Goal: Transaction & Acquisition: Book appointment/travel/reservation

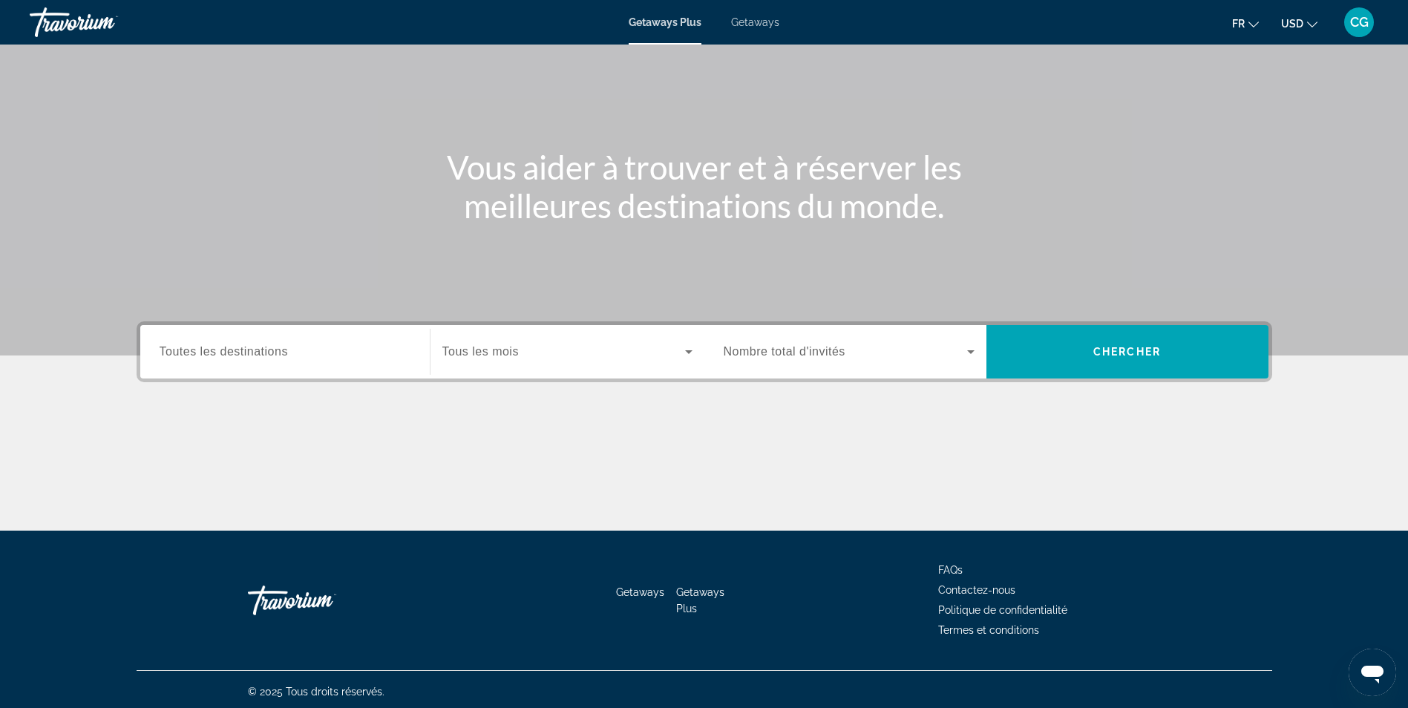
scroll to position [94, 0]
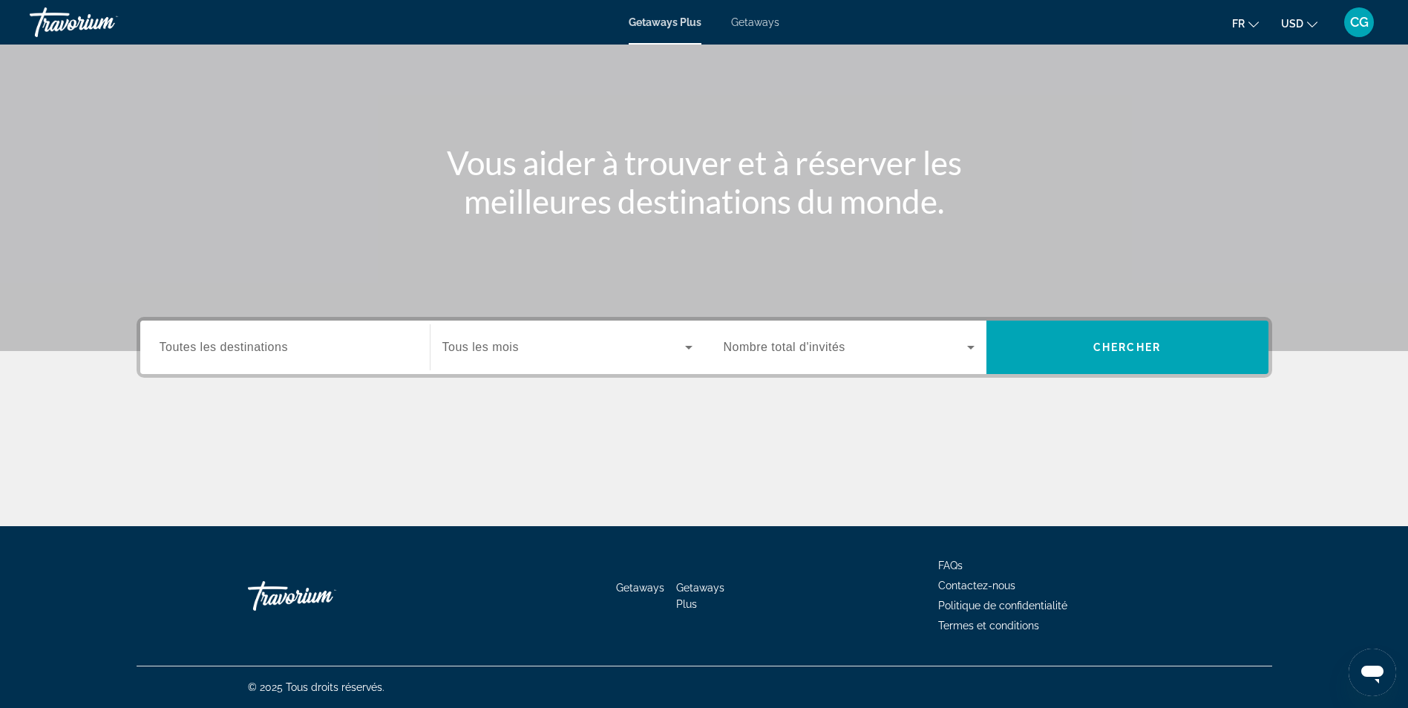
click at [330, 361] on div "Search widget" at bounding box center [285, 348] width 251 height 42
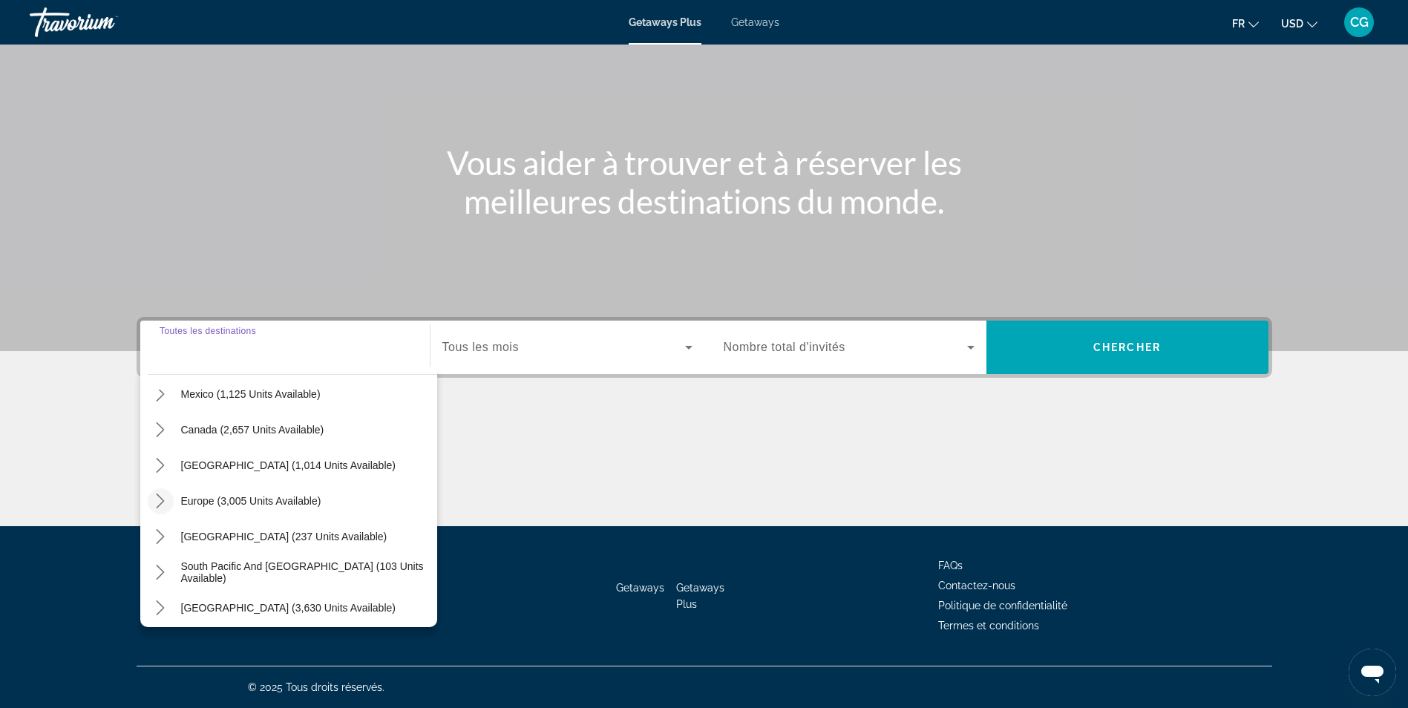
click at [154, 501] on icon "Toggle Europe (3,005 units available) submenu" at bounding box center [160, 501] width 15 height 15
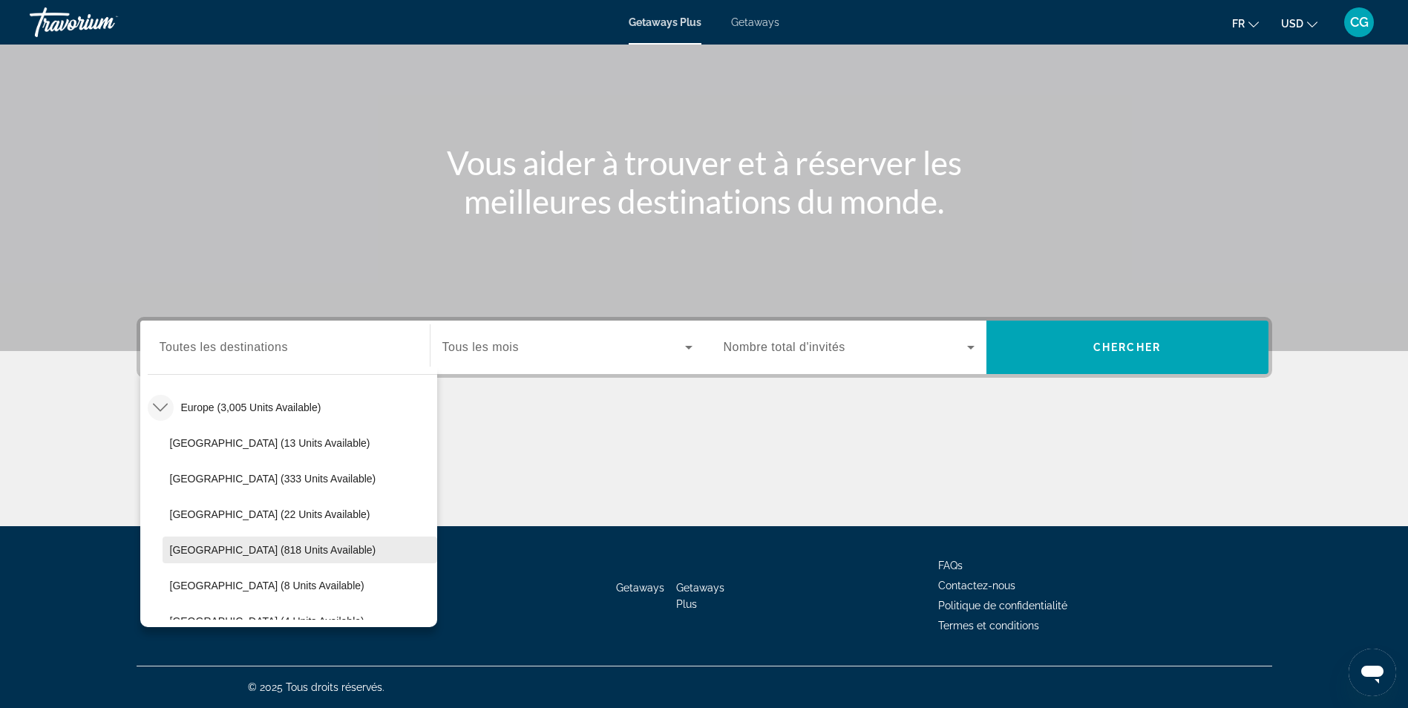
scroll to position [260, 0]
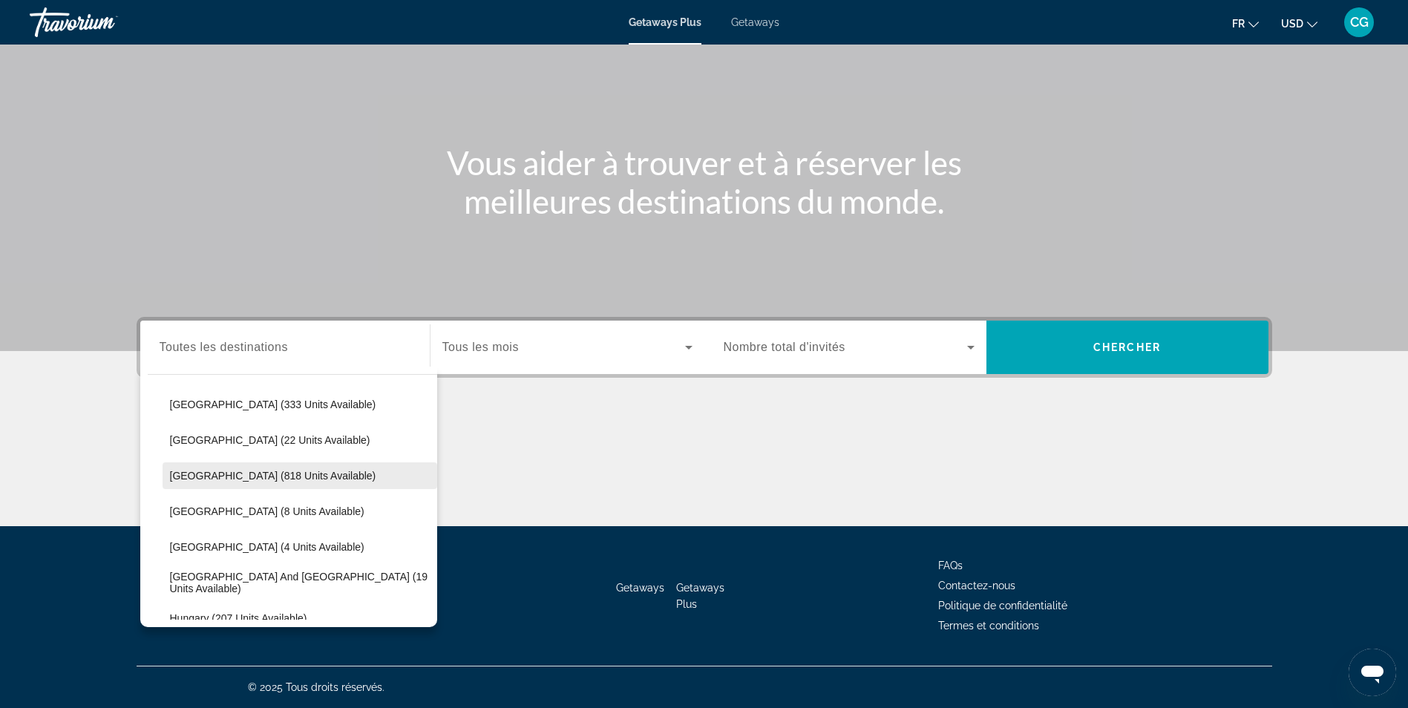
click at [183, 471] on span "[GEOGRAPHIC_DATA] (818 units available)" at bounding box center [273, 476] width 206 height 12
type input "**********"
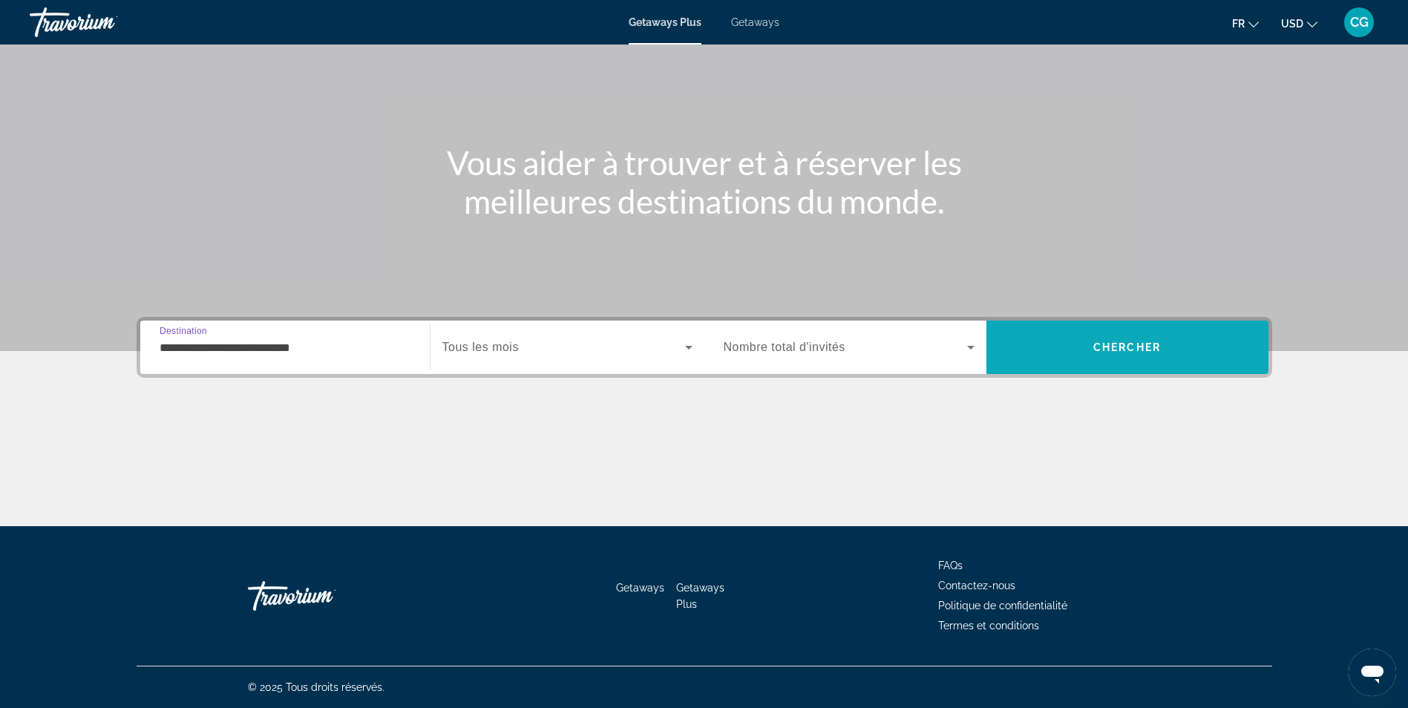
click at [1078, 340] on span "Search" at bounding box center [1127, 348] width 282 height 36
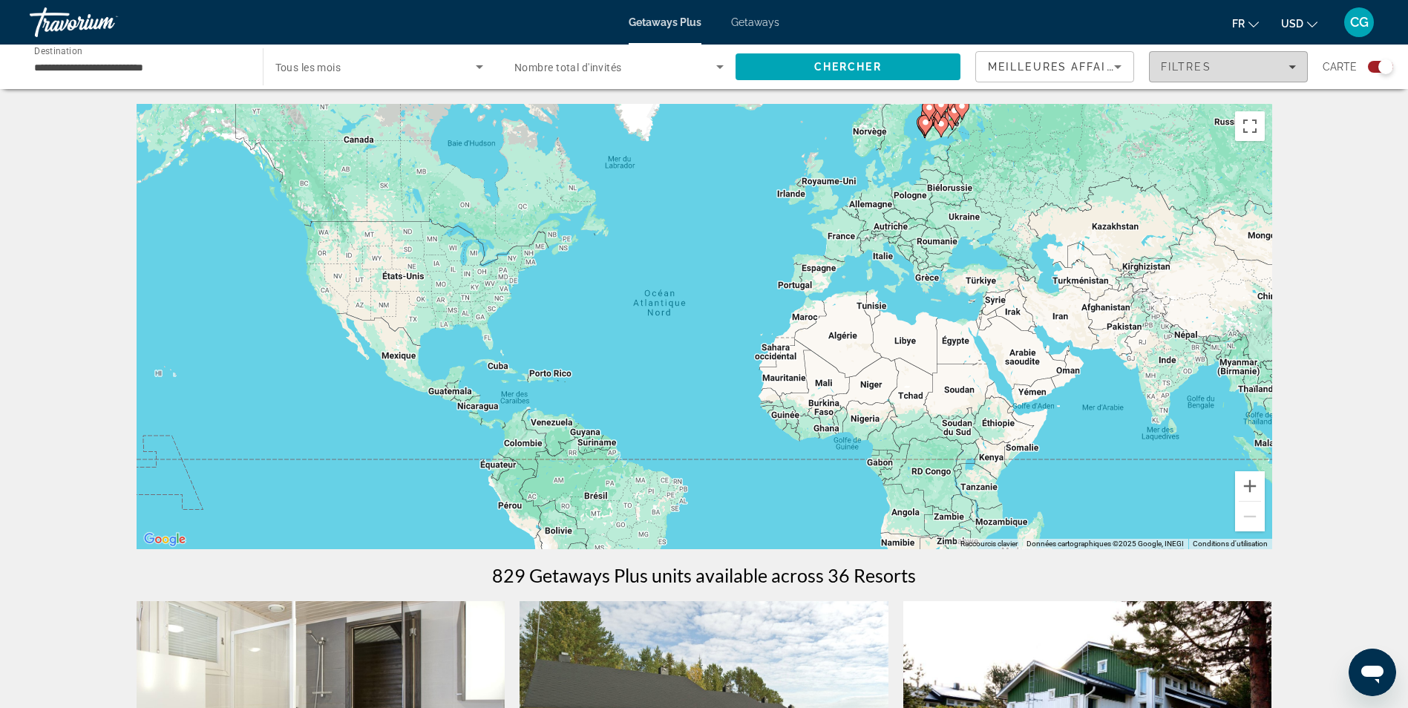
click at [1228, 78] on span "Filters" at bounding box center [1228, 67] width 157 height 36
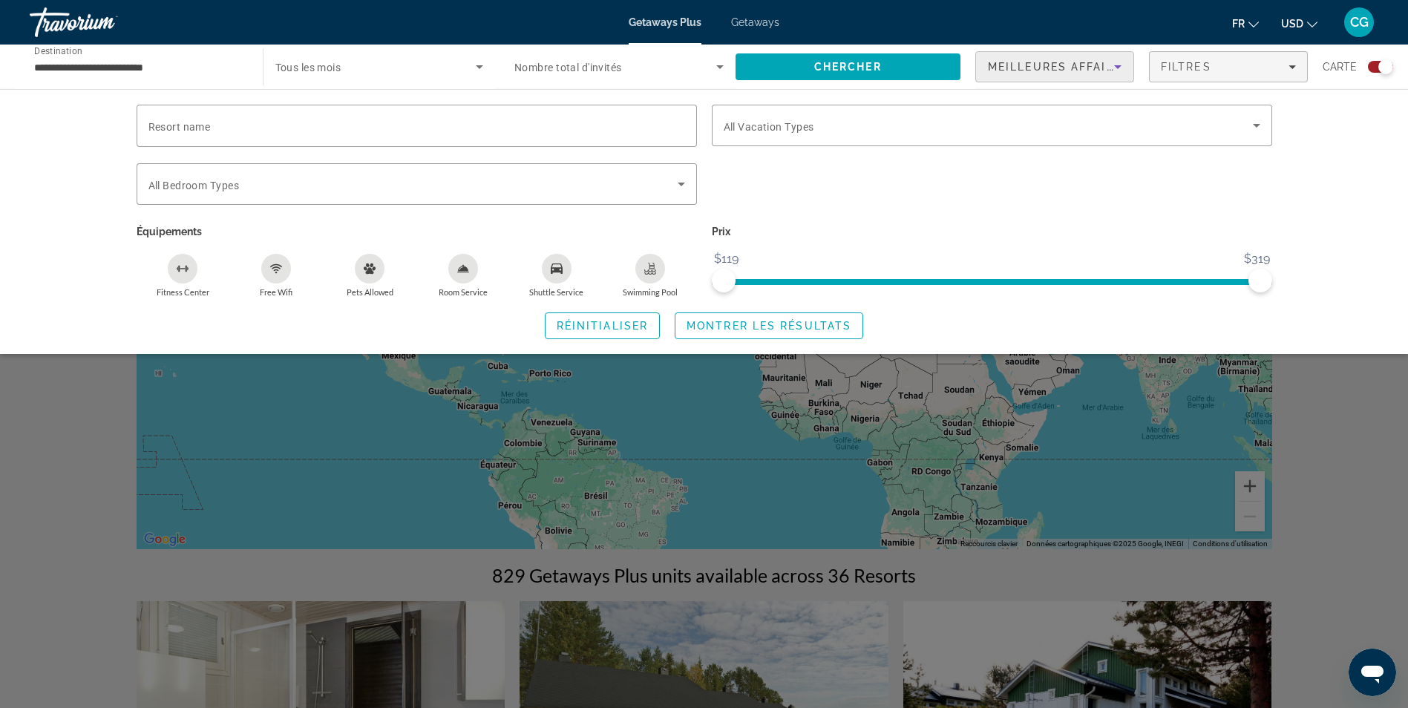
click at [1111, 65] on icon "Sort by" at bounding box center [1118, 67] width 18 height 18
click at [1340, 122] on div at bounding box center [704, 354] width 1408 height 708
click at [1303, 26] on button "USD USD ($) MXN (Mex$) CAD (Can$) GBP (£) EUR (€) AUD (A$) NZD (NZ$) CNY (CN¥)" at bounding box center [1299, 24] width 36 height 22
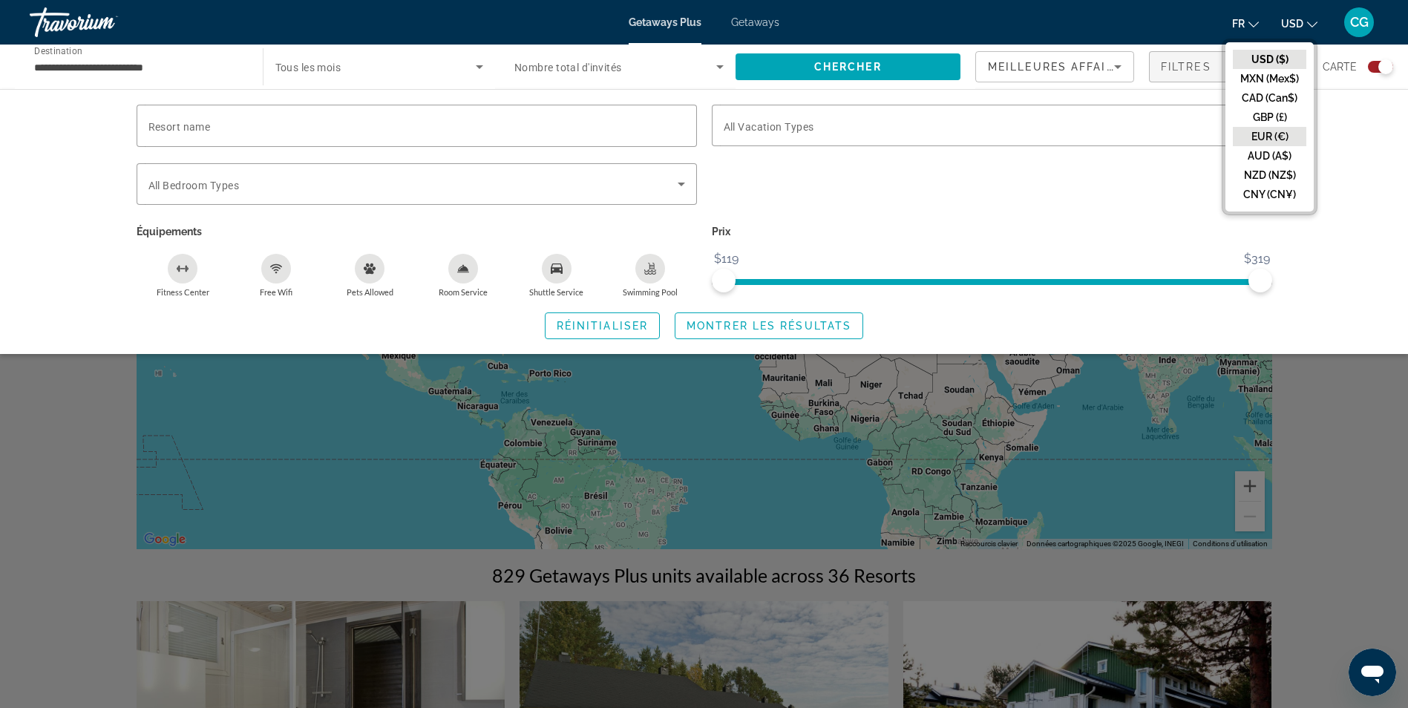
click at [1284, 137] on button "EUR (€)" at bounding box center [1269, 136] width 73 height 19
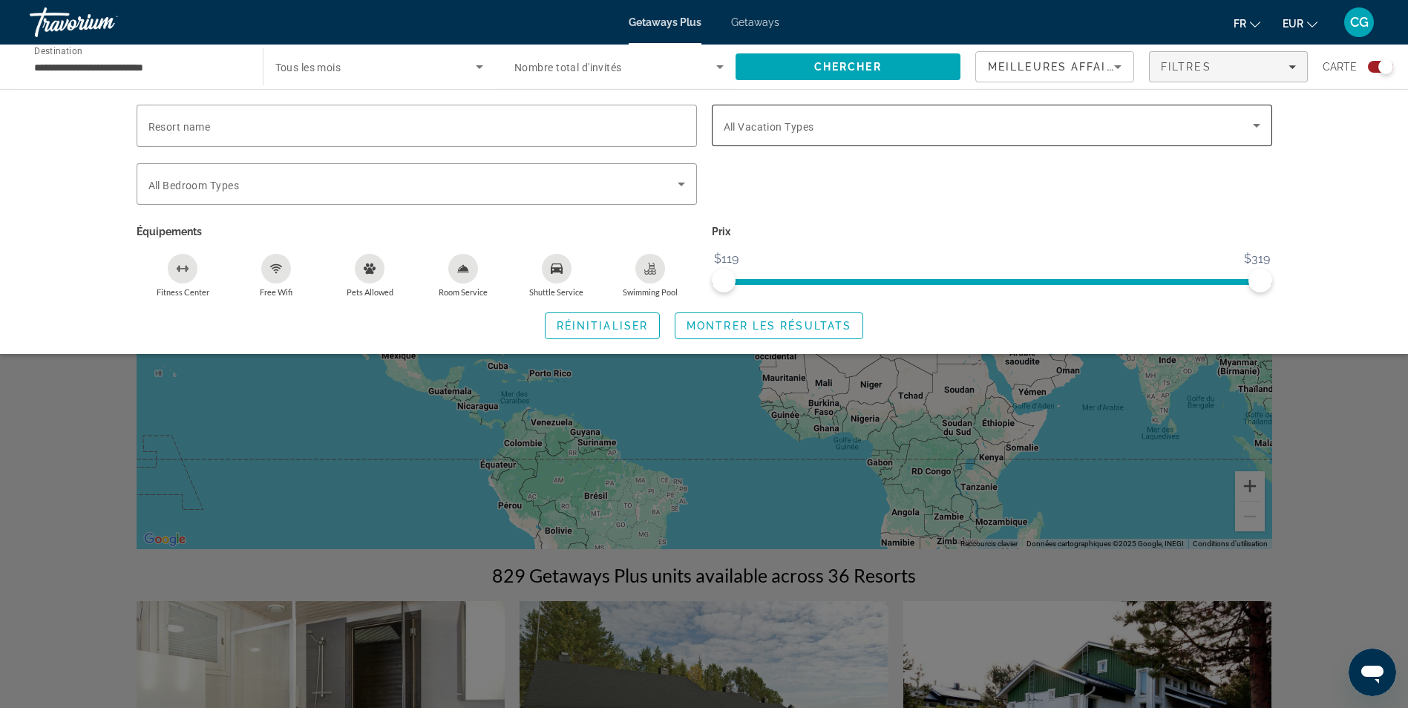
click at [828, 125] on span "Search widget" at bounding box center [988, 126] width 529 height 18
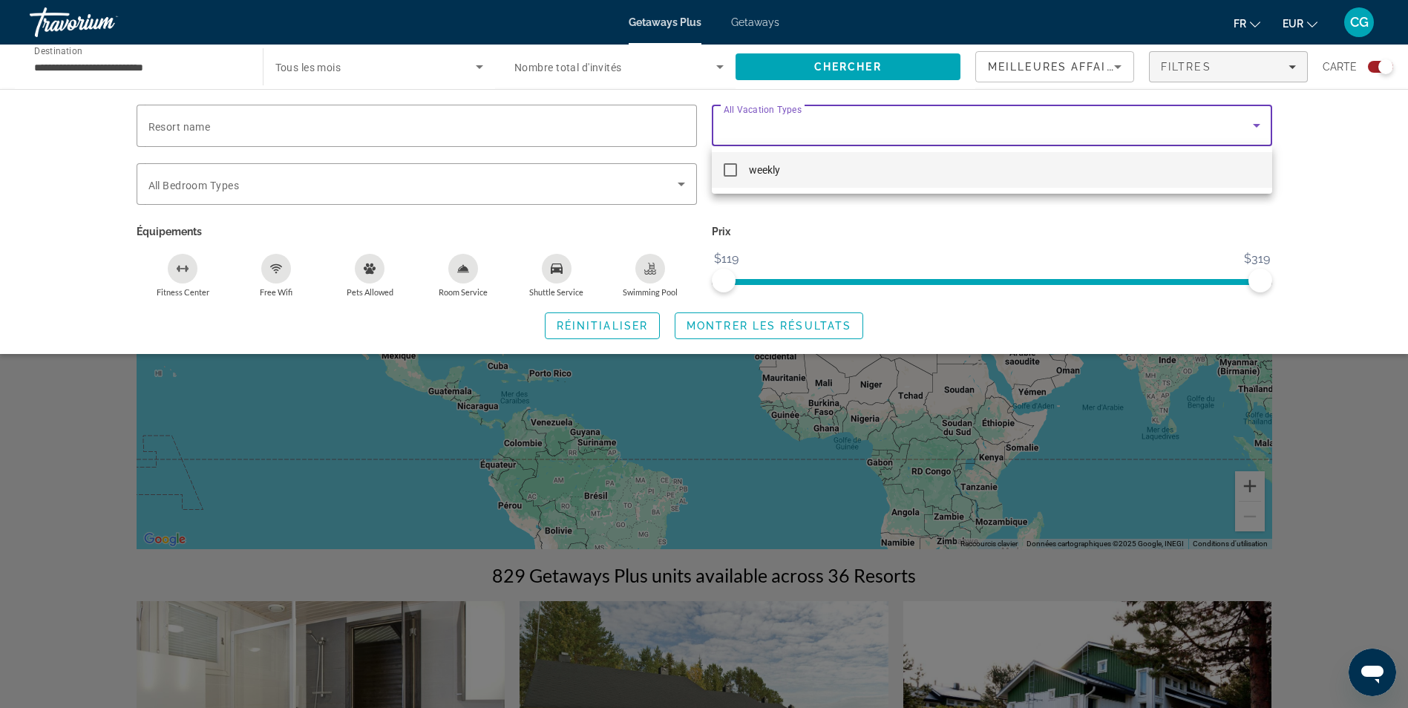
click at [561, 192] on div at bounding box center [704, 354] width 1408 height 708
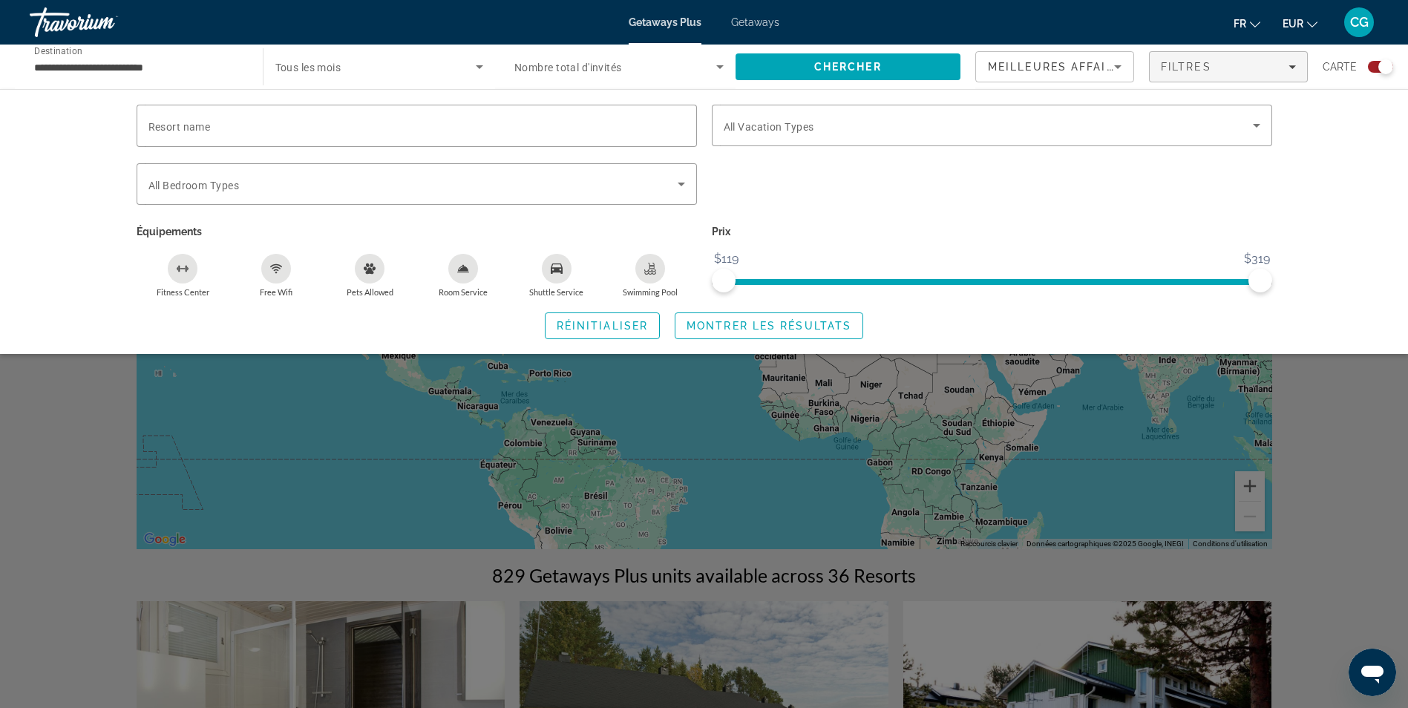
click at [561, 192] on div "Search widget" at bounding box center [416, 184] width 537 height 42
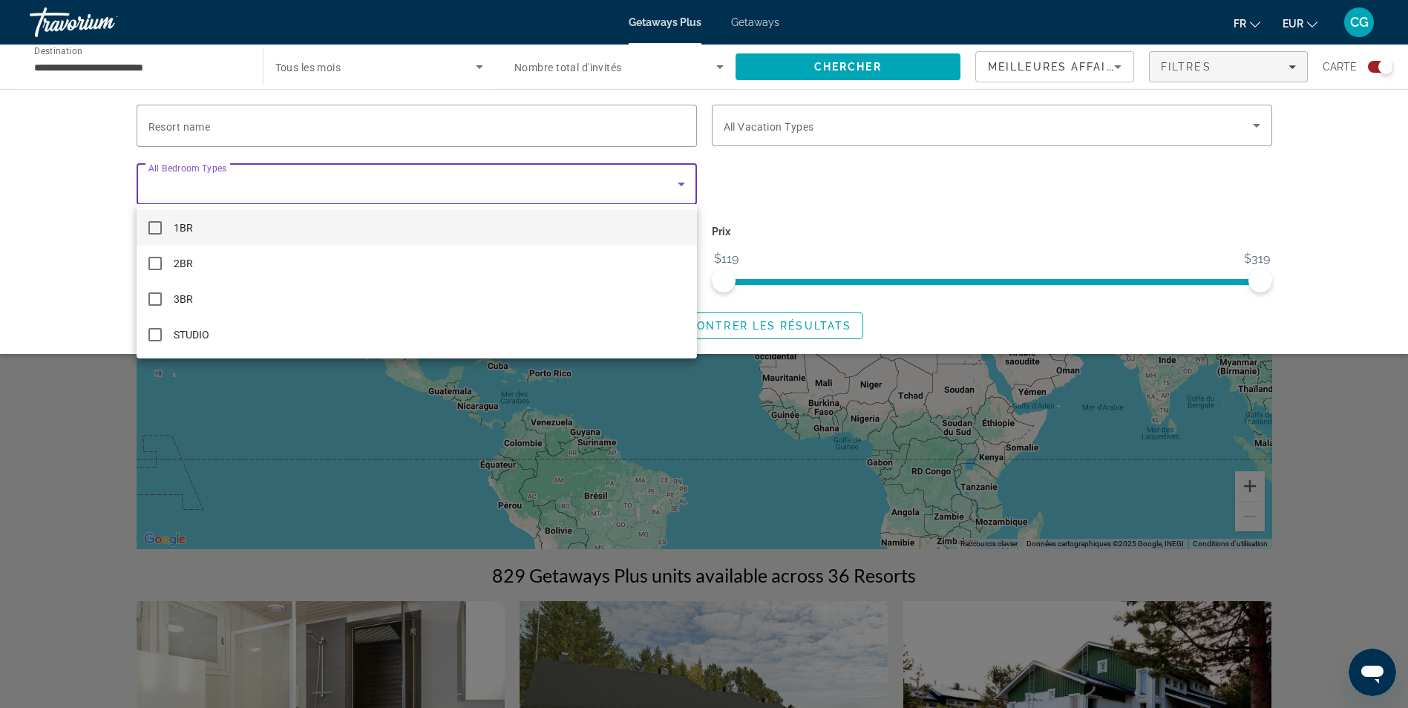
click at [561, 192] on div at bounding box center [704, 354] width 1408 height 708
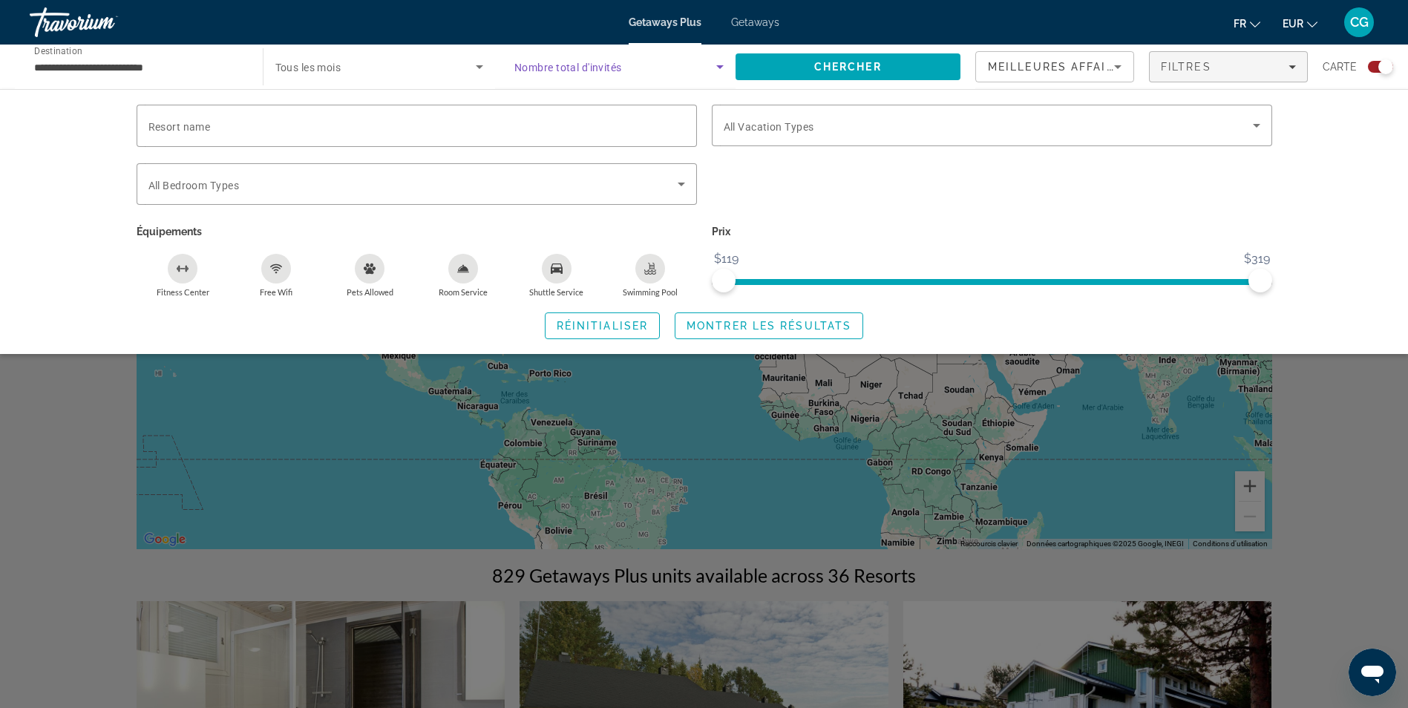
click at [644, 72] on span "Search widget" at bounding box center [615, 67] width 202 height 18
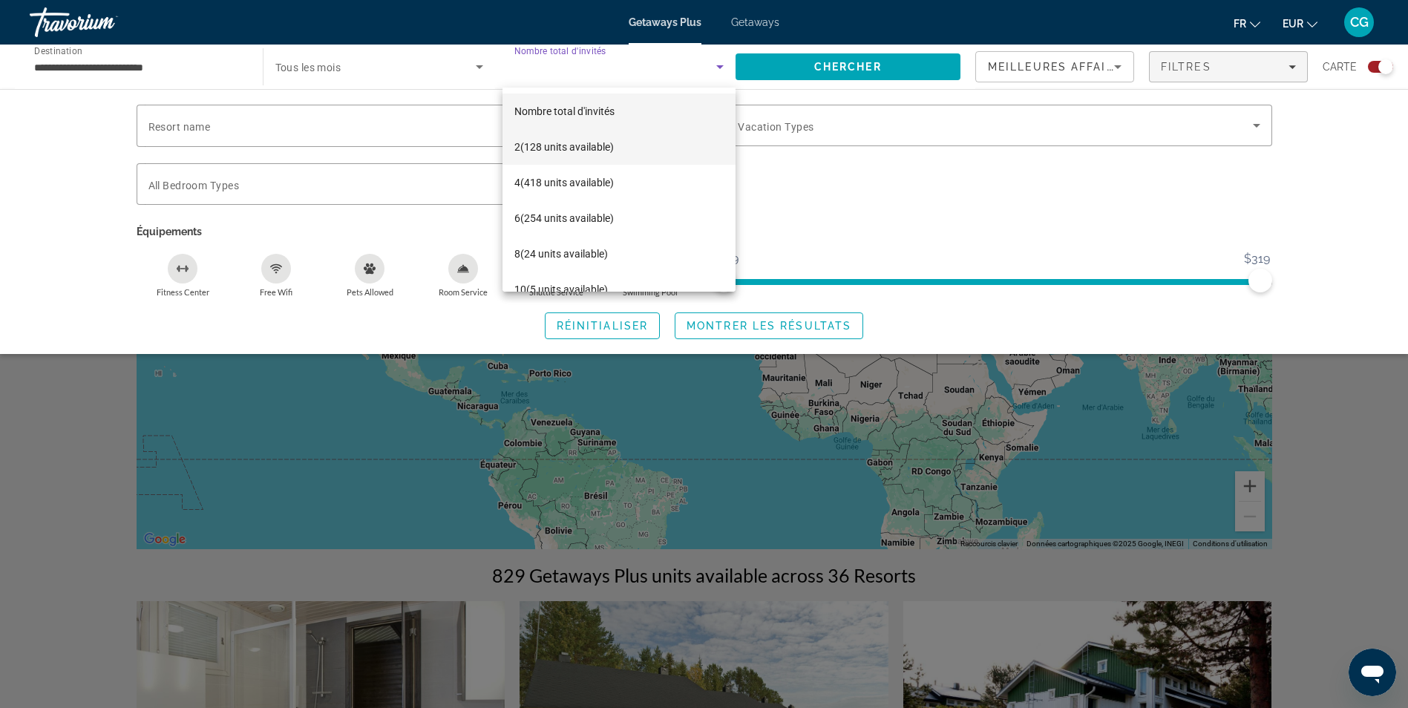
click at [635, 143] on mat-option "2 (128 units available)" at bounding box center [619, 147] width 233 height 36
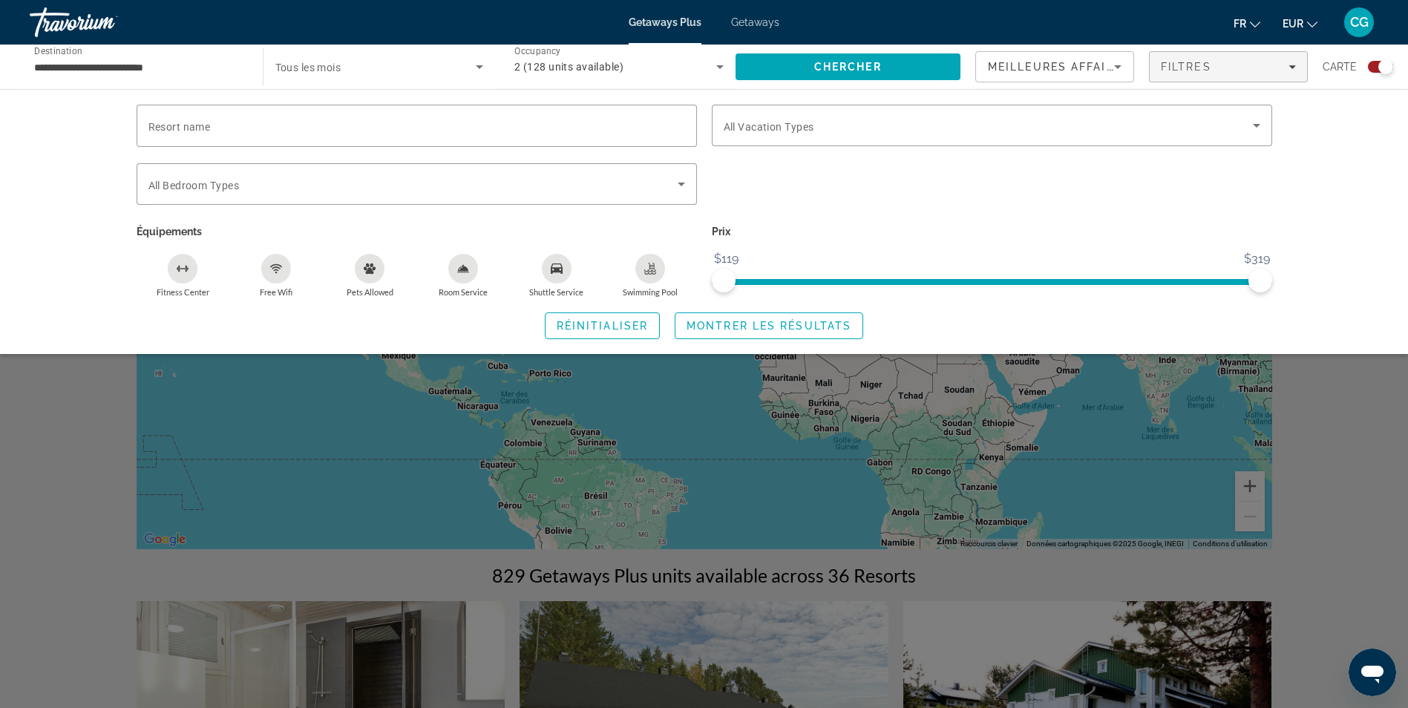
click at [1352, 381] on div "Search widget" at bounding box center [704, 465] width 1408 height 485
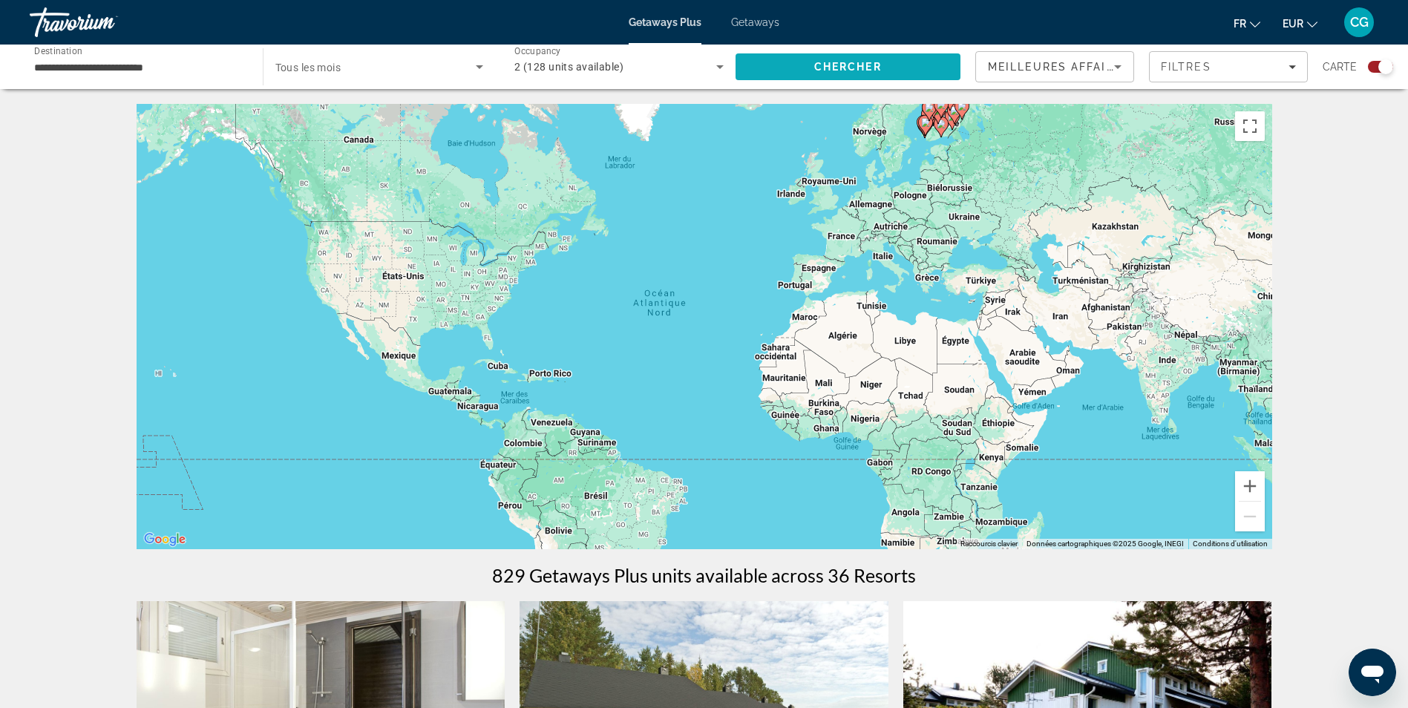
click at [837, 73] on span "Search" at bounding box center [849, 67] width 226 height 36
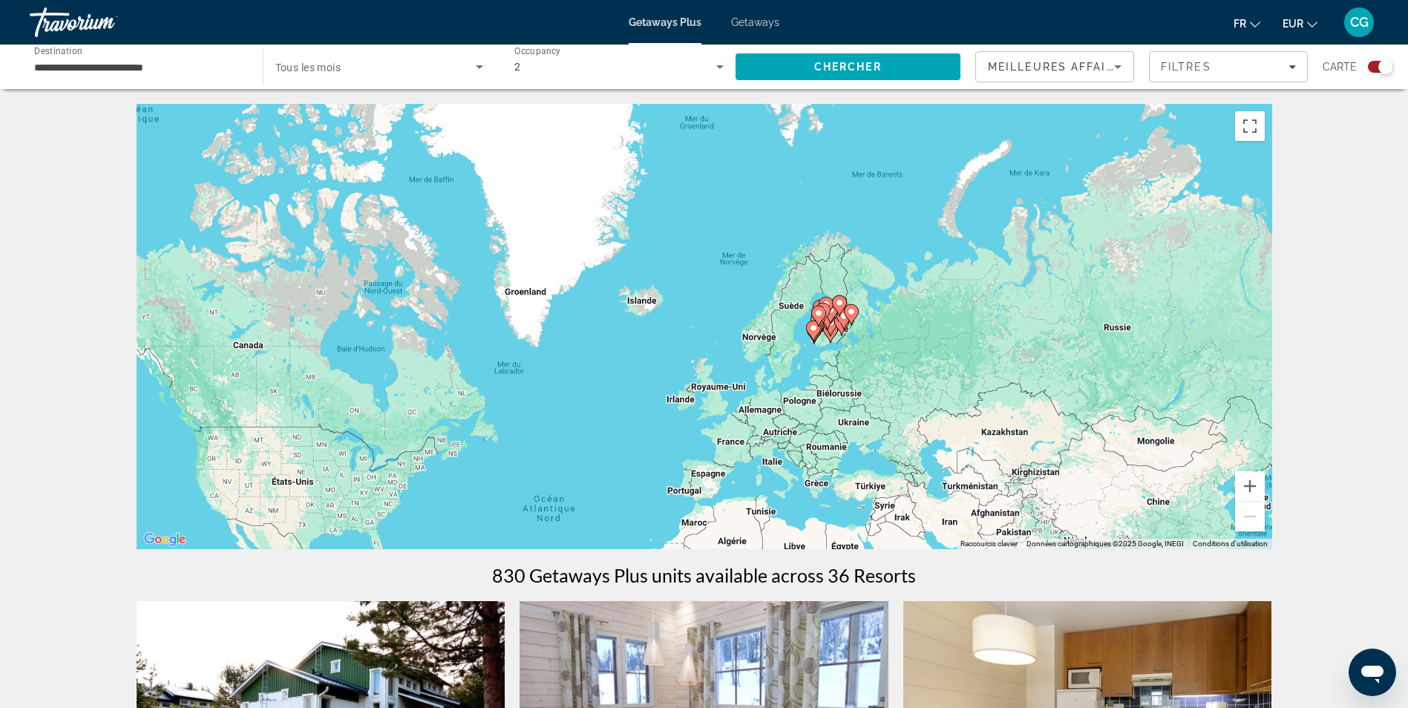
drag, startPoint x: 932, startPoint y: 312, endPoint x: 863, endPoint y: 508, distance: 207.5
click at [845, 512] on div "Pour activer le glissement avec le clavier, appuyez sur Alt+Entrée. Une fois ce…" at bounding box center [705, 326] width 1136 height 445
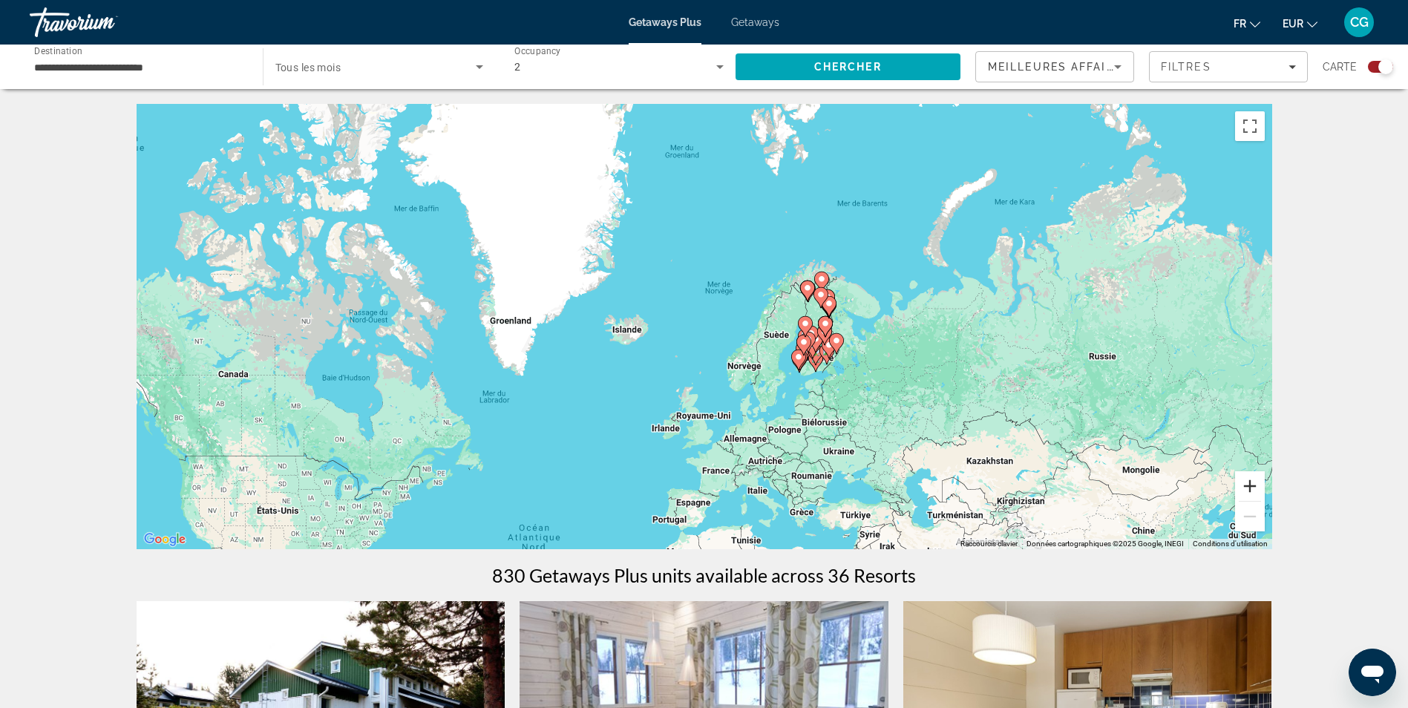
click at [1240, 488] on button "Zoom avant" at bounding box center [1250, 486] width 30 height 30
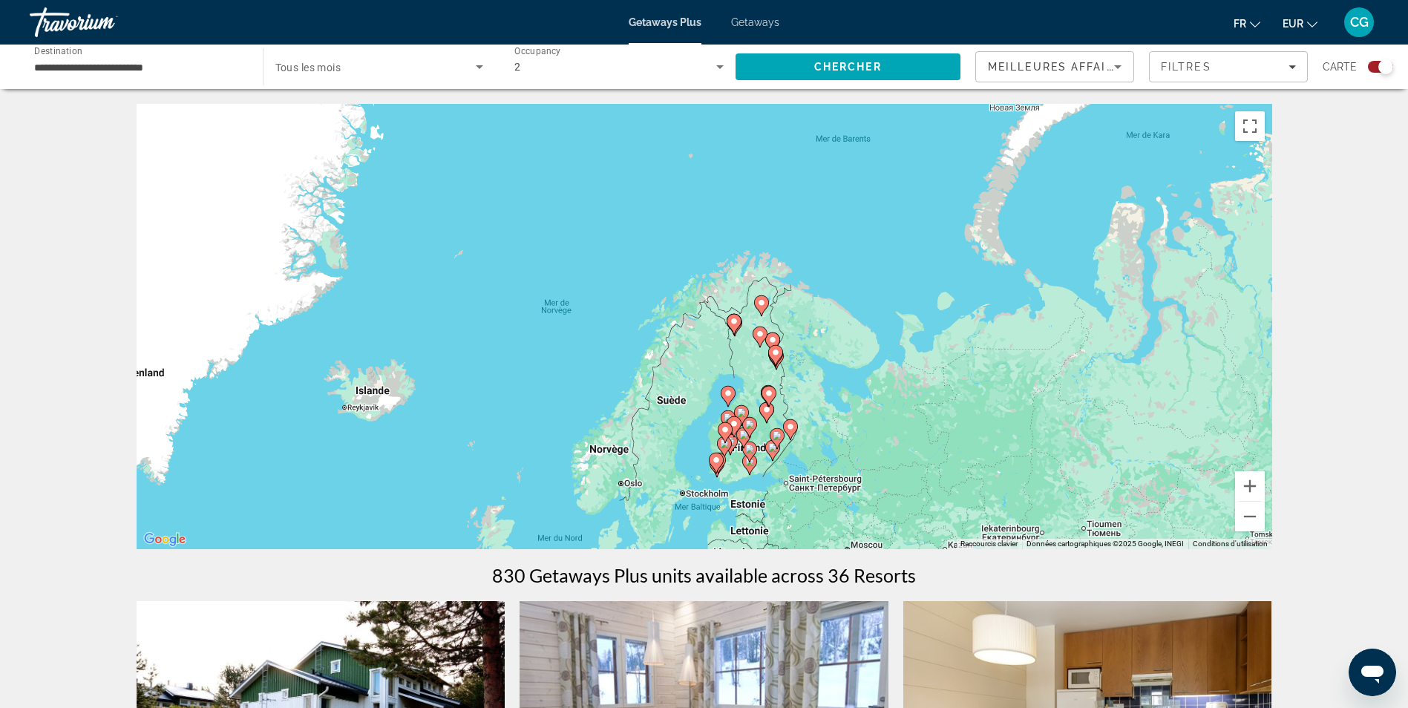
drag, startPoint x: 1053, startPoint y: 376, endPoint x: 860, endPoint y: 437, distance: 203.3
click at [860, 437] on div "Pour activer le glissement avec le clavier, appuyez sur Alt+Entrée. Une fois ce…" at bounding box center [705, 326] width 1136 height 445
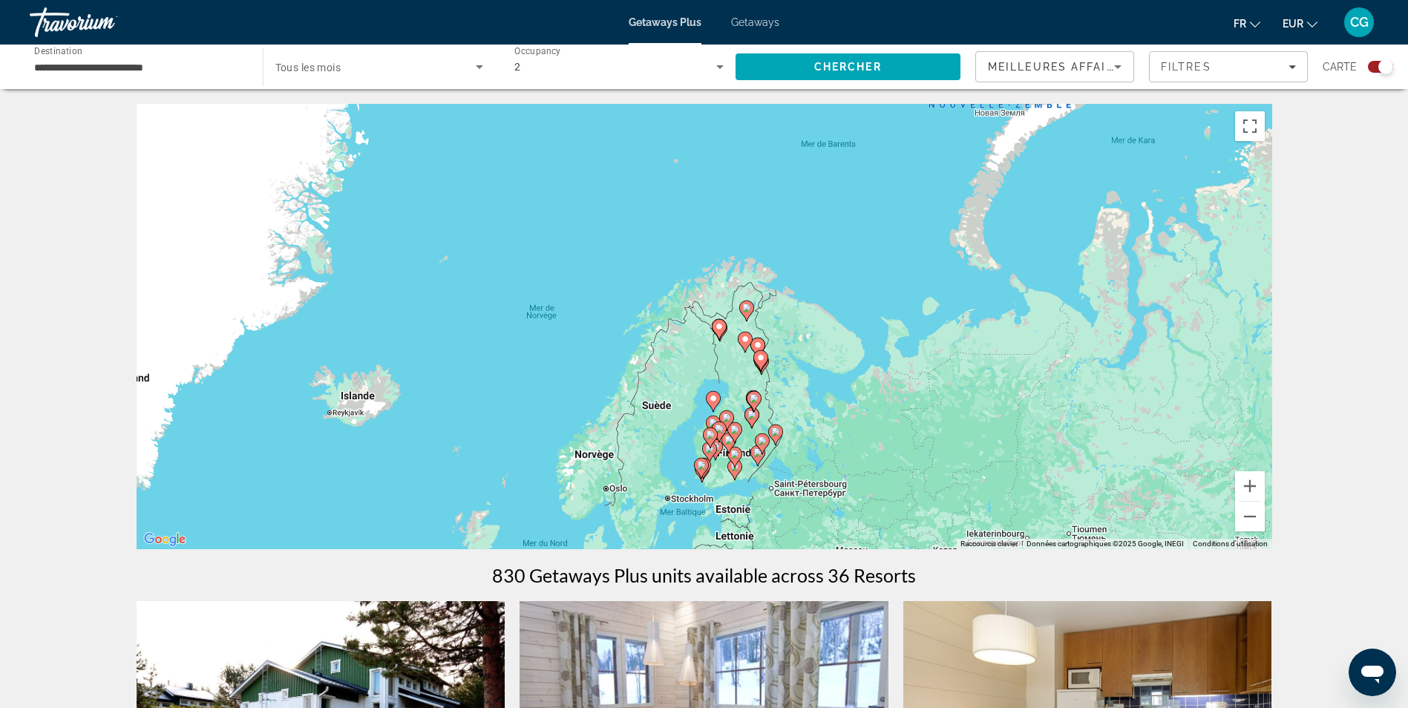
click at [1271, 494] on div "Pour activer le glissement avec le clavier, appuyez sur Alt+Entrée. Une fois ce…" at bounding box center [705, 326] width 1136 height 445
click at [1258, 491] on button "Zoom avant" at bounding box center [1250, 486] width 30 height 30
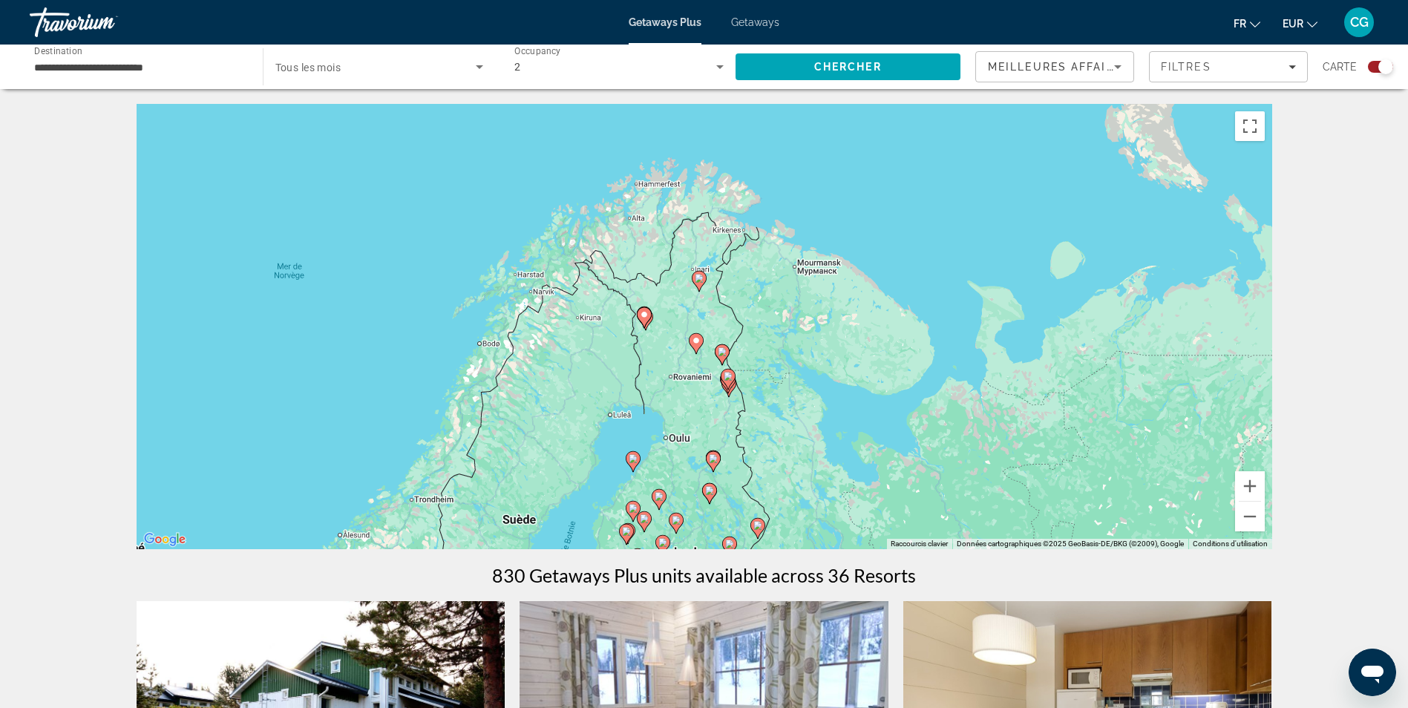
drag, startPoint x: 1030, startPoint y: 437, endPoint x: 914, endPoint y: 413, distance: 118.4
click at [914, 413] on div "Pour activer le glissement avec le clavier, appuyez sur Alt+Entrée. Une fois ce…" at bounding box center [705, 326] width 1136 height 445
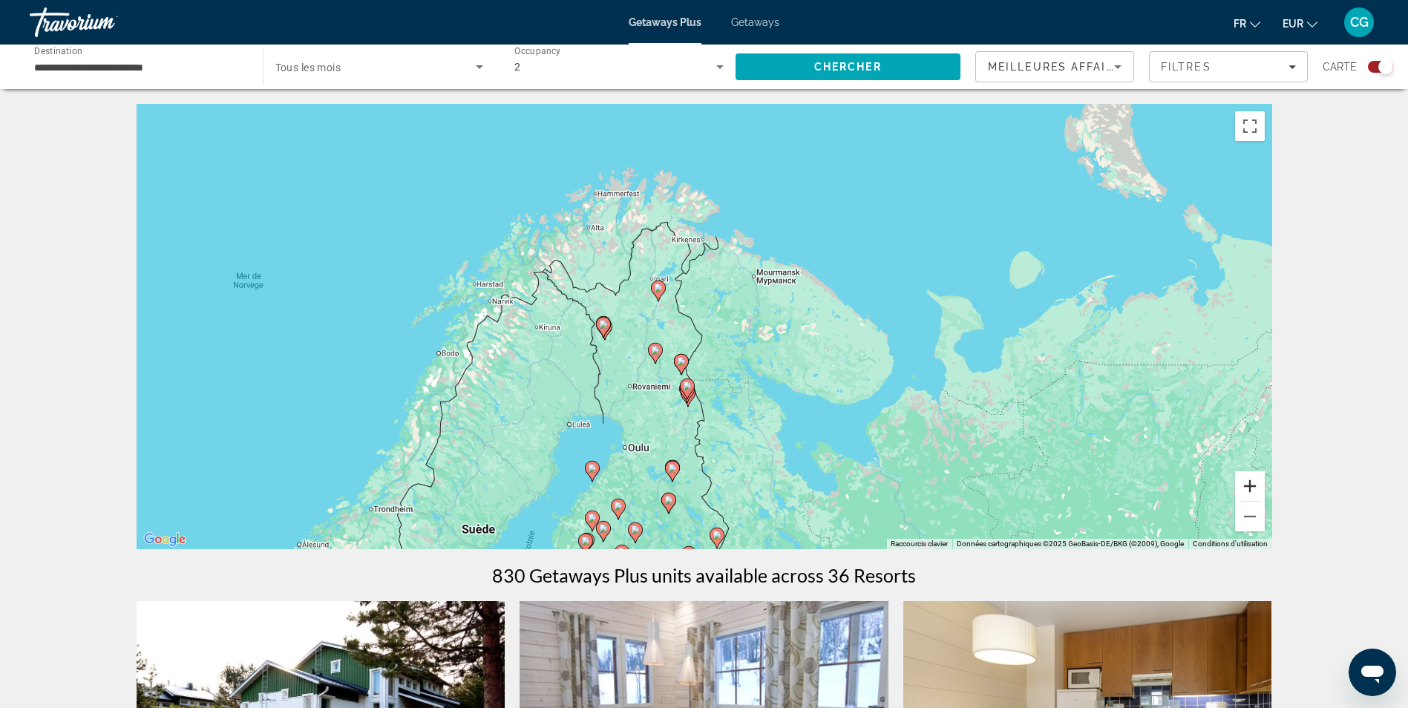
click at [1242, 481] on button "Zoom avant" at bounding box center [1250, 486] width 30 height 30
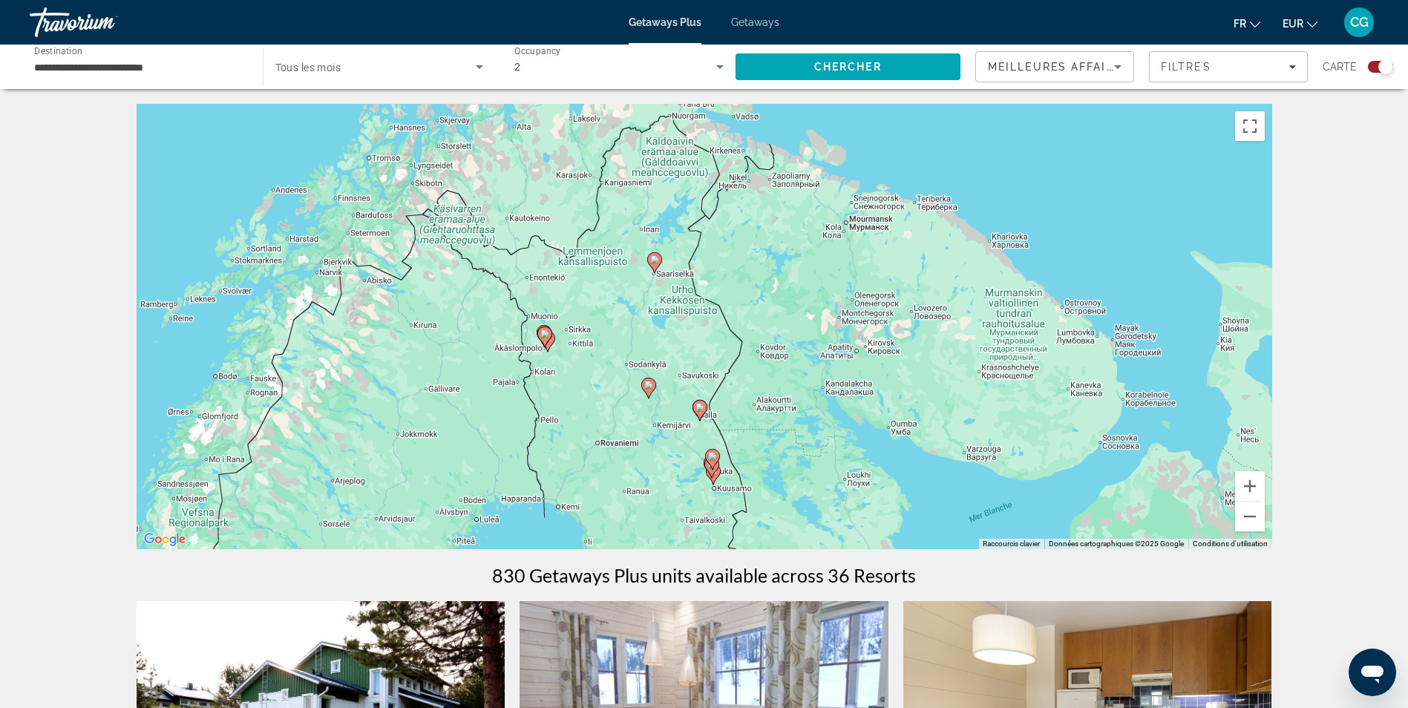
drag, startPoint x: 902, startPoint y: 419, endPoint x: 944, endPoint y: 416, distance: 42.5
click at [944, 416] on div "Pour activer le glissement avec le clavier, appuyez sur Alt+Entrée. Une fois ce…" at bounding box center [705, 326] width 1136 height 445
click at [891, 65] on span "Search" at bounding box center [849, 67] width 226 height 36
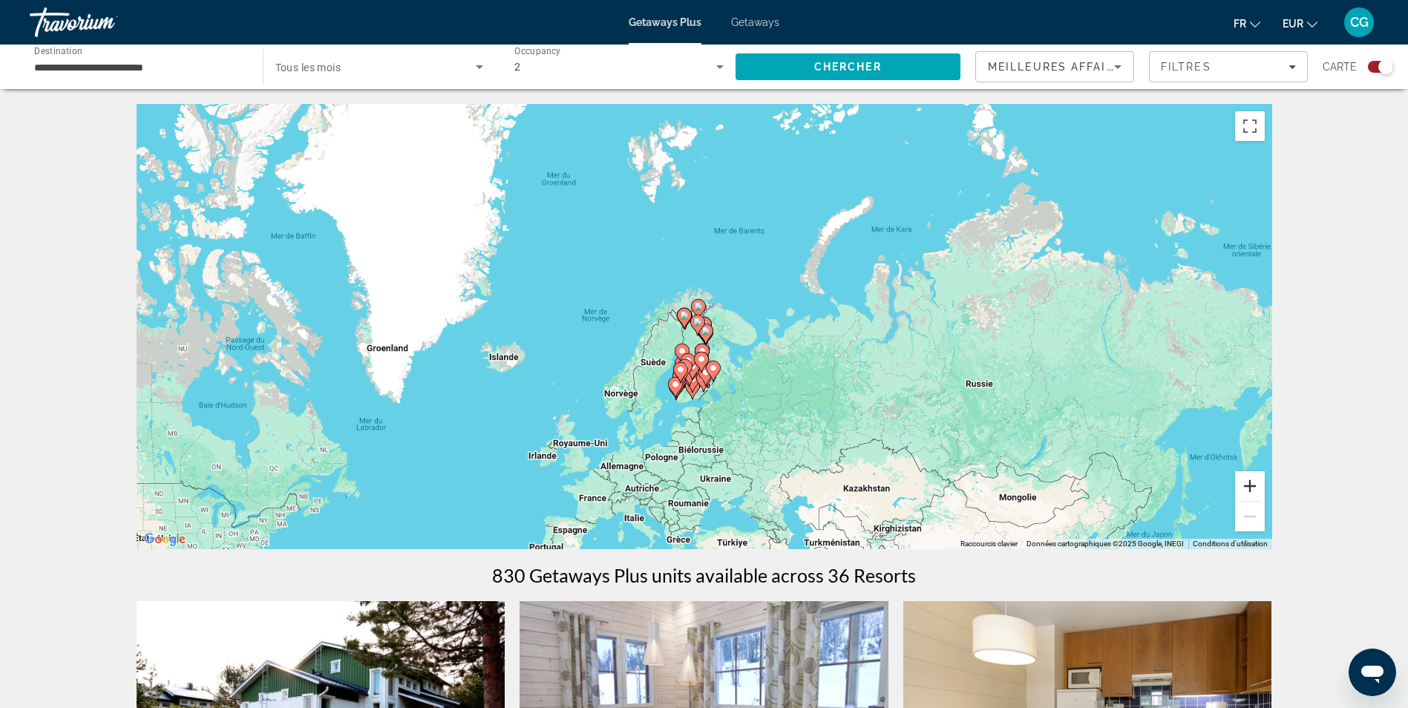
click at [1261, 494] on button "Zoom avant" at bounding box center [1250, 486] width 30 height 30
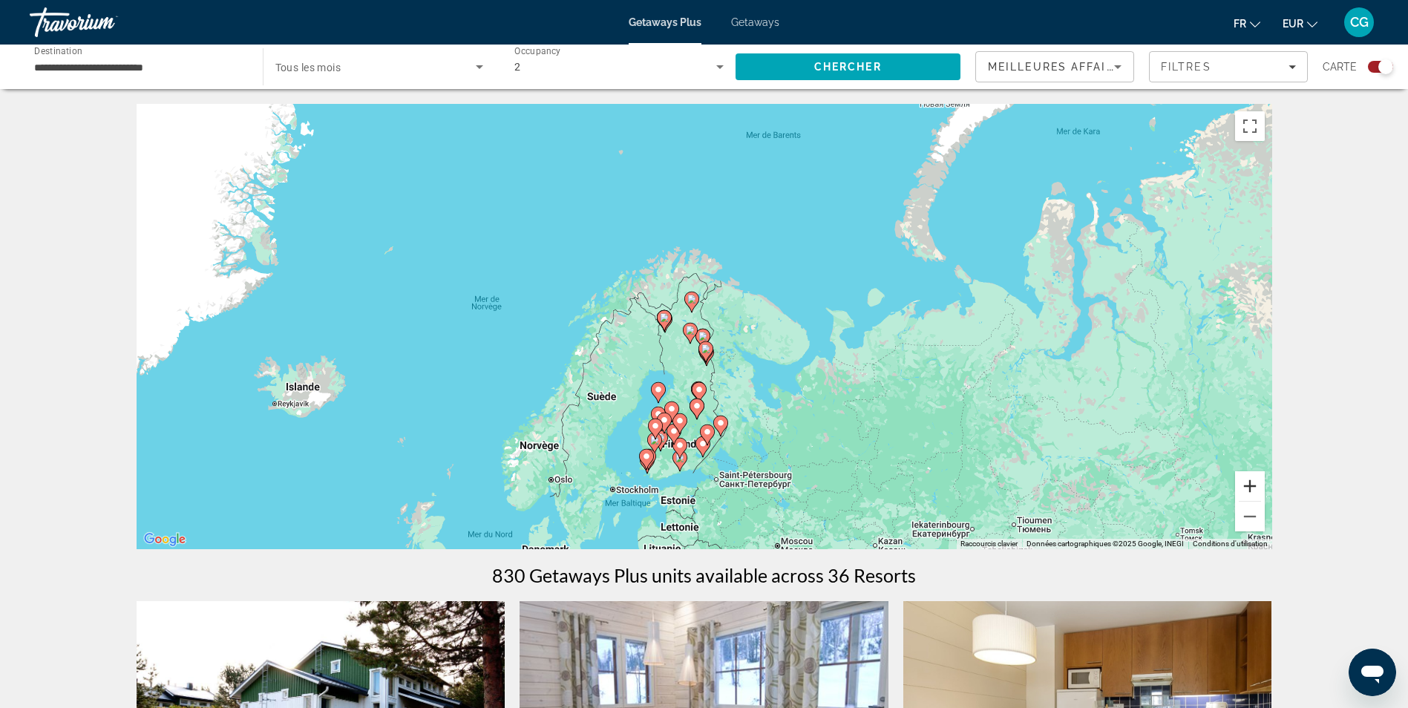
click at [1257, 488] on button "Zoom avant" at bounding box center [1250, 486] width 30 height 30
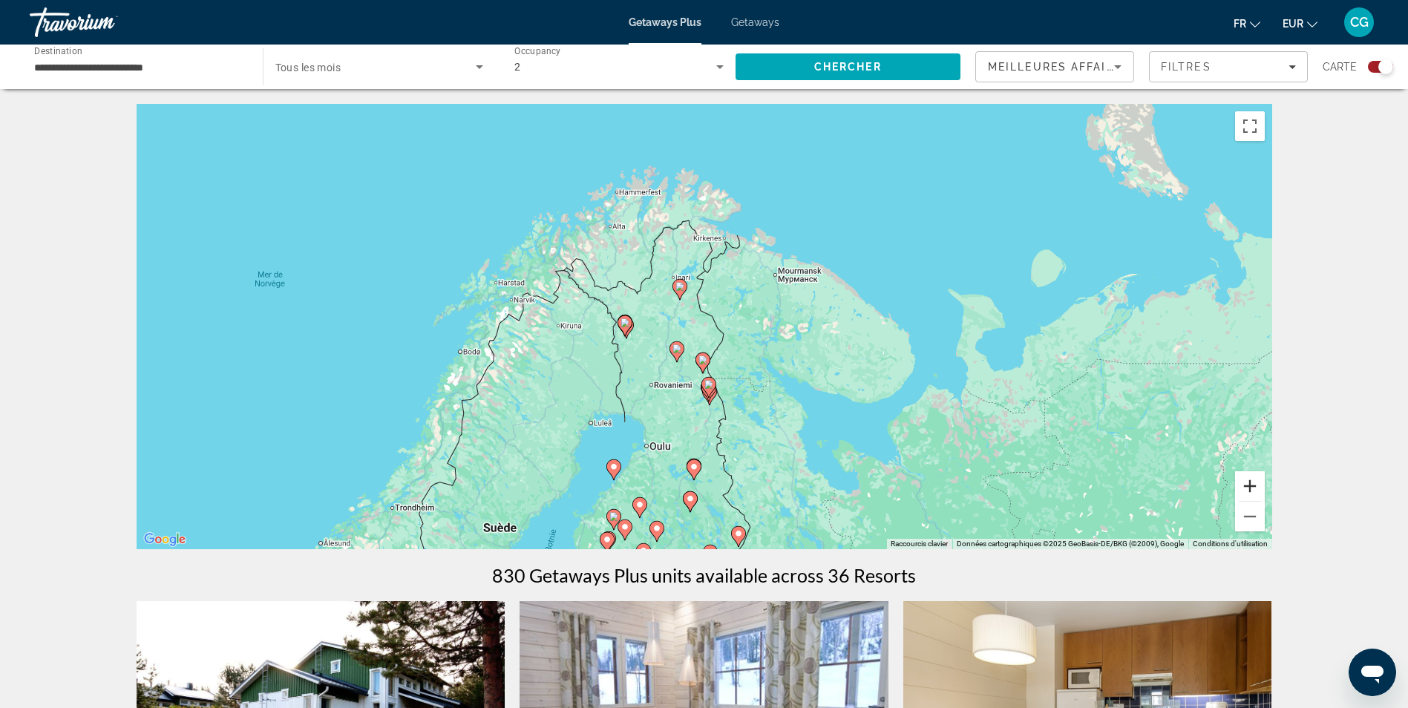
click at [1257, 487] on button "Zoom avant" at bounding box center [1250, 486] width 30 height 30
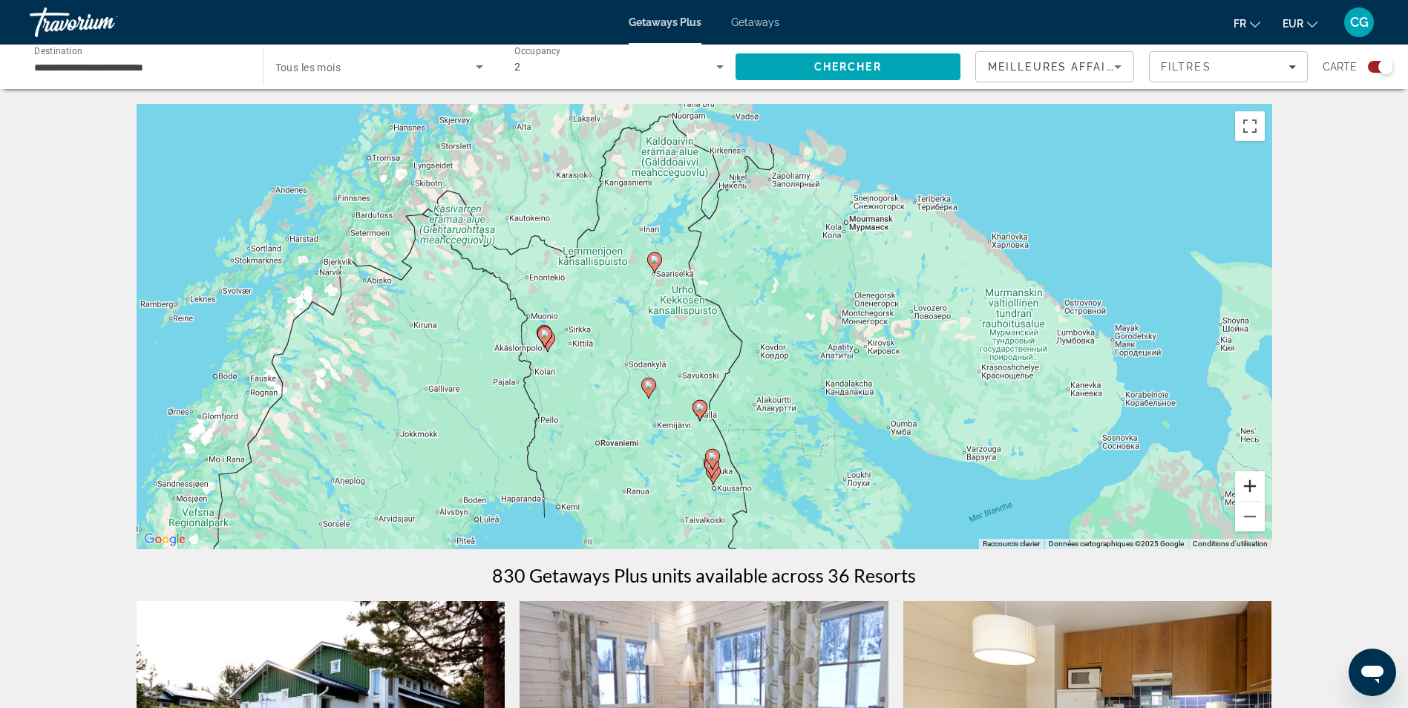
click at [1246, 475] on button "Zoom avant" at bounding box center [1250, 486] width 30 height 30
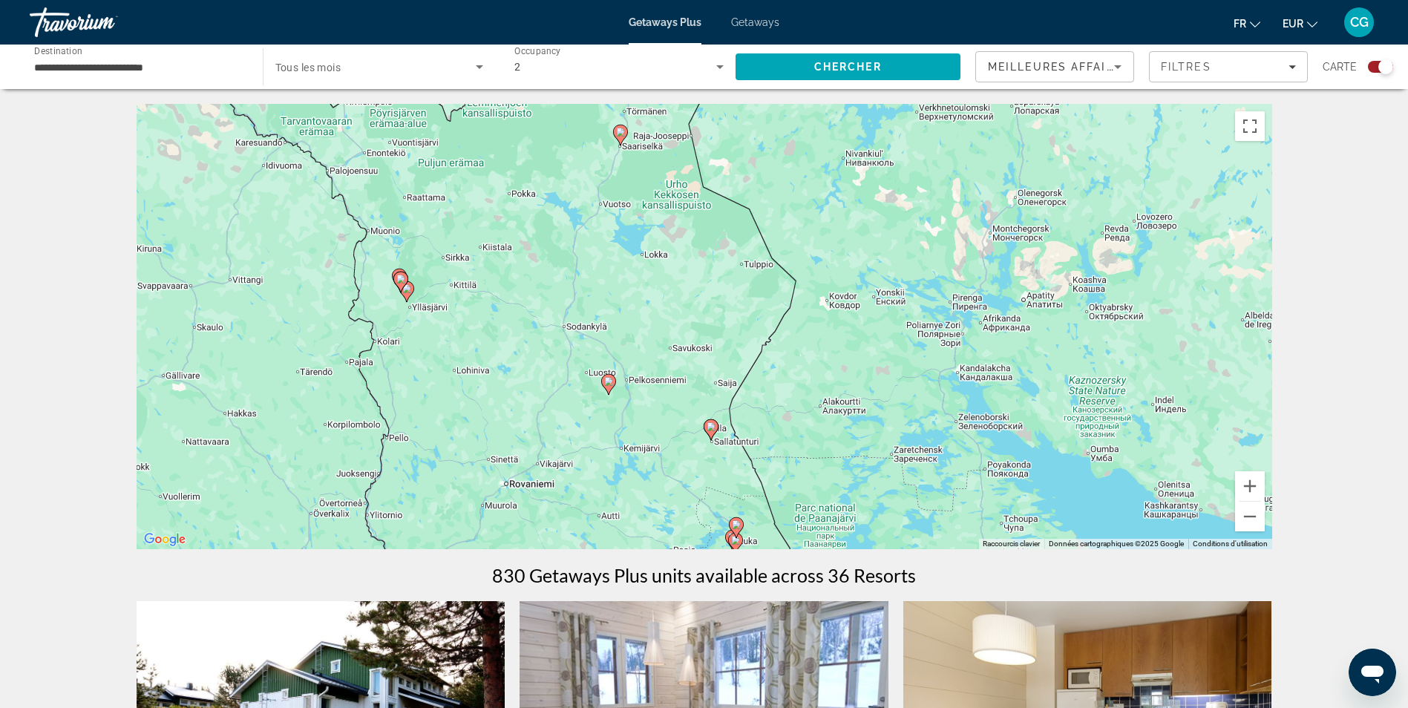
drag, startPoint x: 1110, startPoint y: 413, endPoint x: 1123, endPoint y: 345, distance: 69.4
click at [1123, 345] on div "Pour activer le glissement avec le clavier, appuyez sur Alt+Entrée. Une fois ce…" at bounding box center [705, 326] width 1136 height 445
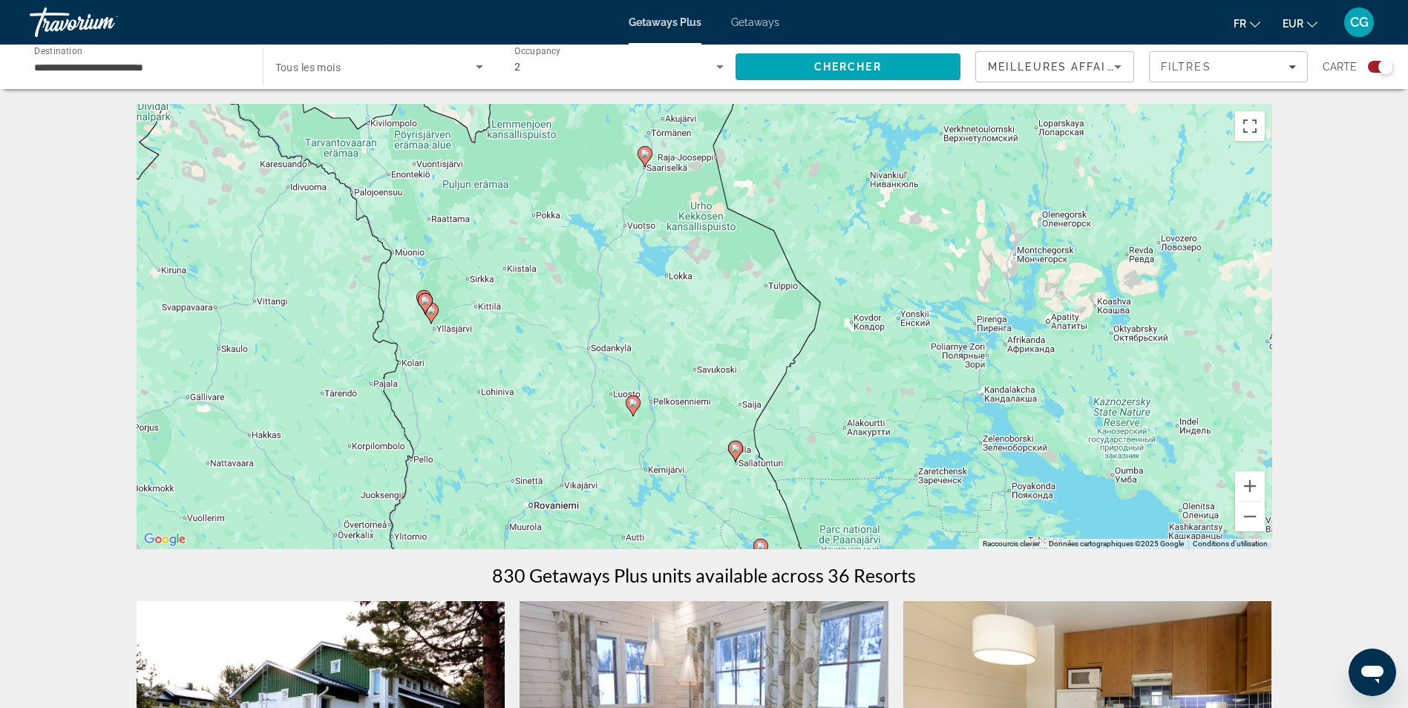
drag, startPoint x: 608, startPoint y: 278, endPoint x: 652, endPoint y: 232, distance: 64.6
click at [632, 290] on div "Pour activer le glissement avec le clavier, appuyez sur Alt+Entrée. Une fois ce…" at bounding box center [705, 326] width 1136 height 445
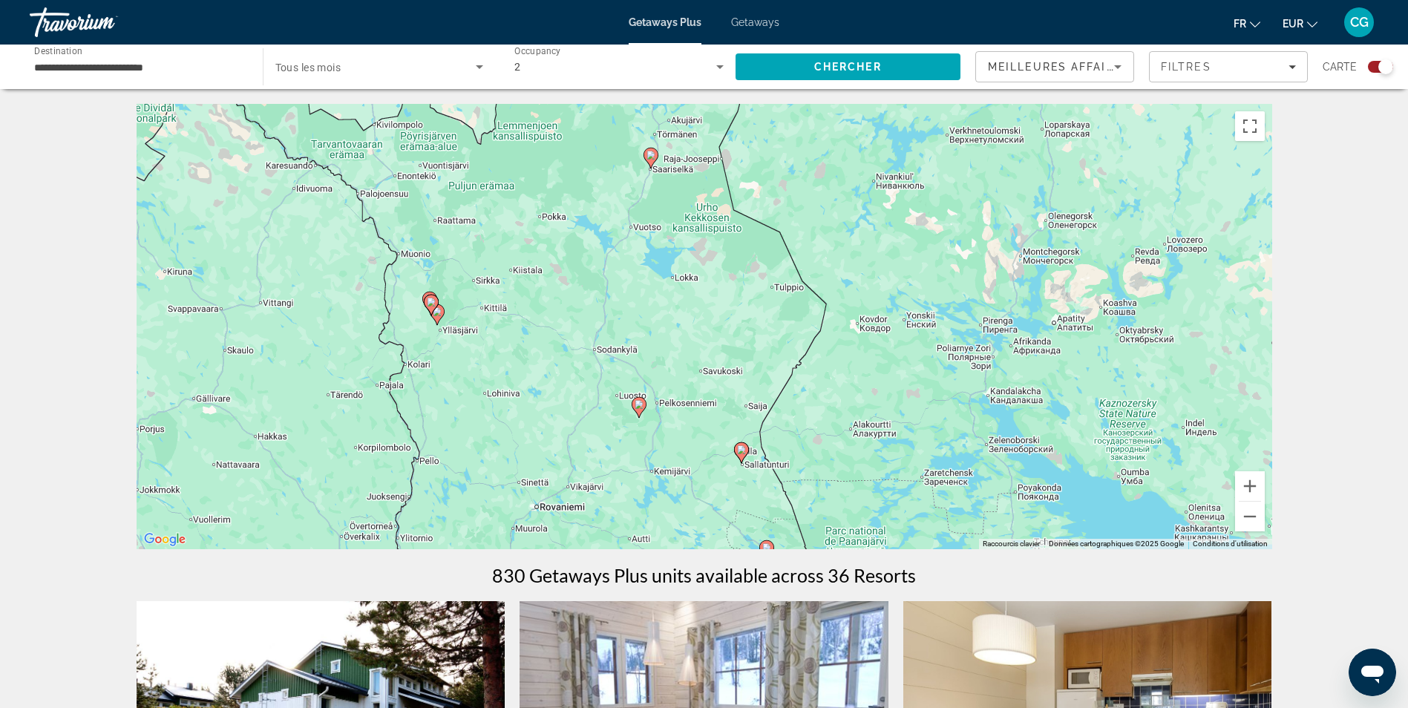
click at [649, 159] on image "Main content" at bounding box center [651, 155] width 9 height 9
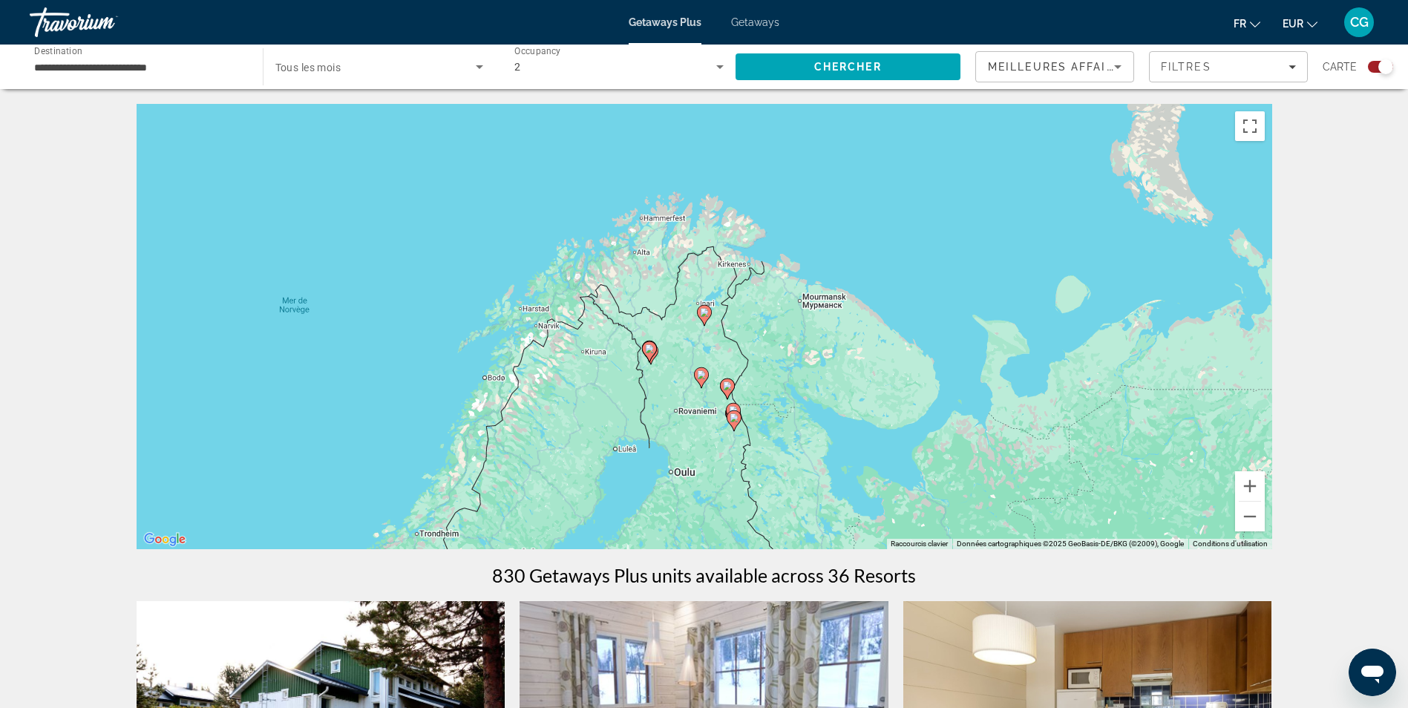
click at [703, 312] on image "Main content" at bounding box center [704, 312] width 9 height 9
type input "**********"
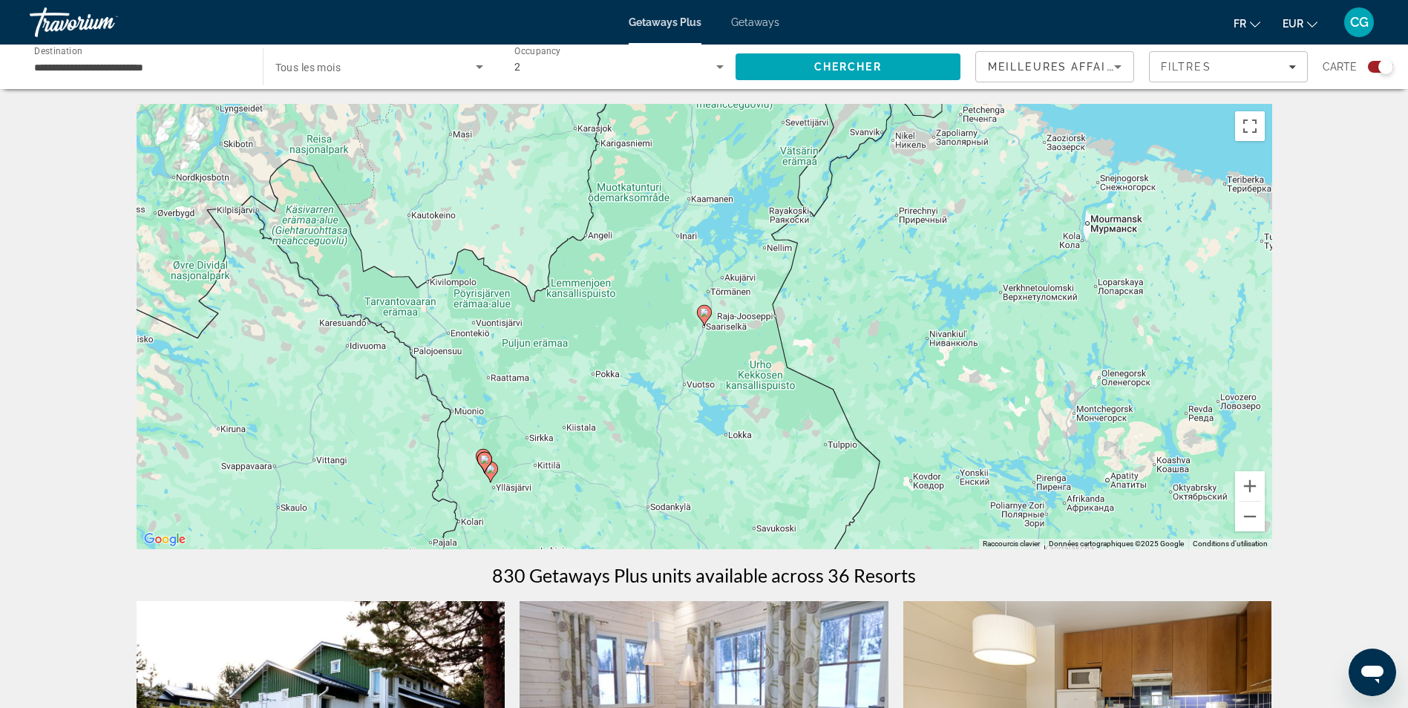
click at [703, 312] on image "Main content" at bounding box center [704, 312] width 9 height 9
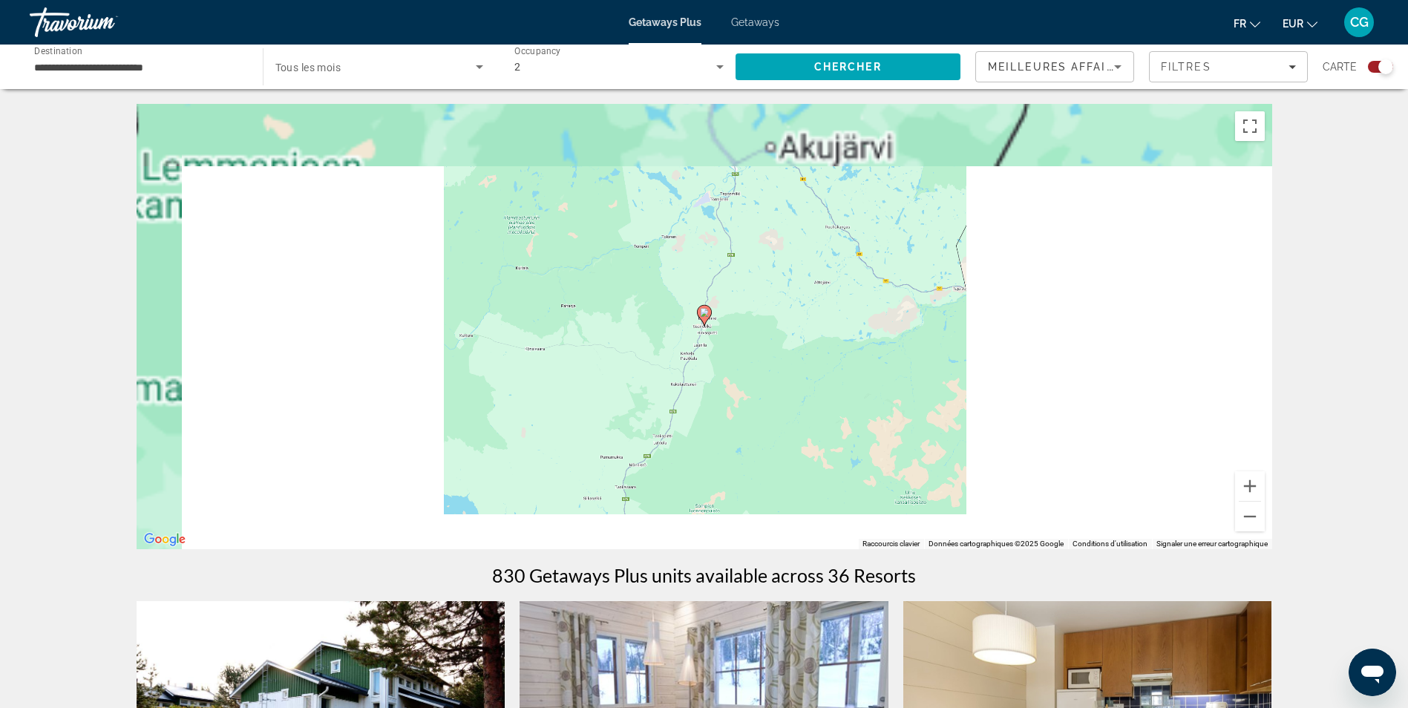
click at [703, 312] on image "Main content" at bounding box center [704, 312] width 9 height 9
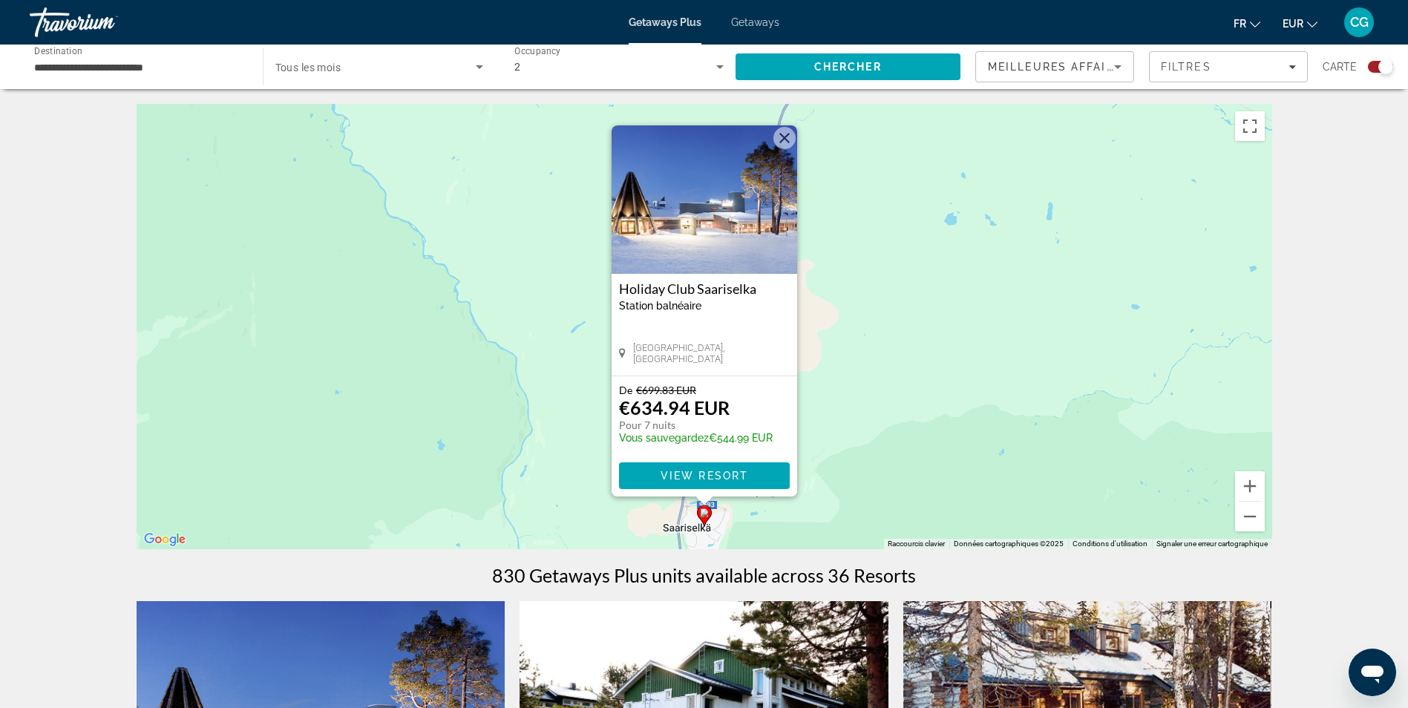
click at [724, 230] on img "Main content" at bounding box center [705, 199] width 186 height 148
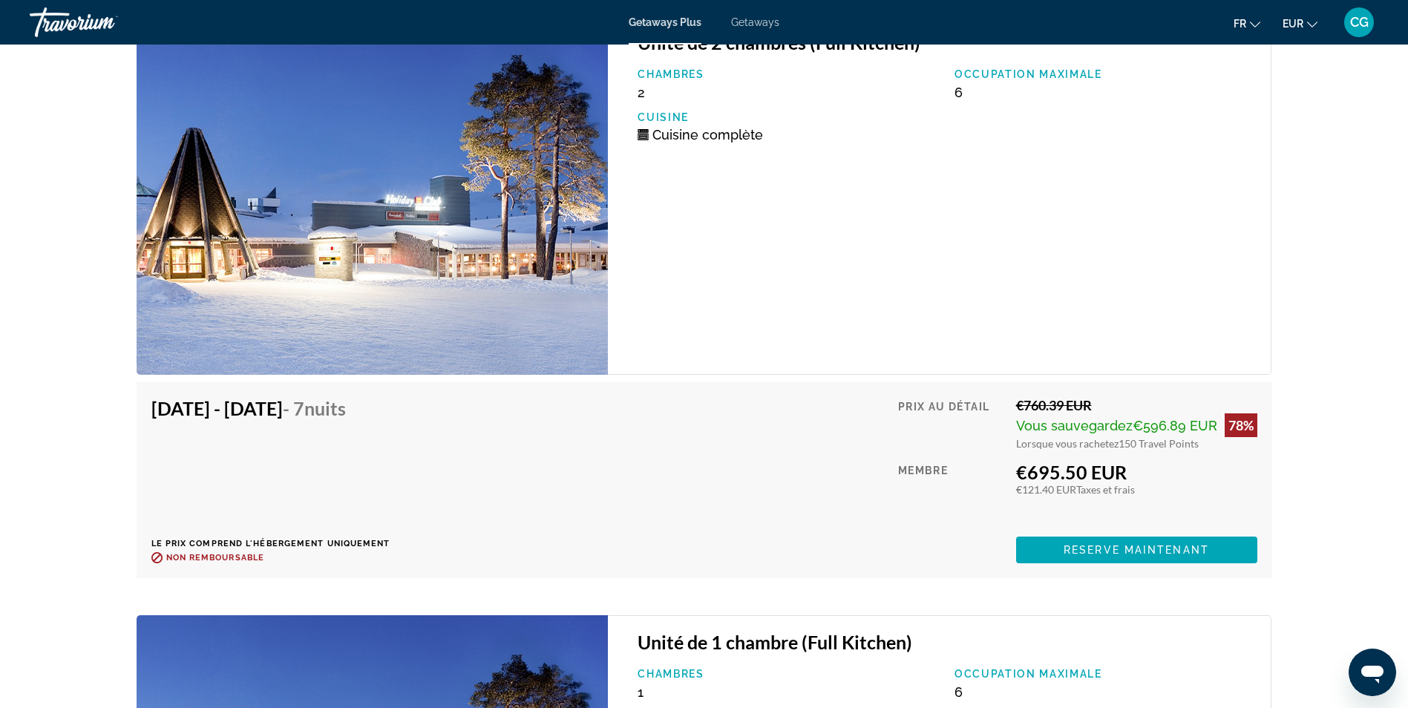
scroll to position [2598, 0]
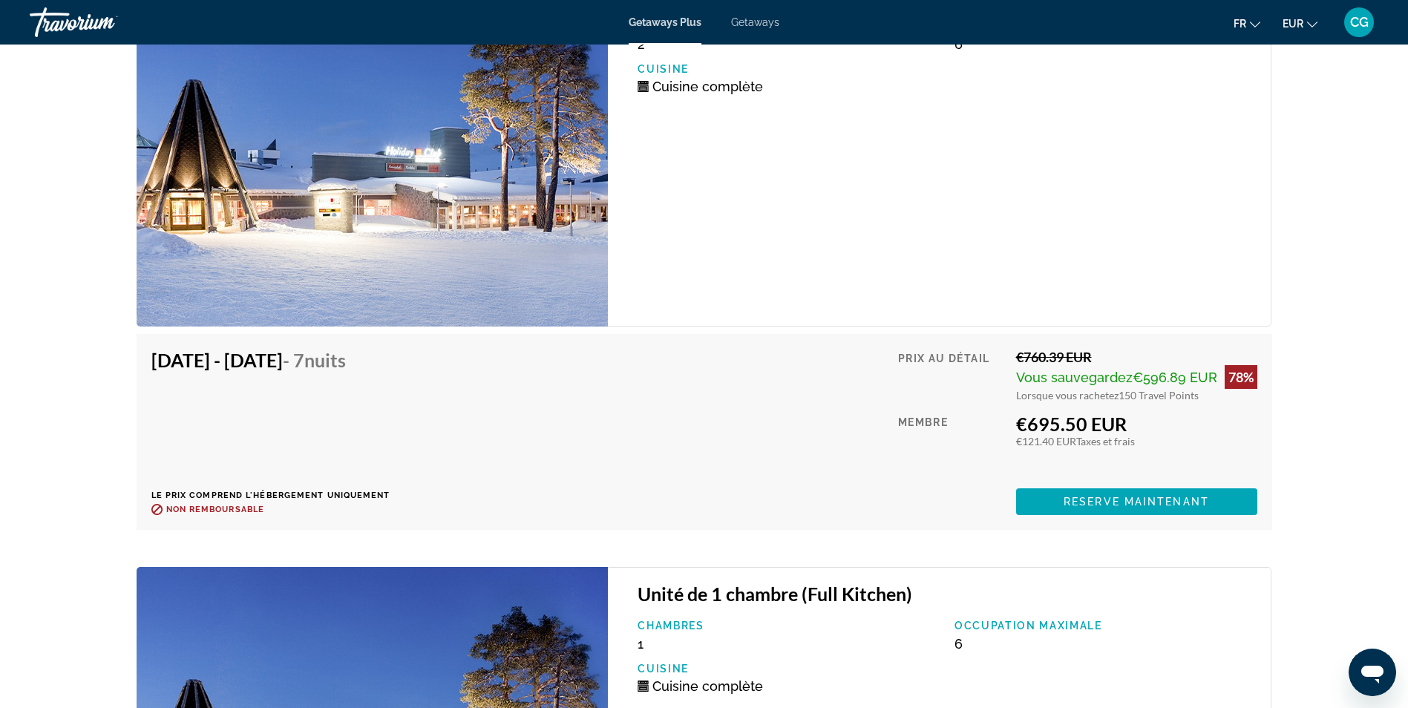
drag, startPoint x: 289, startPoint y: 360, endPoint x: 362, endPoint y: 360, distance: 73.5
click at [362, 360] on h4 "[DATE] - [DATE] - 7 nuits" at bounding box center [265, 360] width 228 height 22
drag, startPoint x: 362, startPoint y: 360, endPoint x: 427, endPoint y: 399, distance: 75.2
click at [390, 399] on div "[DATE] - [DATE] - 7 nuits Le prix comprend l'hébergement uniquement Remboursabl…" at bounding box center [270, 432] width 239 height 166
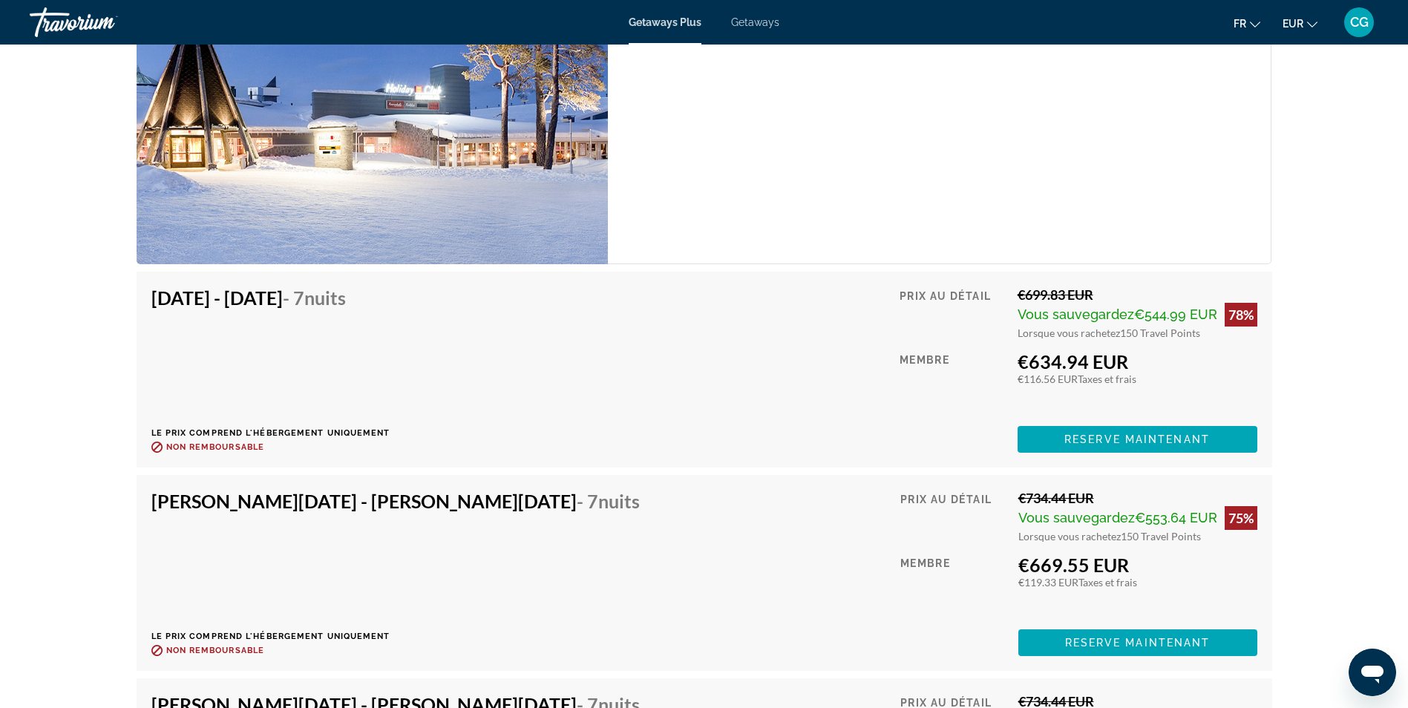
scroll to position [3414, 0]
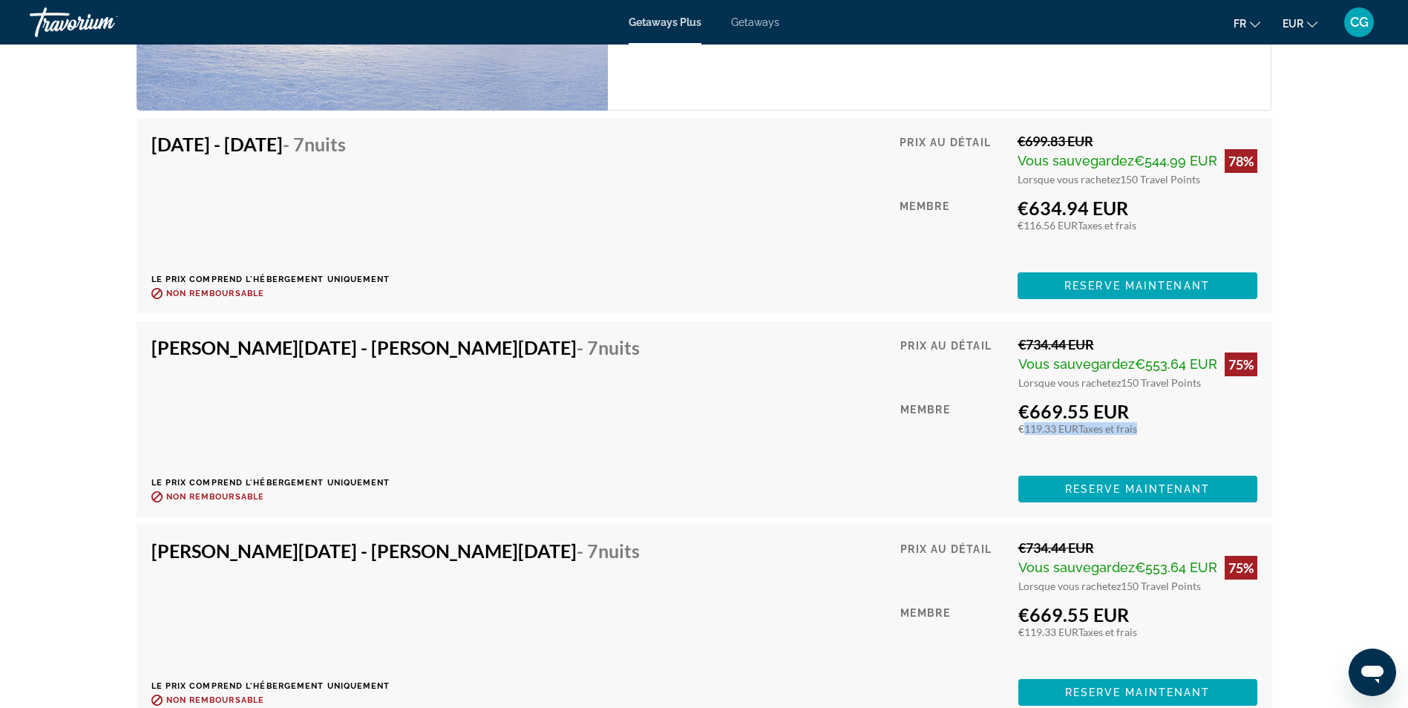
drag, startPoint x: 1136, startPoint y: 432, endPoint x: 1015, endPoint y: 434, distance: 121.8
click at [1015, 434] on div "Prix au détail €734.44 EUR Vous sauvegardez €553.64 EUR 75% Lorsque vous rachet…" at bounding box center [1078, 419] width 357 height 166
drag, startPoint x: 1015, startPoint y: 434, endPoint x: 929, endPoint y: 436, distance: 86.1
click at [929, 436] on div "Membre" at bounding box center [953, 432] width 107 height 65
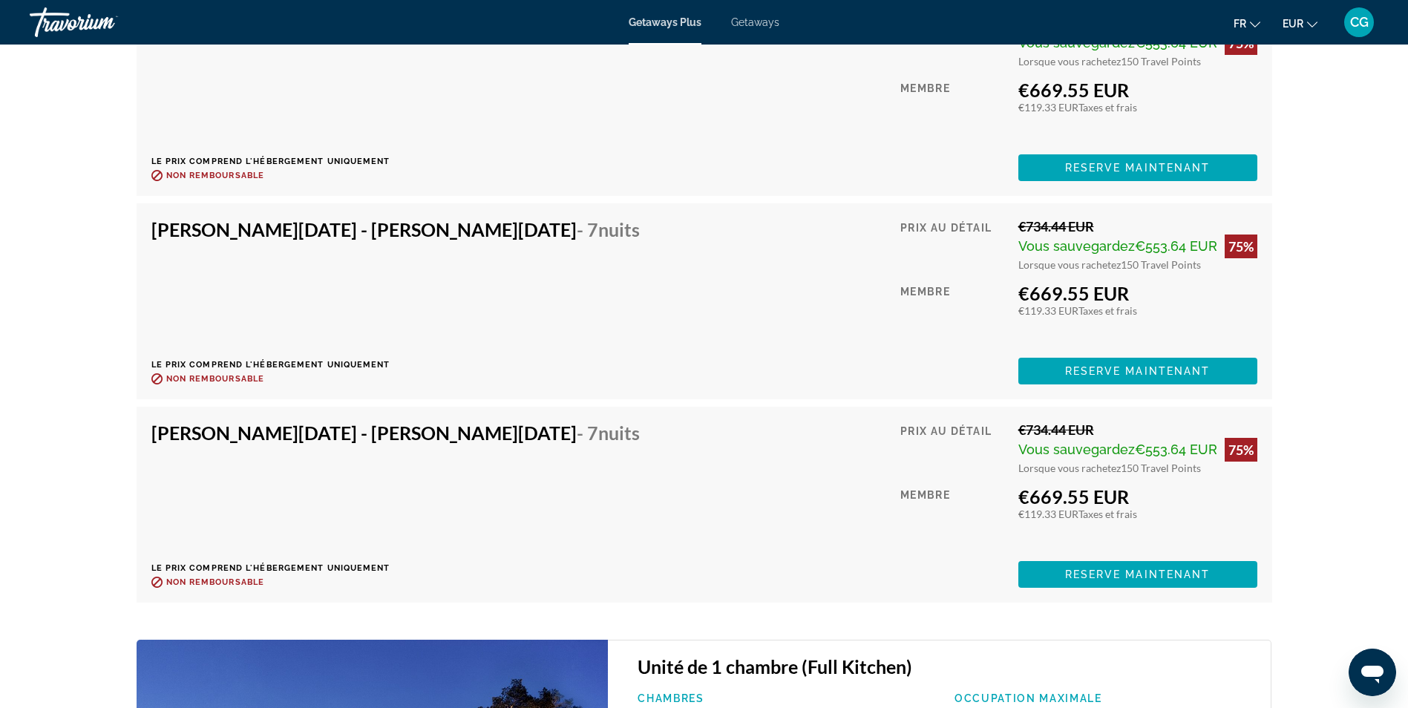
scroll to position [3711, 0]
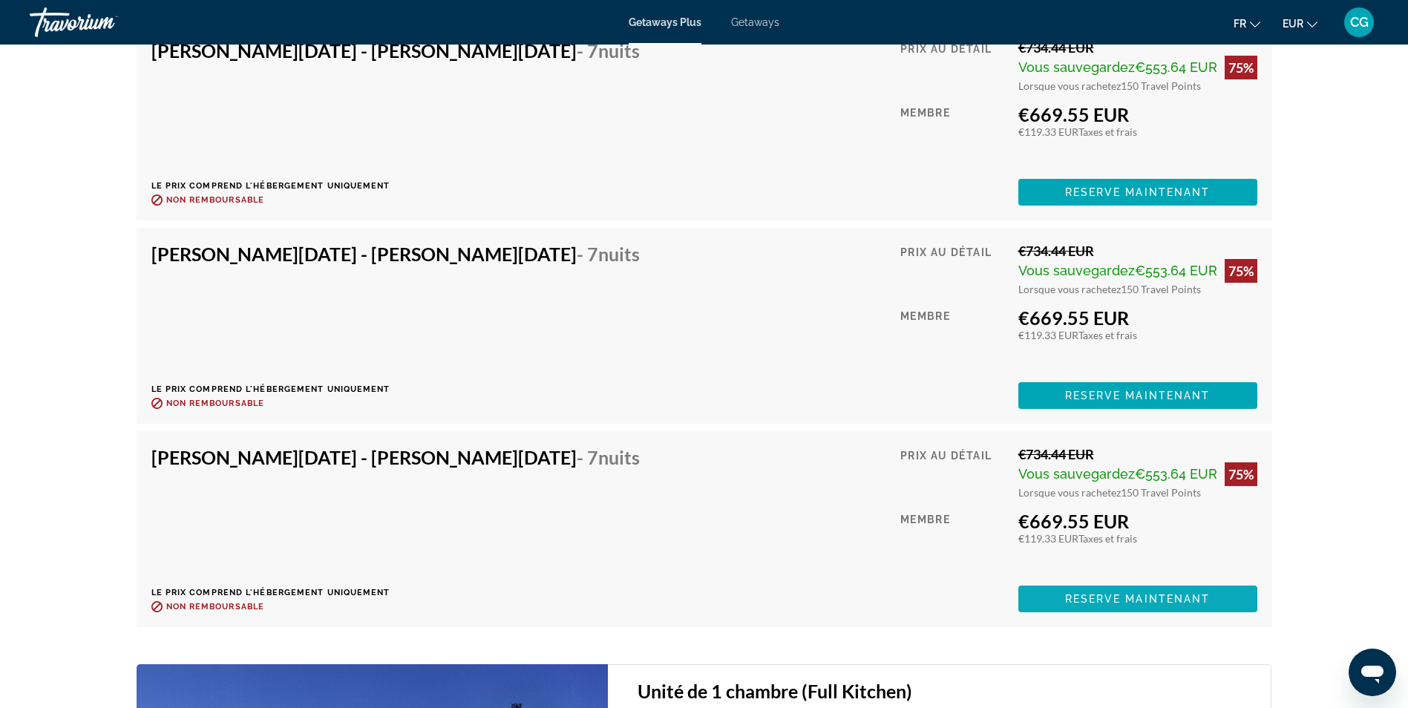
click at [1092, 602] on span "Reserve maintenant" at bounding box center [1137, 599] width 145 height 12
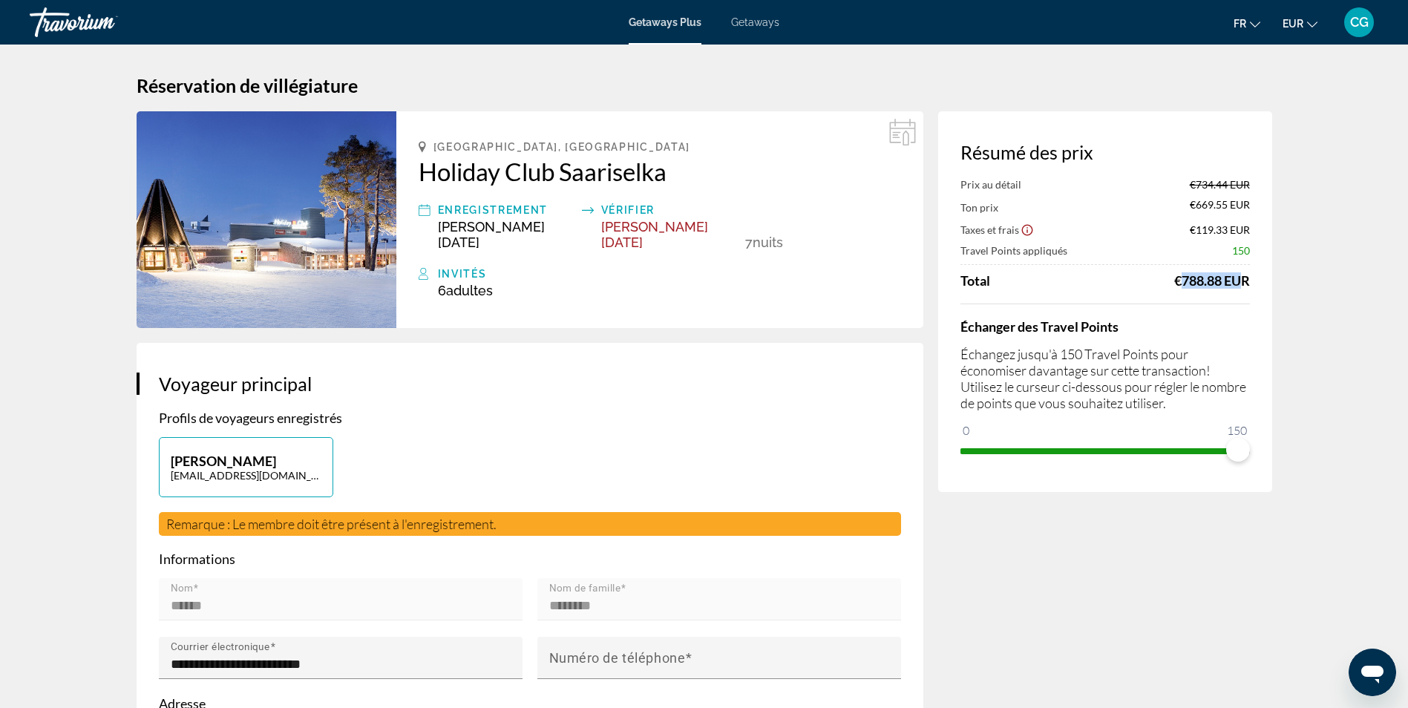
drag, startPoint x: 1231, startPoint y: 272, endPoint x: 1162, endPoint y: 284, distance: 70.0
click at [1162, 284] on div "Total €788.88 EUR" at bounding box center [1104, 280] width 289 height 16
drag, startPoint x: 1162, startPoint y: 284, endPoint x: 1116, endPoint y: 304, distance: 49.2
click at [1116, 304] on div "Main content" at bounding box center [1104, 304] width 289 height 1
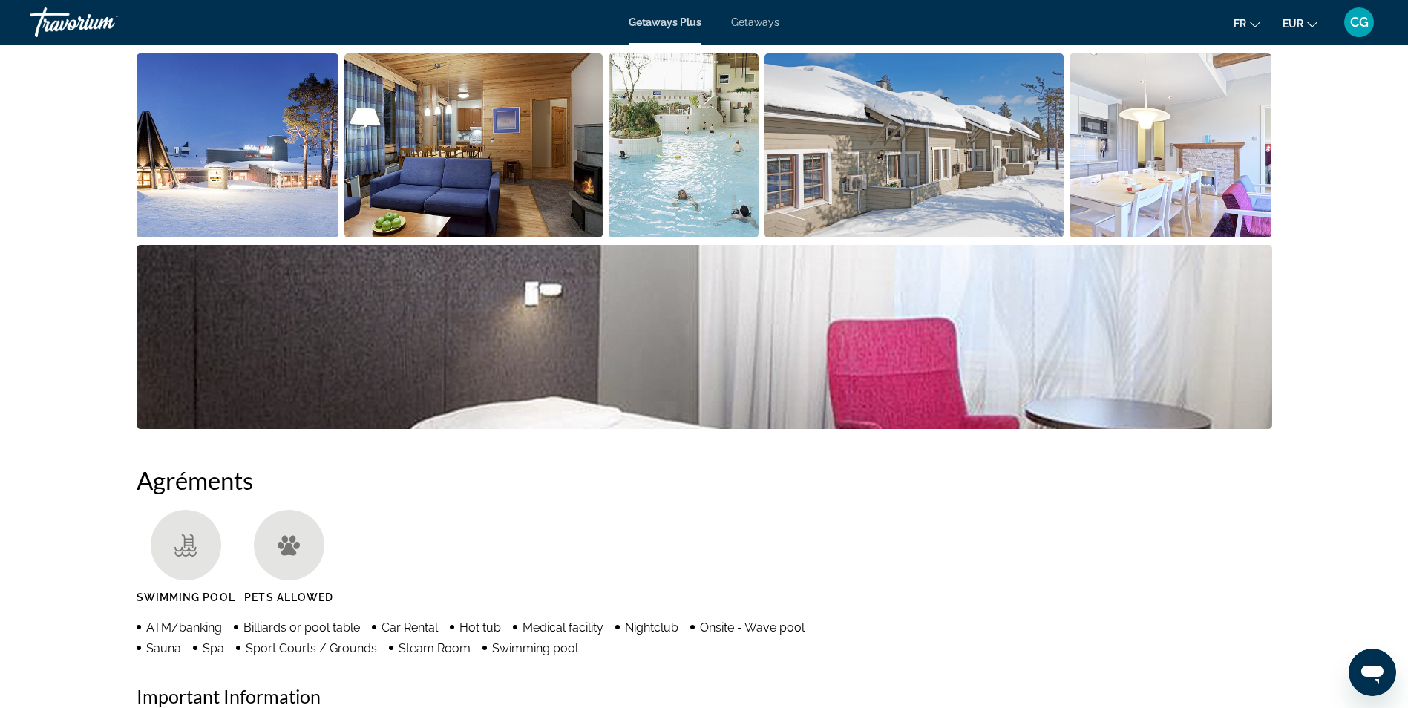
scroll to position [445, 0]
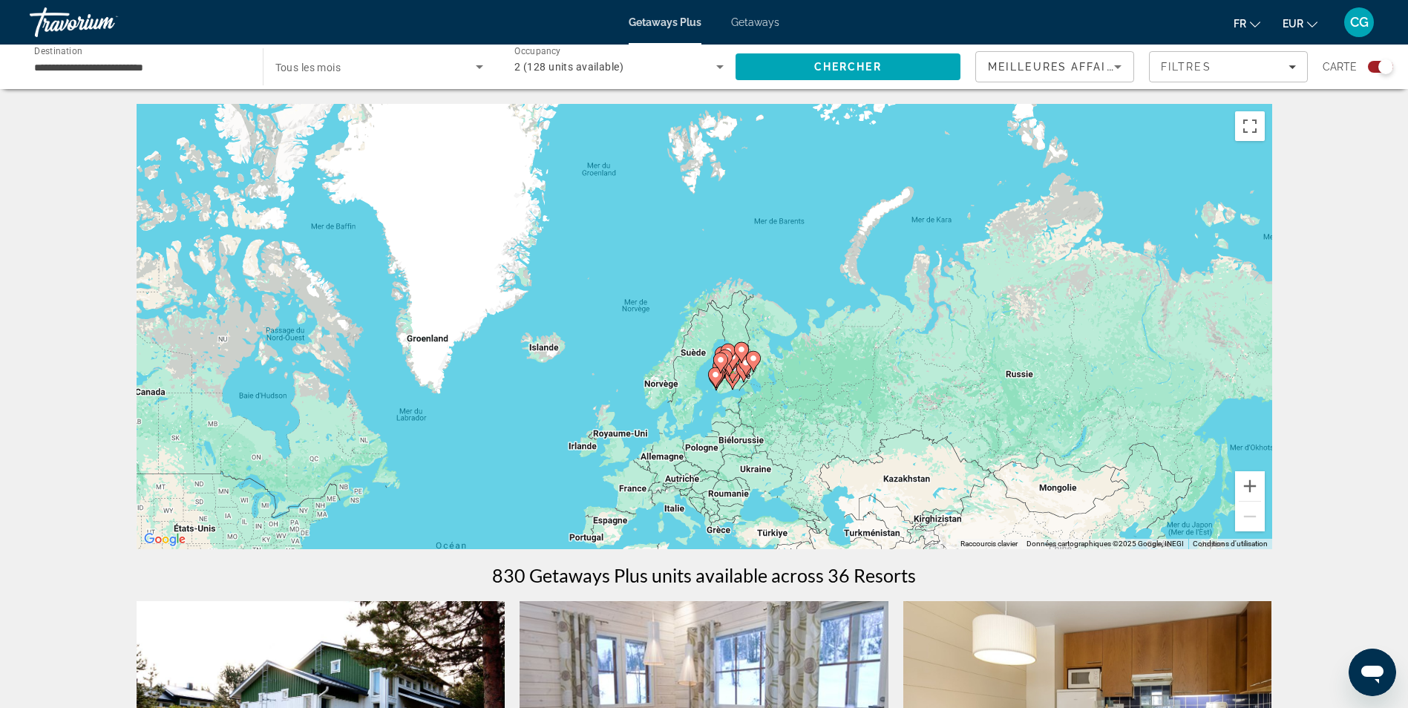
drag, startPoint x: 947, startPoint y: 341, endPoint x: 742, endPoint y: 586, distance: 319.8
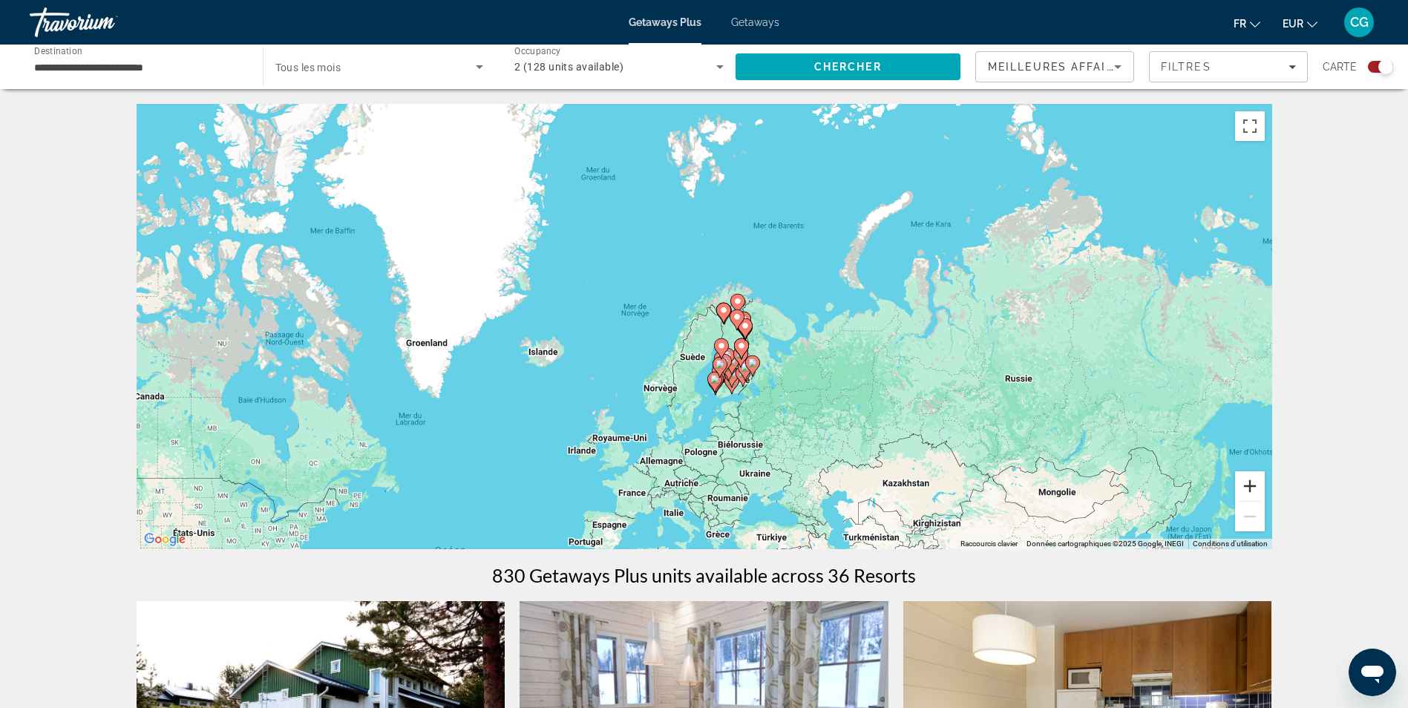
click at [1255, 481] on button "Zoom avant" at bounding box center [1250, 486] width 30 height 30
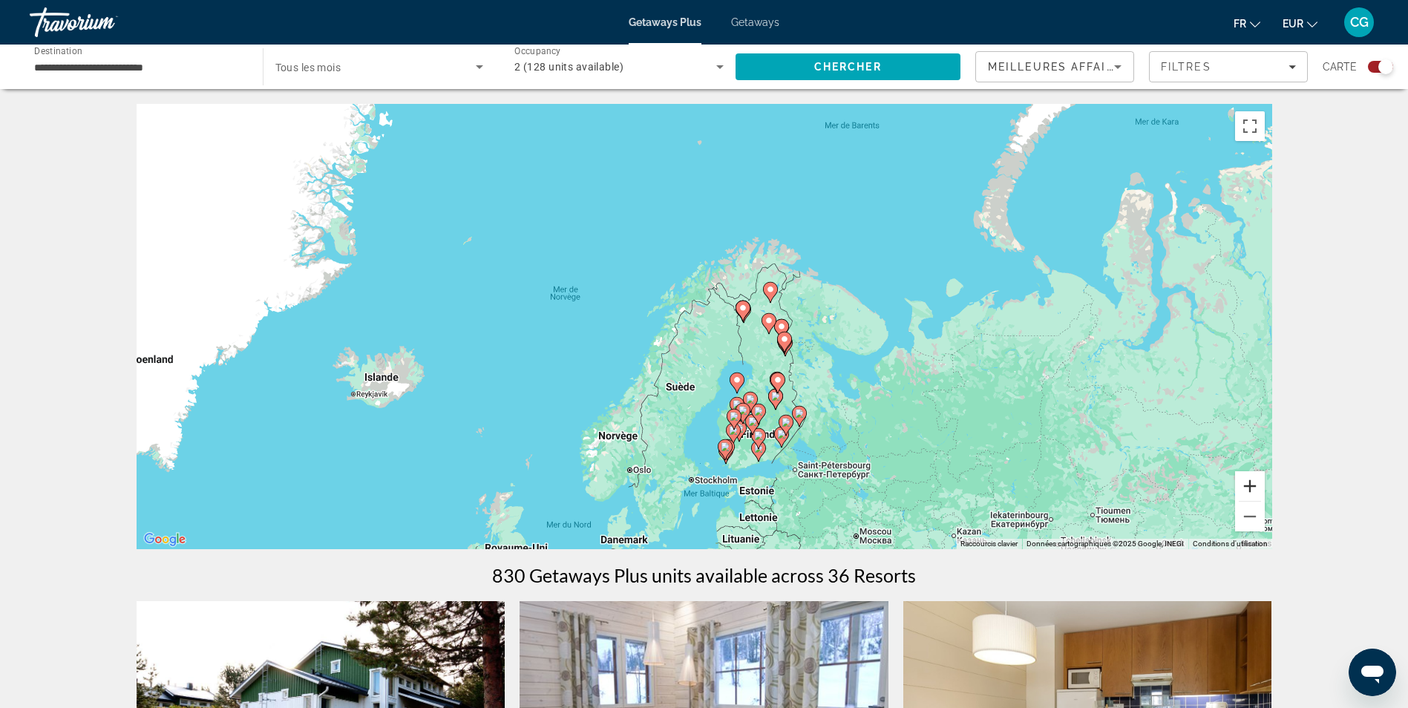
click at [1254, 483] on button "Zoom avant" at bounding box center [1250, 486] width 30 height 30
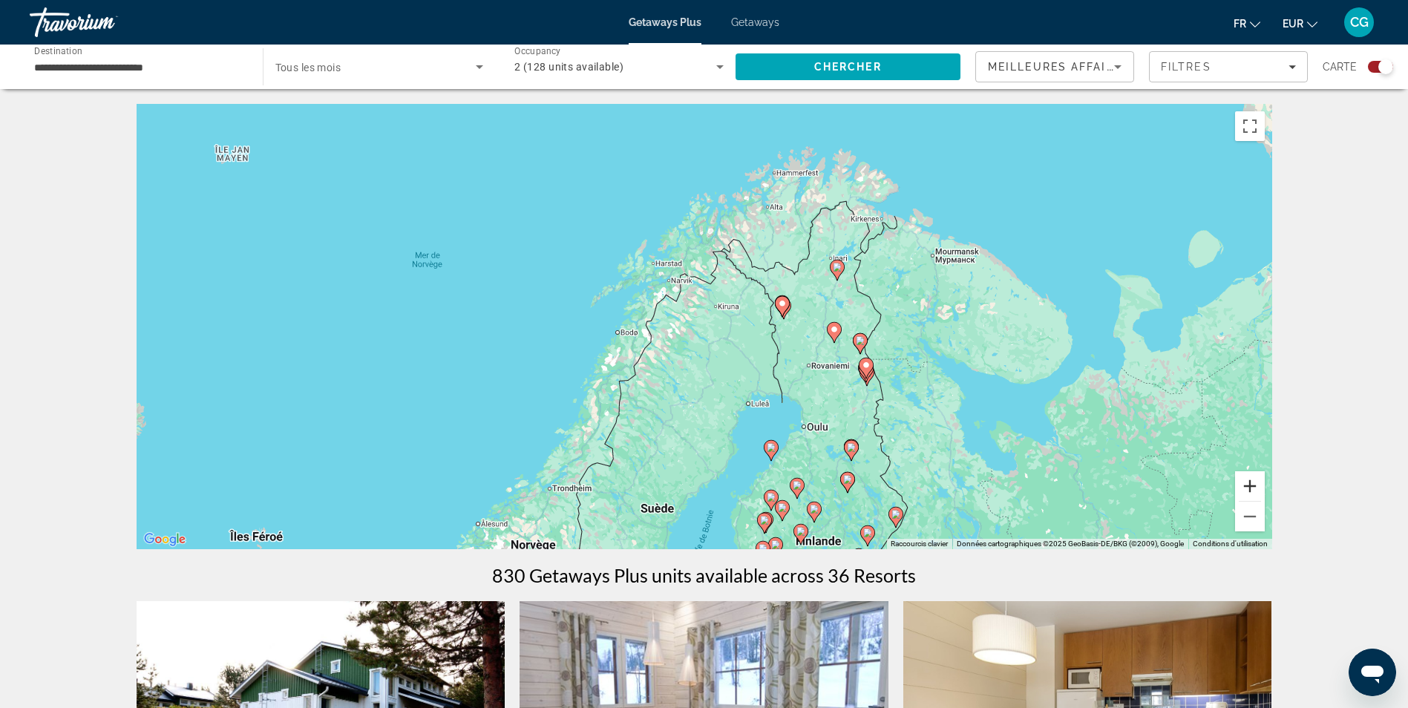
click at [1254, 483] on button "Zoom avant" at bounding box center [1250, 486] width 30 height 30
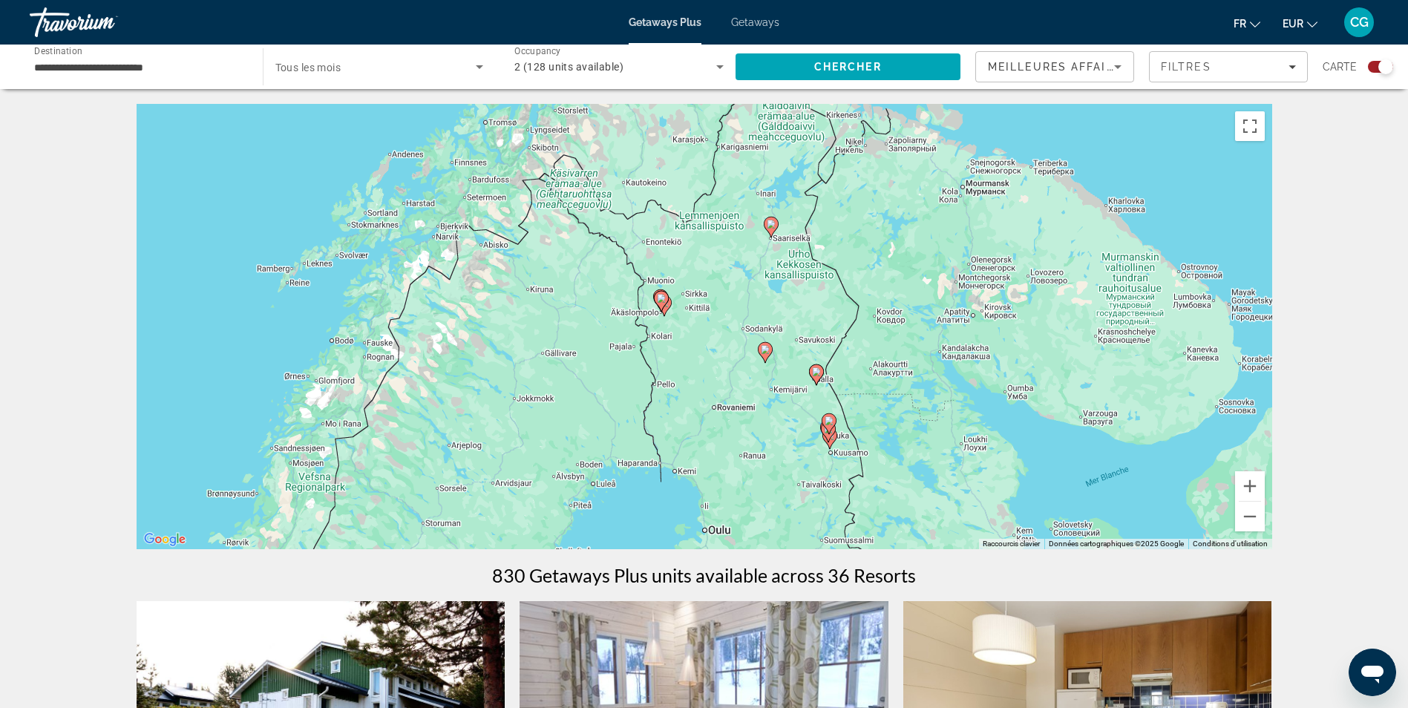
drag, startPoint x: 991, startPoint y: 448, endPoint x: 793, endPoint y: 450, distance: 198.2
click at [793, 450] on div "Pour activer le glissement avec le clavier, appuyez sur Alt+Entrée. Une fois ce…" at bounding box center [705, 326] width 1136 height 445
click at [1243, 492] on button "Zoom avant" at bounding box center [1250, 486] width 30 height 30
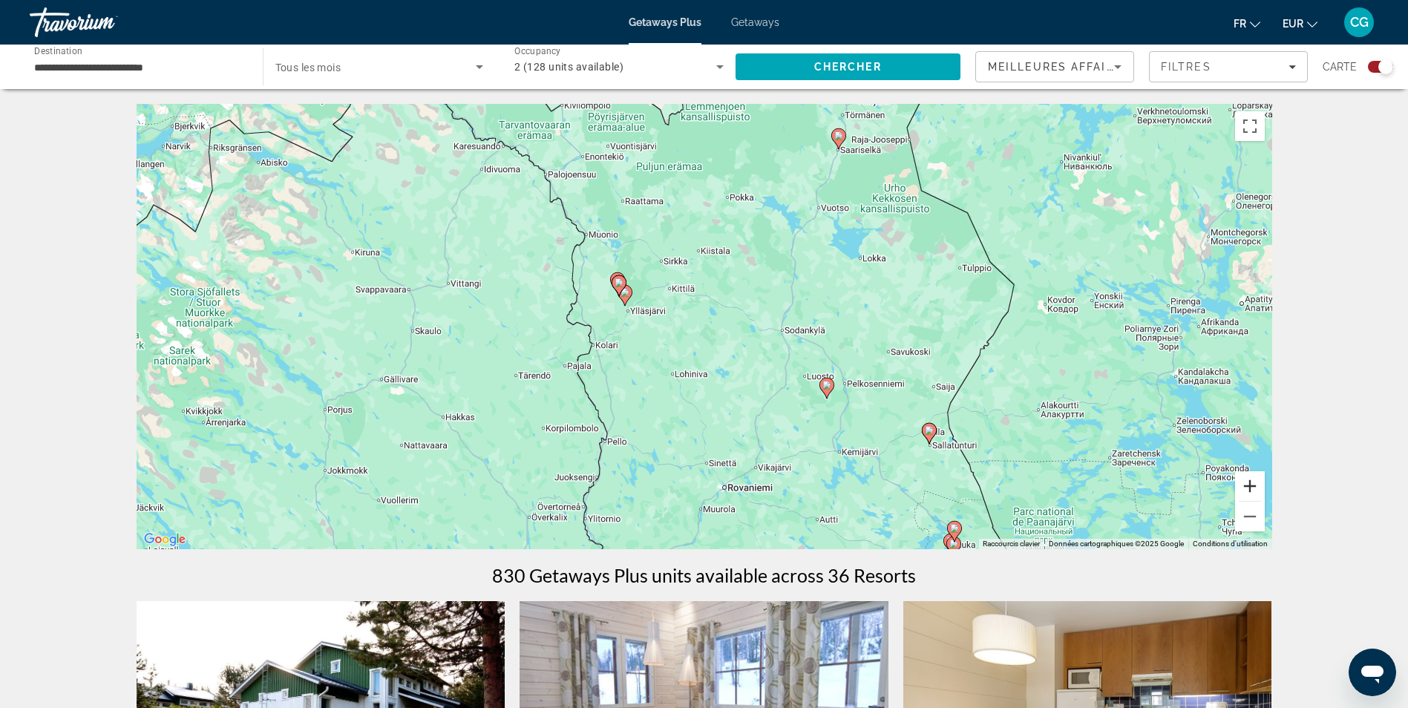
click at [1243, 492] on button "Zoom avant" at bounding box center [1250, 486] width 30 height 30
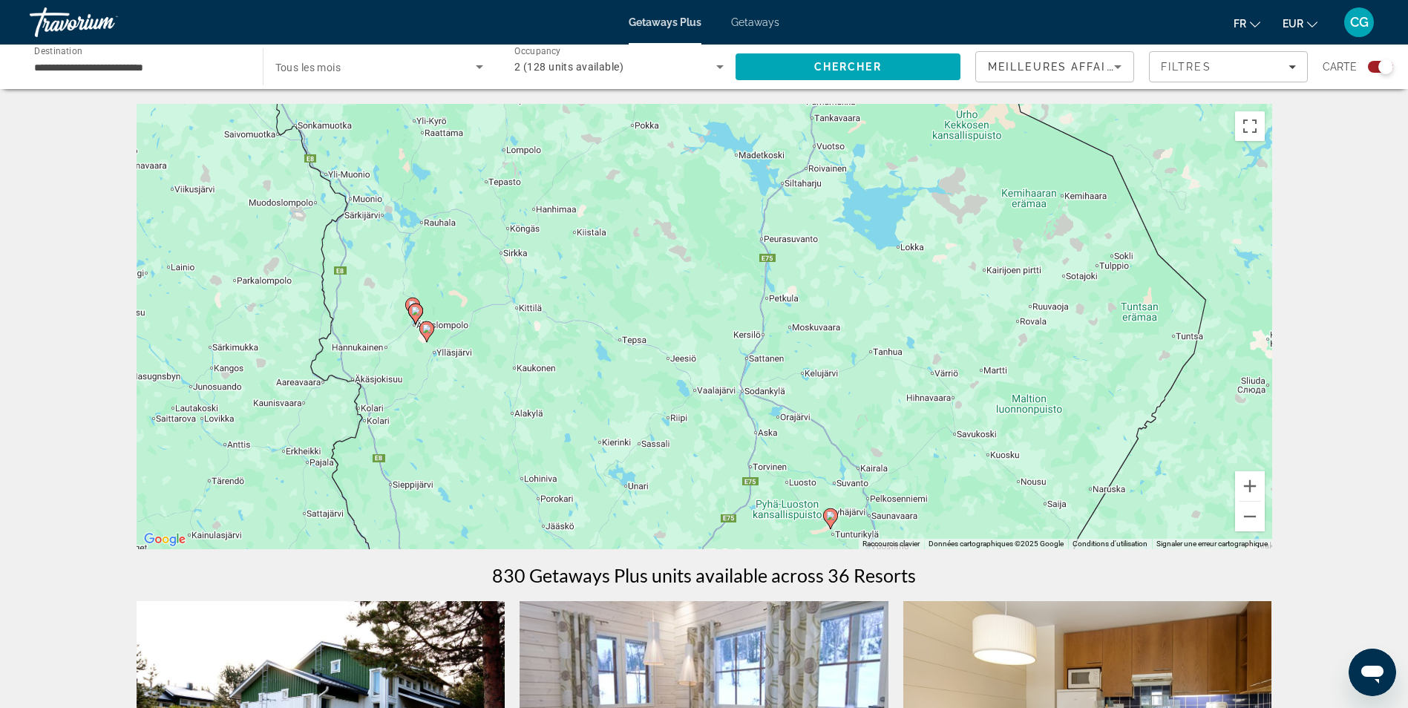
drag, startPoint x: 911, startPoint y: 445, endPoint x: 793, endPoint y: 503, distance: 132.1
click at [793, 503] on div "Pour activer le glissement avec le clavier, appuyez sur Alt+Entrée. Une fois ce…" at bounding box center [705, 326] width 1136 height 445
click at [428, 335] on icon "Main content" at bounding box center [425, 331] width 13 height 19
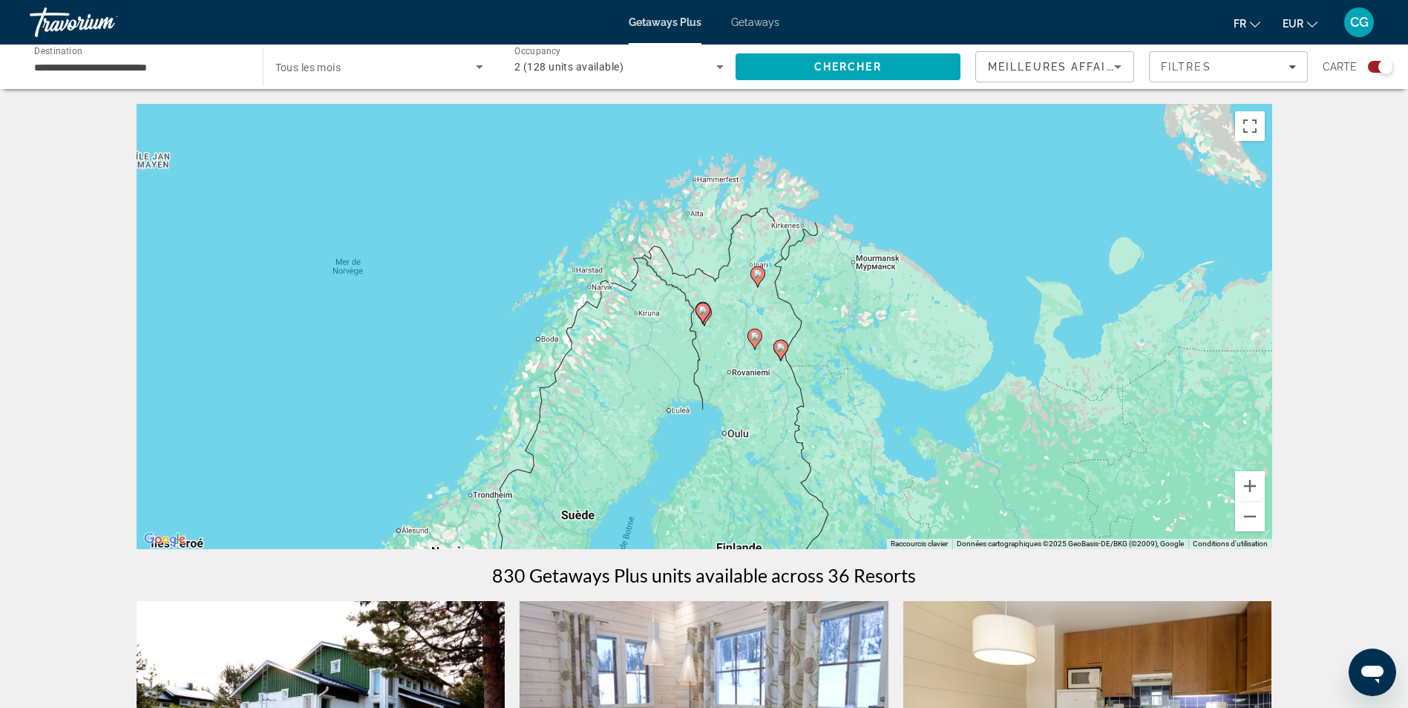
click at [707, 321] on gmp-advanced-marker "Main content" at bounding box center [702, 313] width 15 height 22
type input "**********"
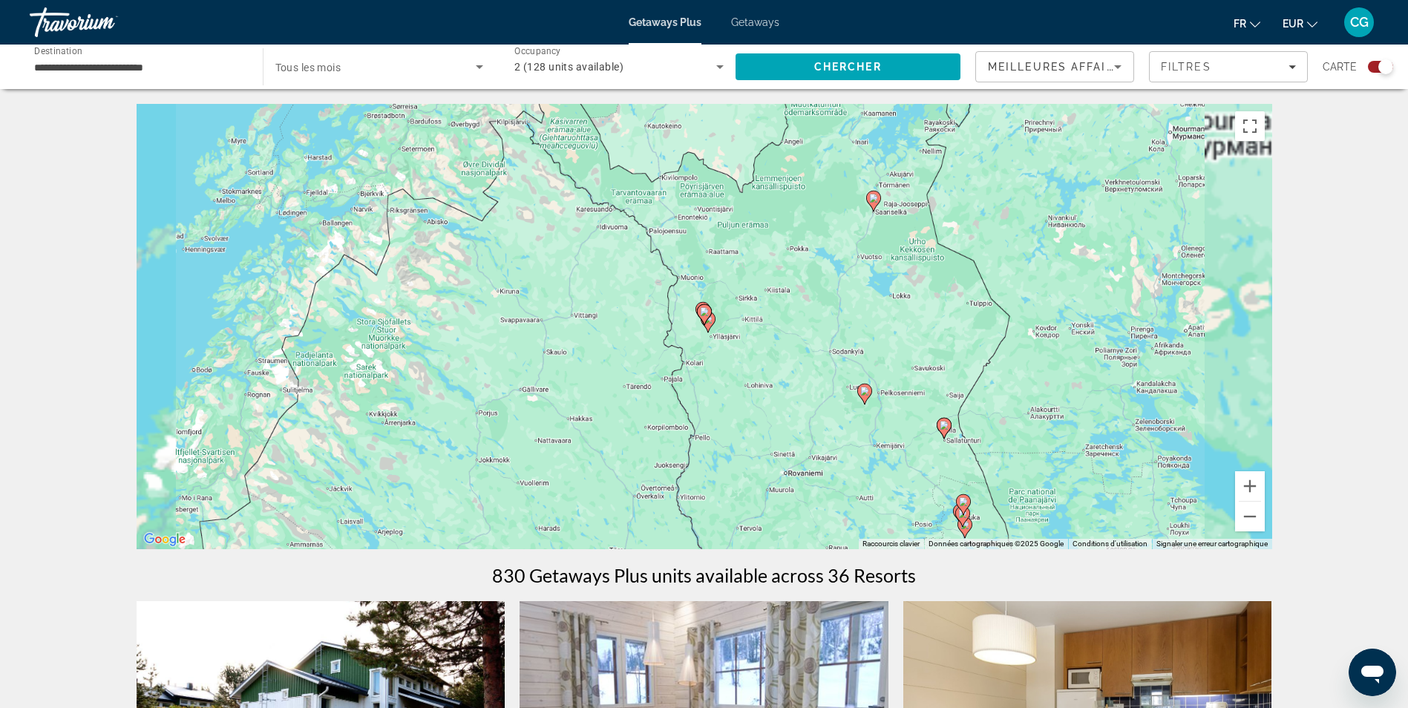
click at [705, 312] on image "Main content" at bounding box center [704, 311] width 9 height 9
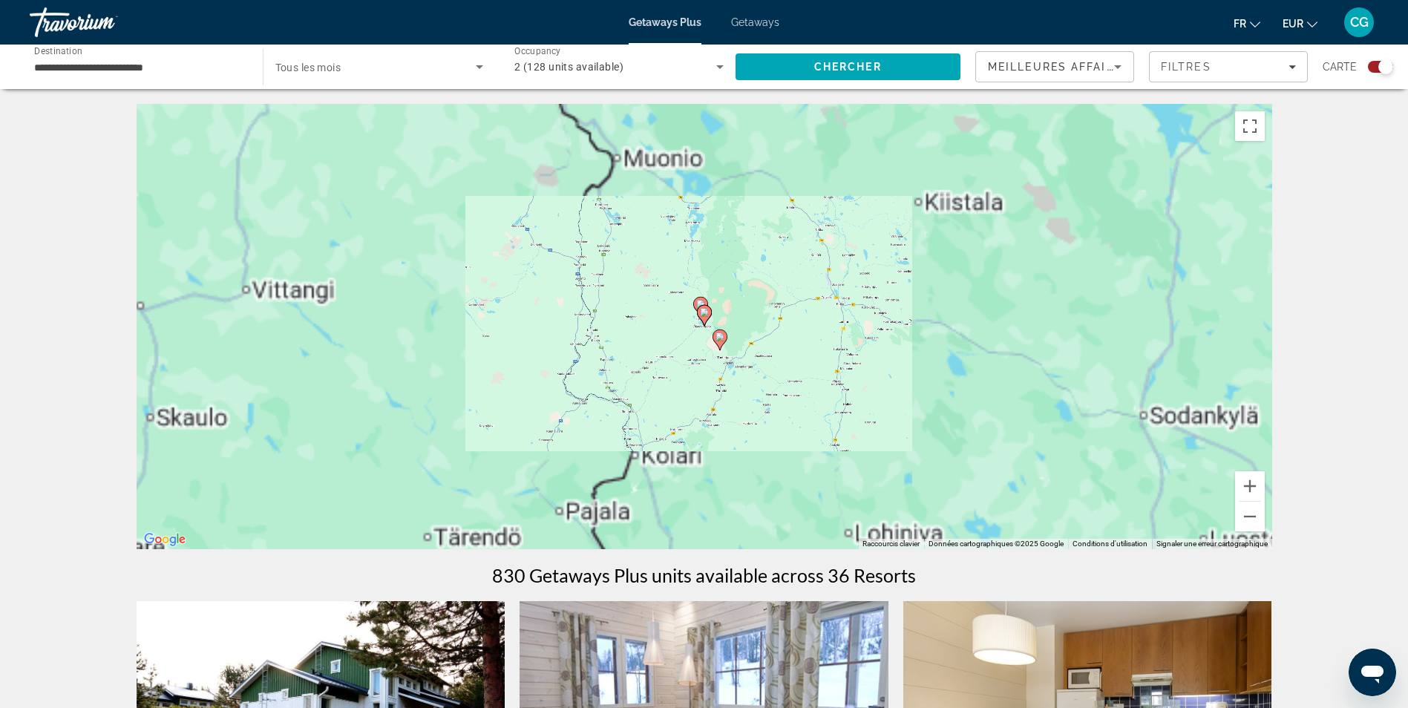
click at [705, 312] on image "Main content" at bounding box center [704, 312] width 9 height 9
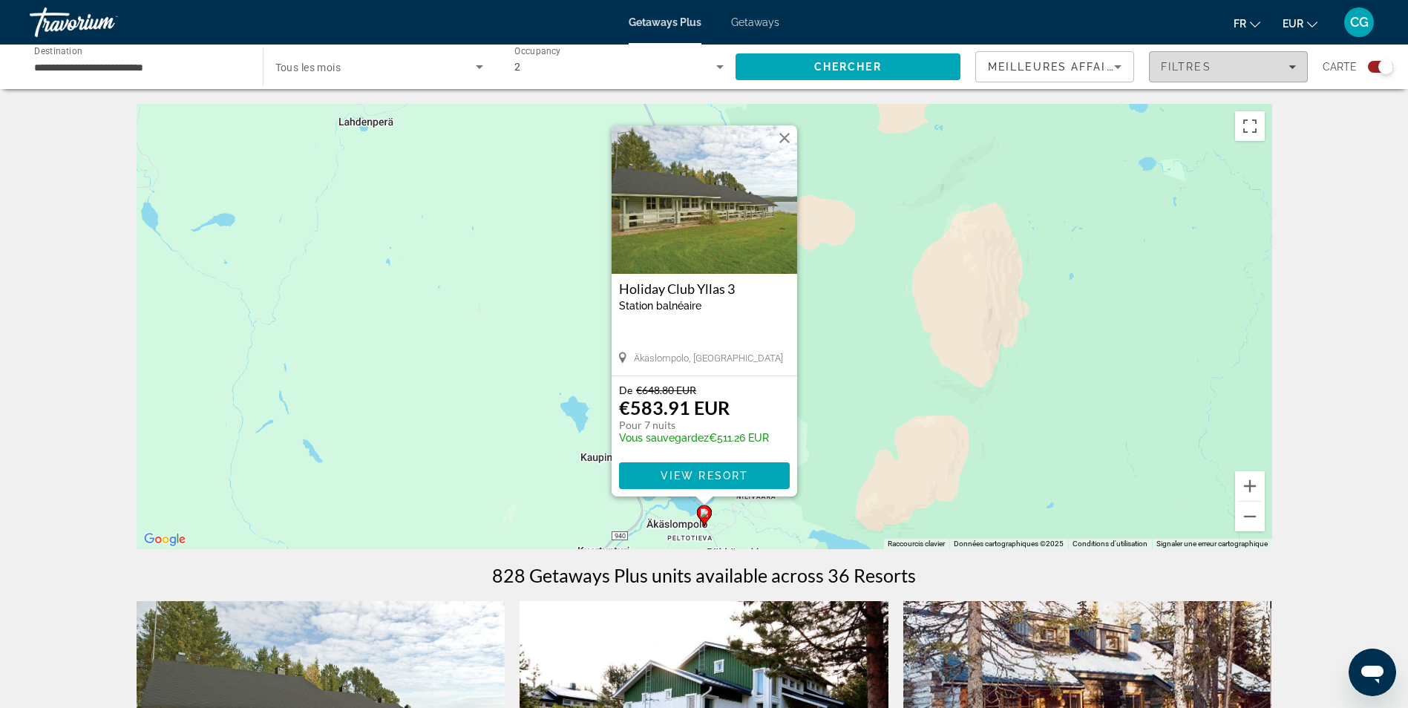
click at [1181, 62] on span "Filtres" at bounding box center [1186, 67] width 50 height 12
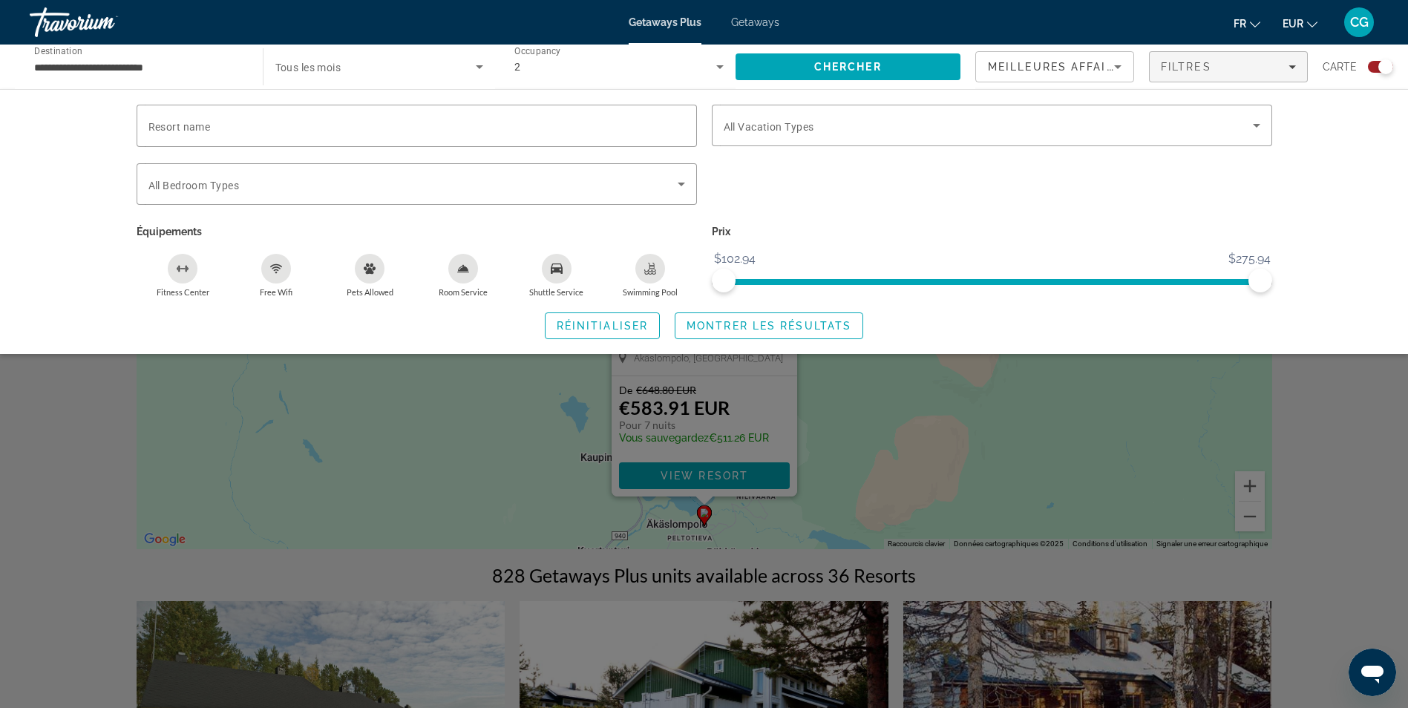
click at [1070, 382] on div "Search widget" at bounding box center [704, 465] width 1408 height 485
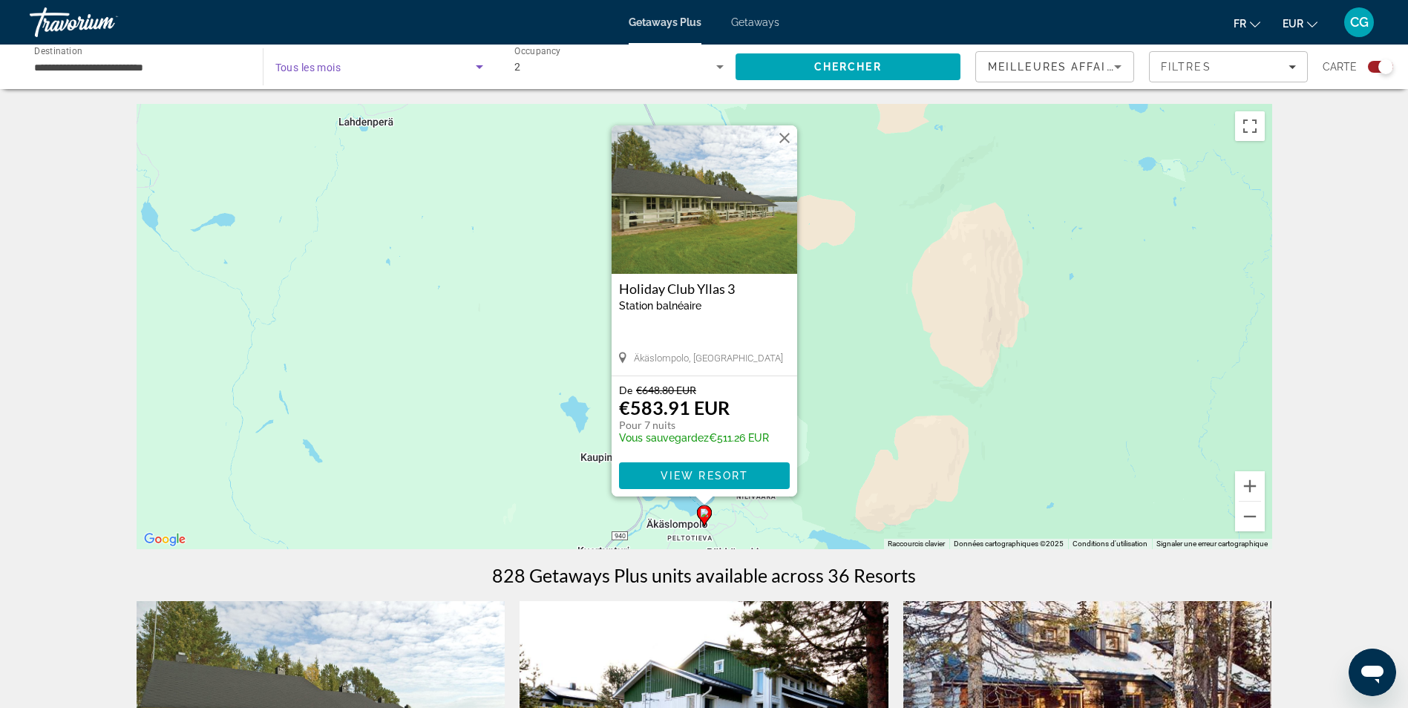
click at [419, 59] on span "Search widget" at bounding box center [375, 67] width 201 height 18
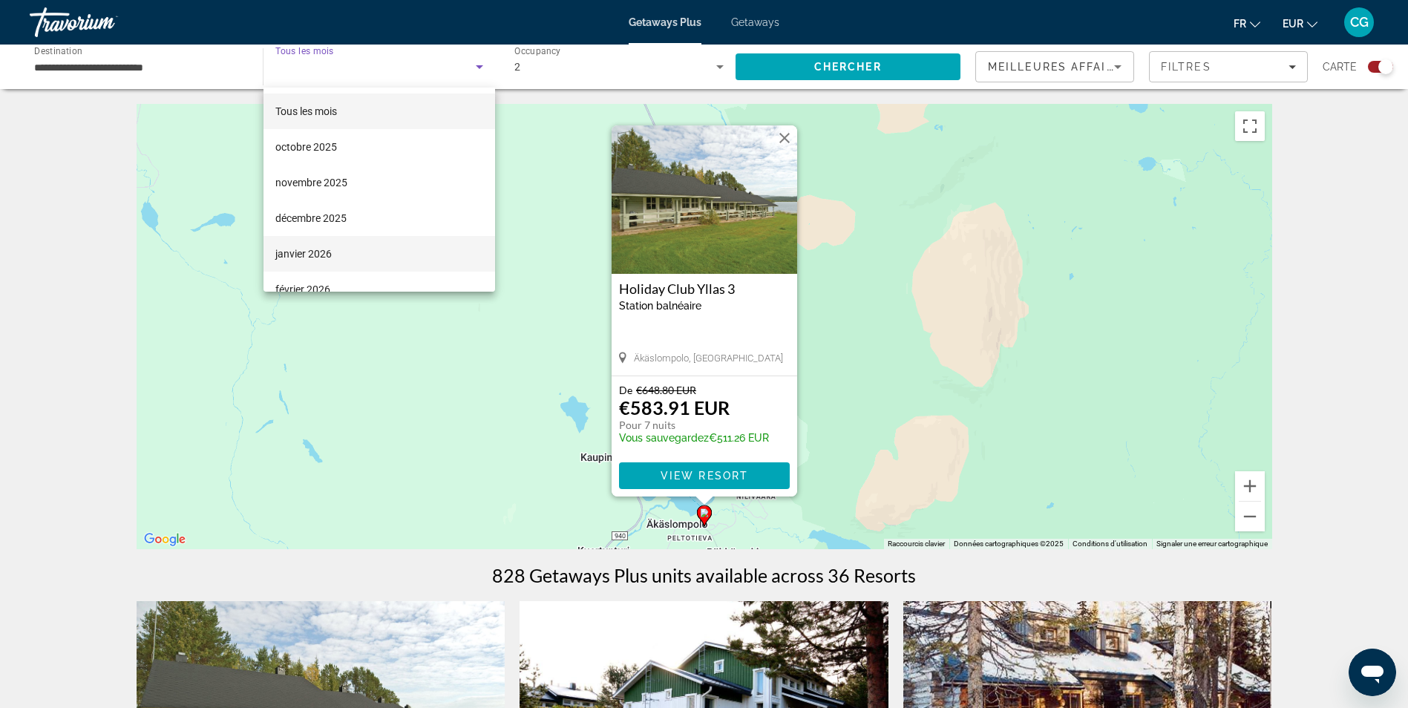
scroll to position [74, 0]
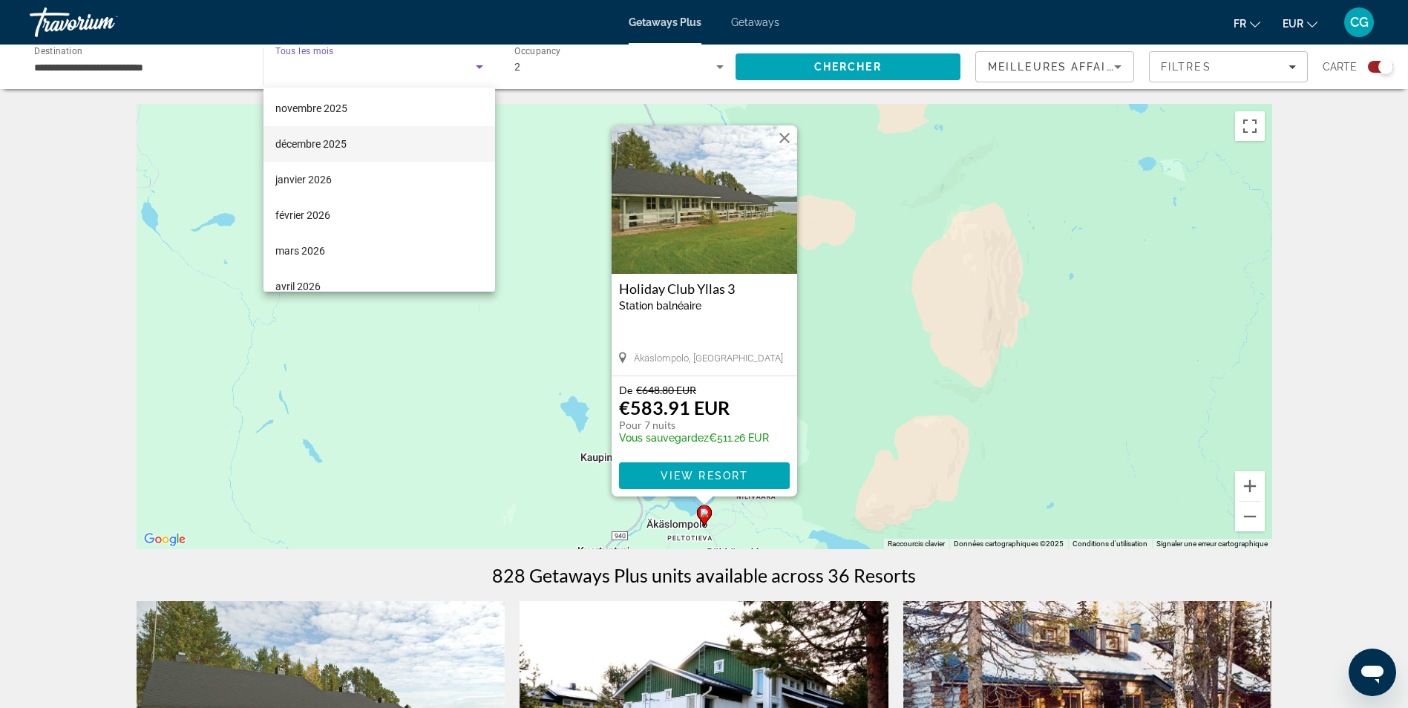
click at [356, 160] on mat-option "décembre 2025" at bounding box center [380, 144] width 232 height 36
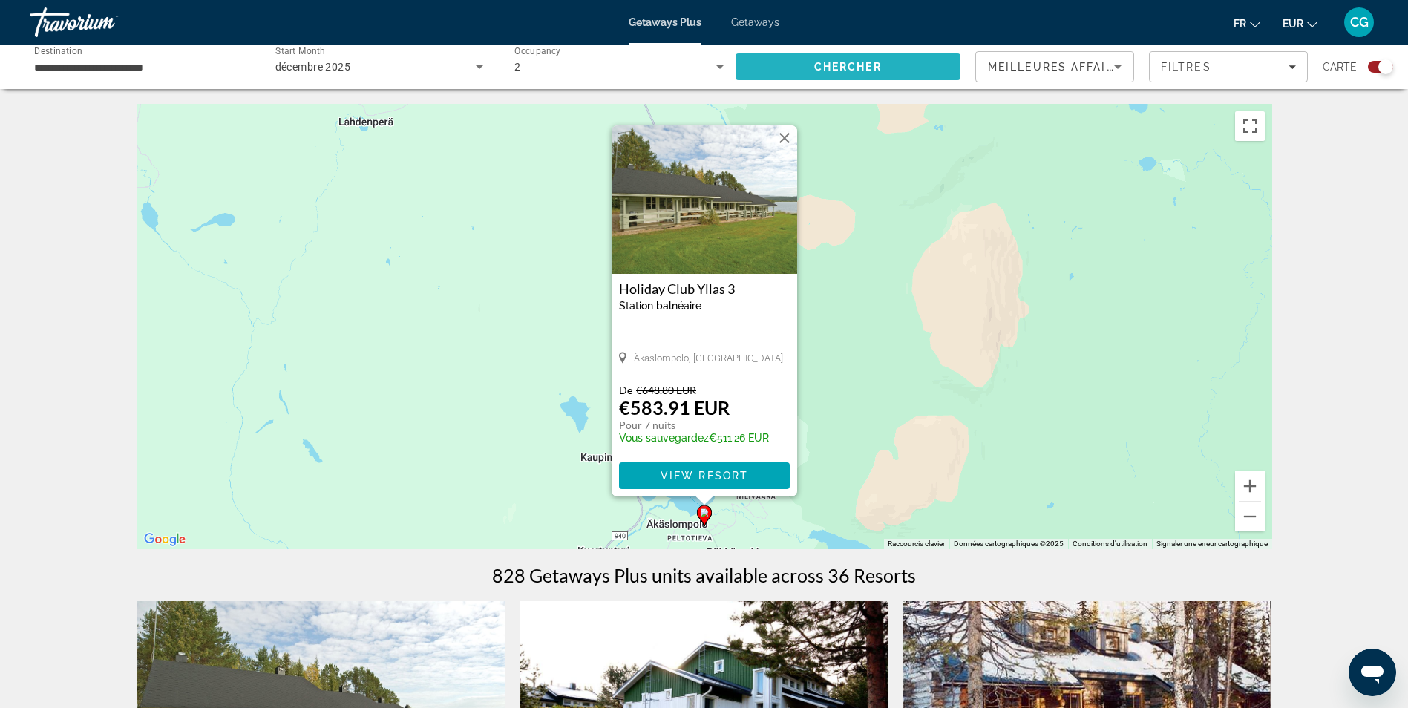
click at [943, 65] on span "Search" at bounding box center [849, 67] width 226 height 36
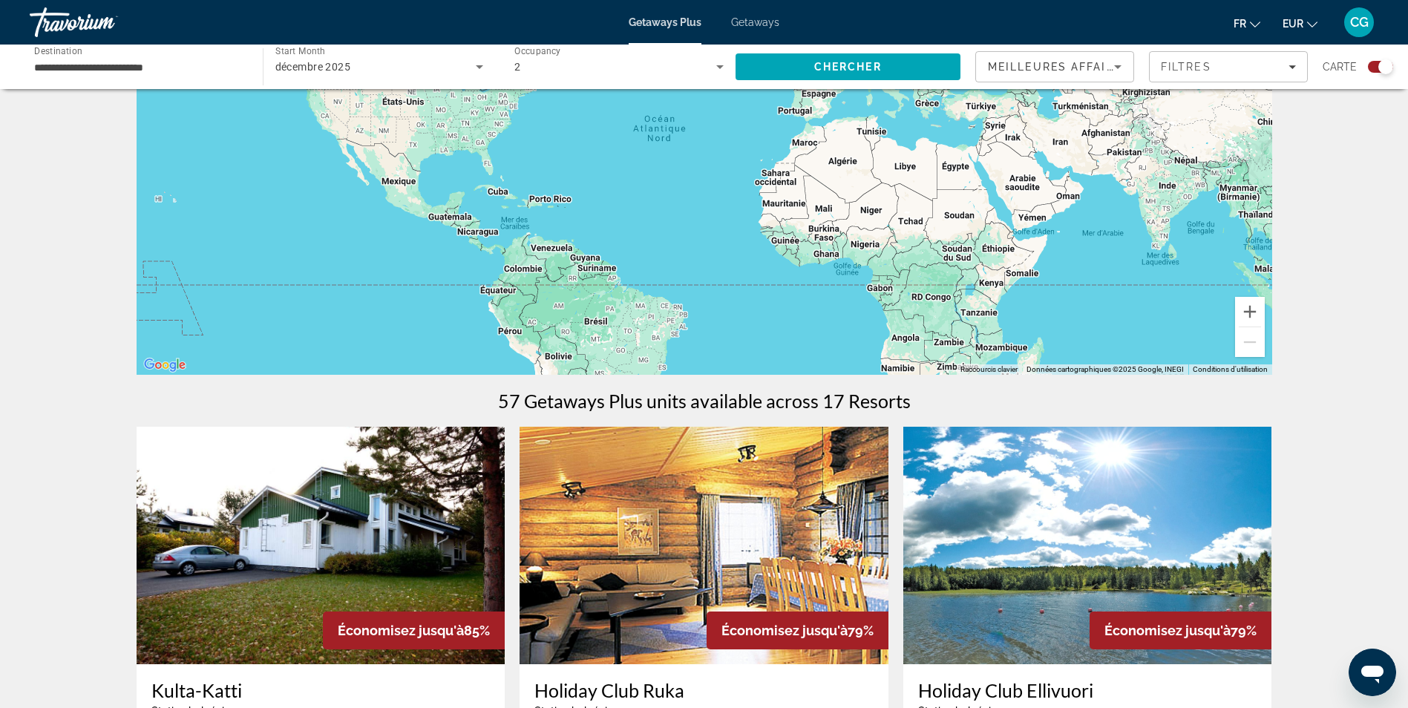
scroll to position [148, 0]
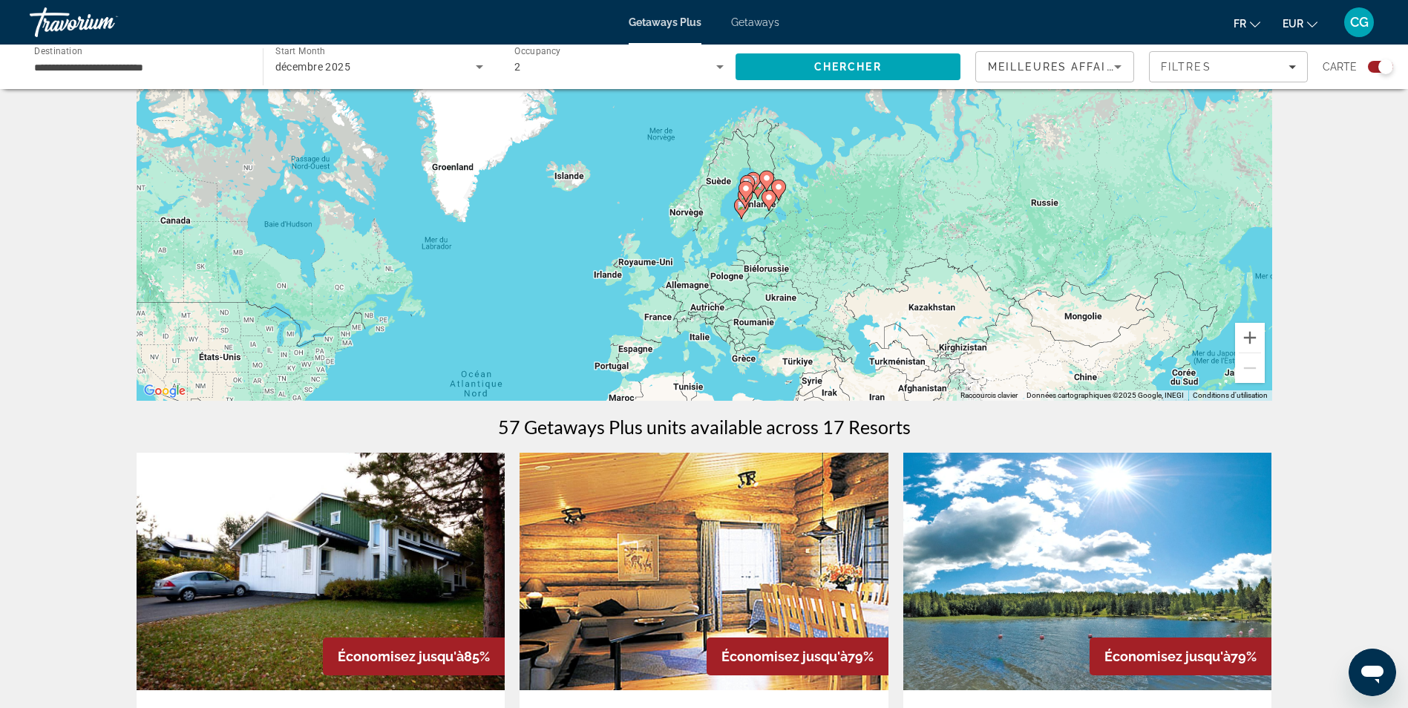
drag, startPoint x: 946, startPoint y: 293, endPoint x: 764, endPoint y: 524, distance: 294.3
click at [1257, 338] on button "Zoom avant" at bounding box center [1250, 338] width 30 height 30
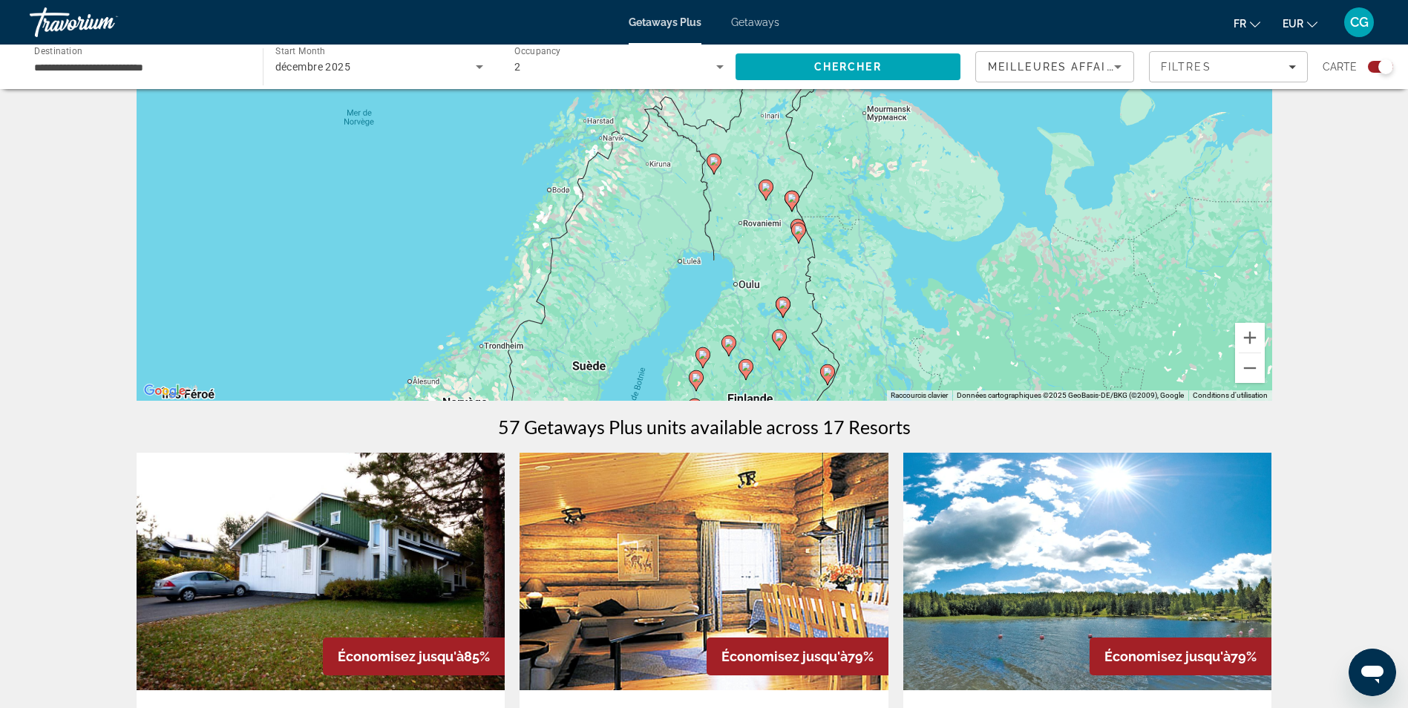
drag, startPoint x: 1111, startPoint y: 258, endPoint x: 946, endPoint y: 360, distance: 194.0
click at [947, 360] on div "Pour activer le glissement avec le clavier, appuyez sur Alt+Entrée. Une fois ce…" at bounding box center [705, 177] width 1136 height 445
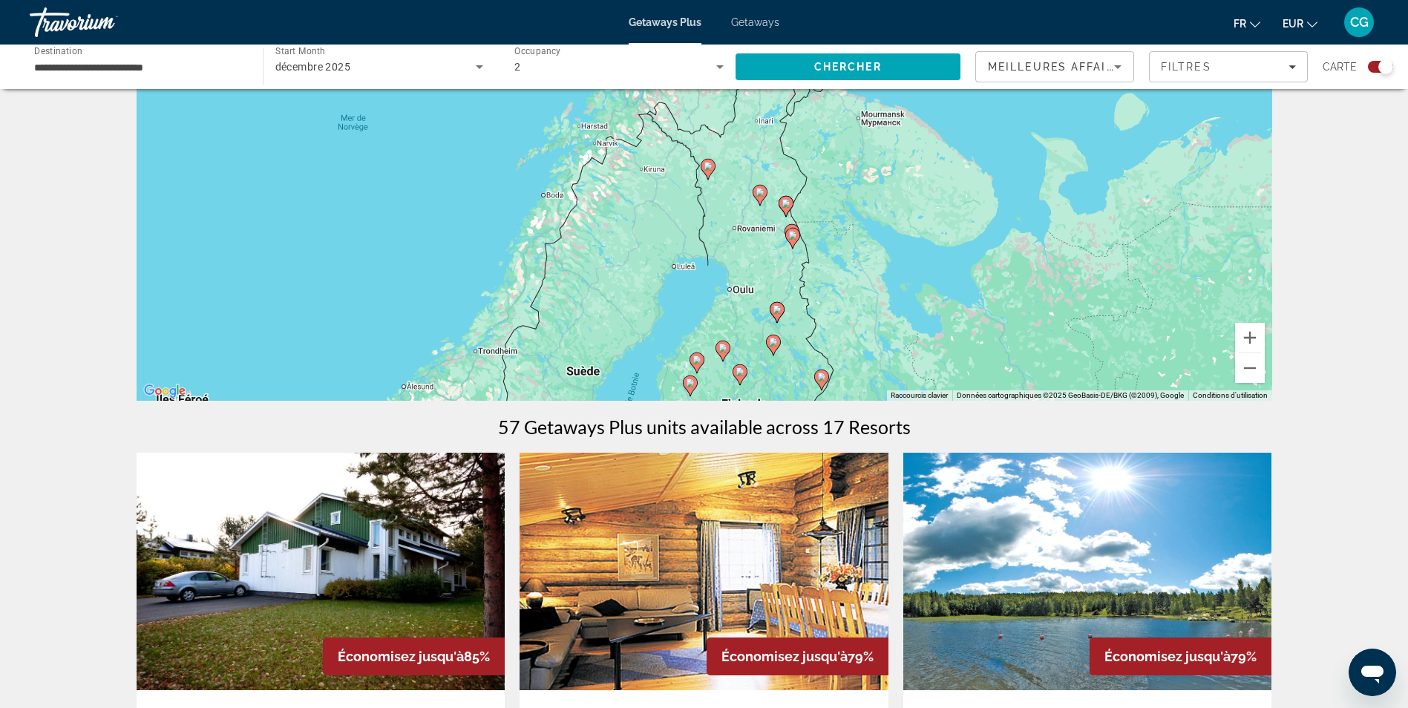
click at [762, 194] on image "Main content" at bounding box center [760, 192] width 9 height 9
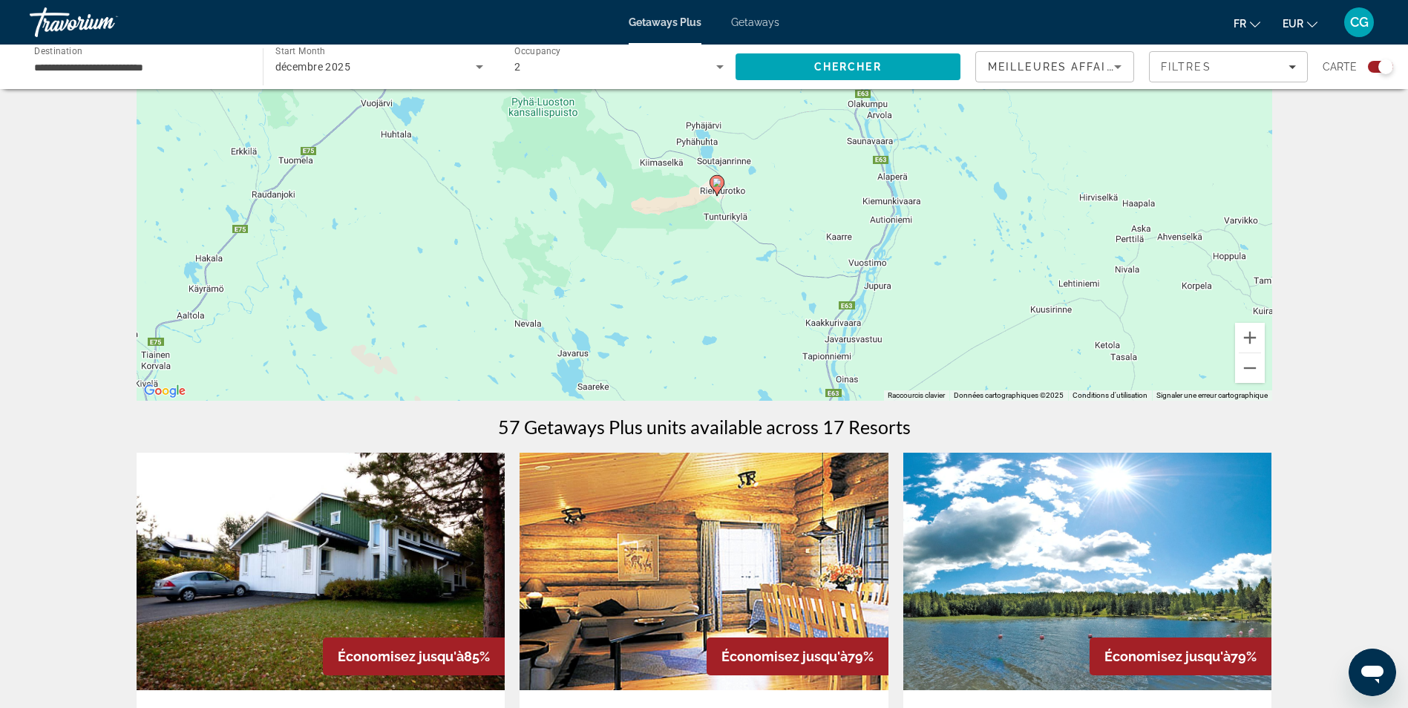
drag, startPoint x: 928, startPoint y: 284, endPoint x: 986, endPoint y: 361, distance: 96.9
click at [986, 361] on div "Pour naviguer, appuyez sur les touches fléchées. Pour activer le glissement ave…" at bounding box center [705, 177] width 1136 height 445
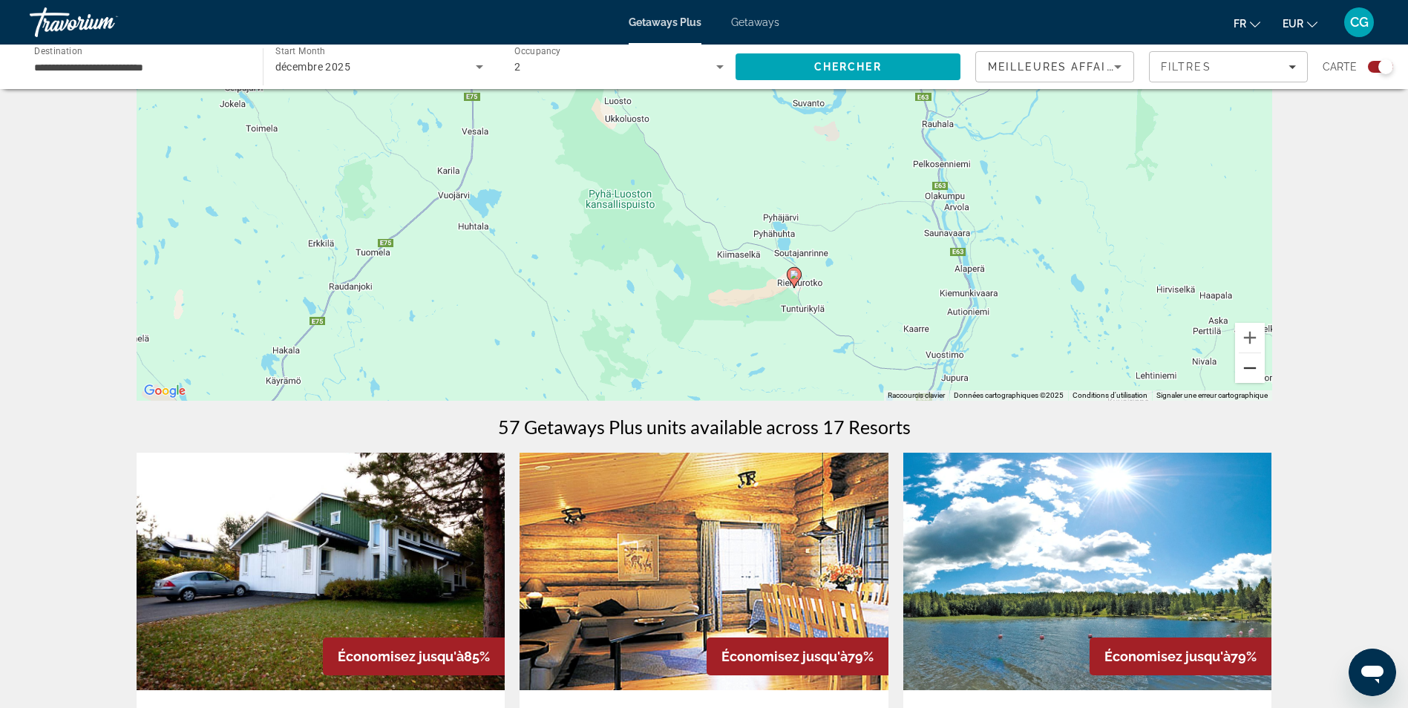
click at [1240, 368] on button "Zoom arrière" at bounding box center [1250, 368] width 30 height 30
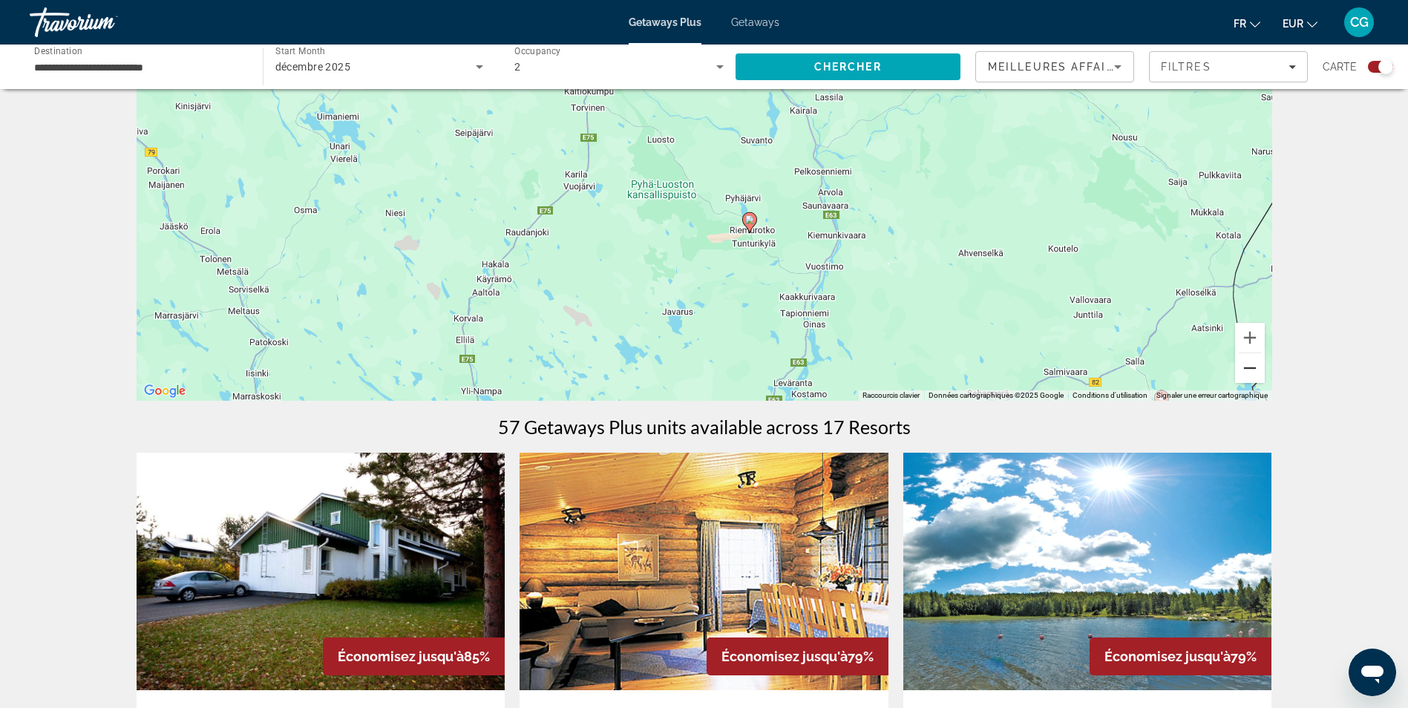
scroll to position [0, 0]
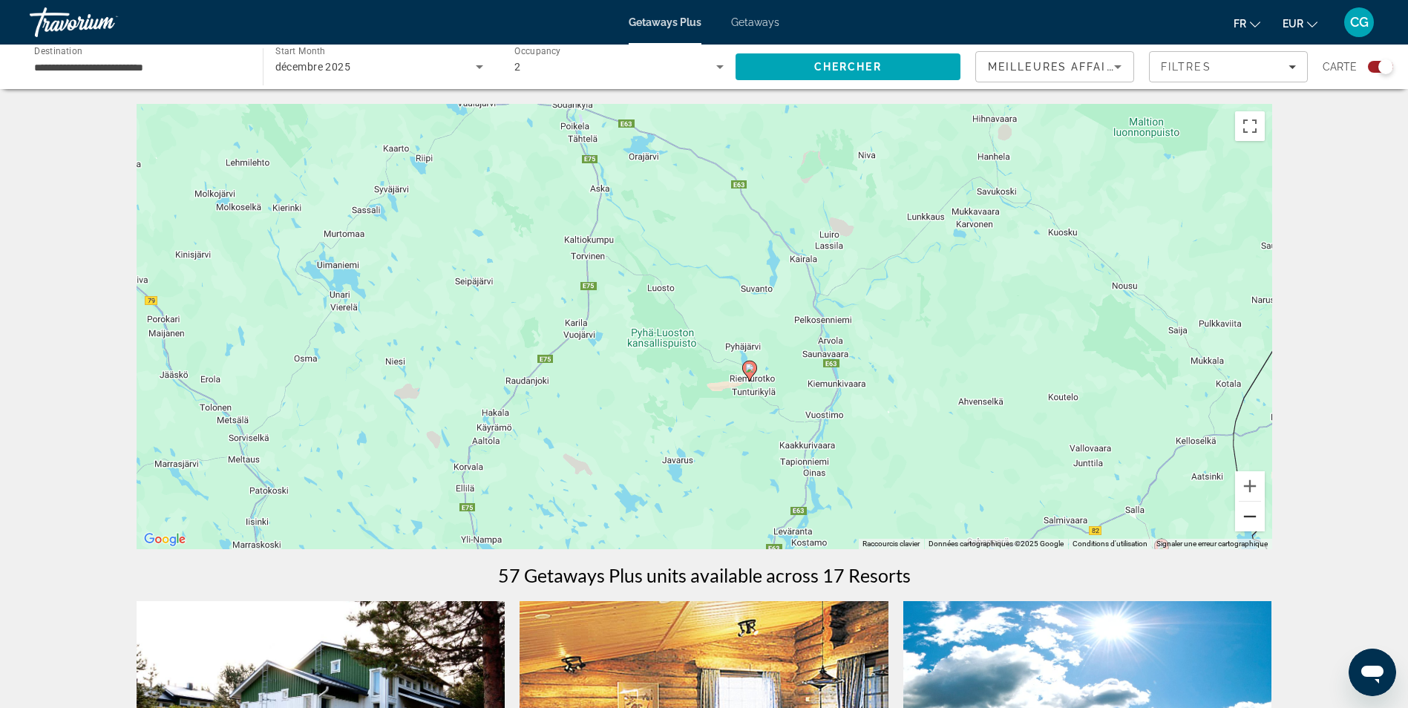
click at [1251, 511] on button "Zoom arrière" at bounding box center [1250, 517] width 30 height 30
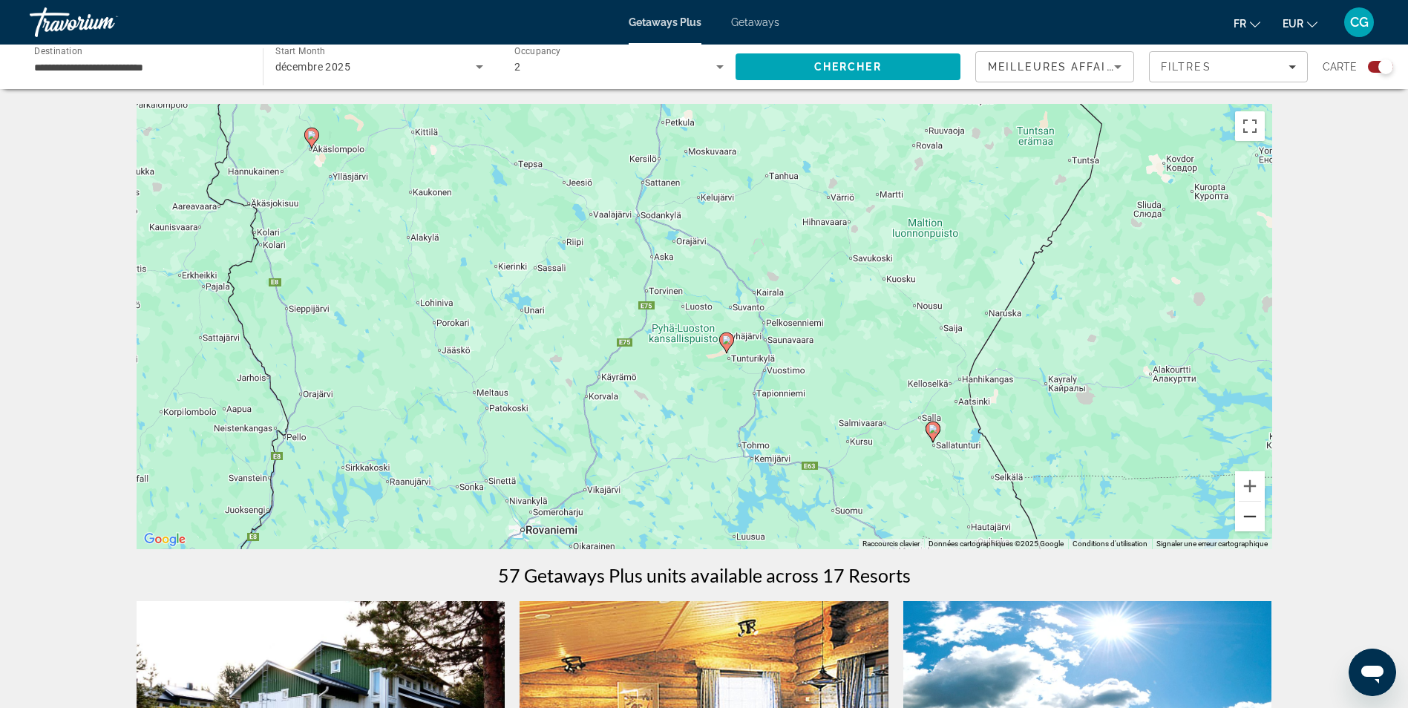
click at [1251, 511] on button "Zoom arrière" at bounding box center [1250, 517] width 30 height 30
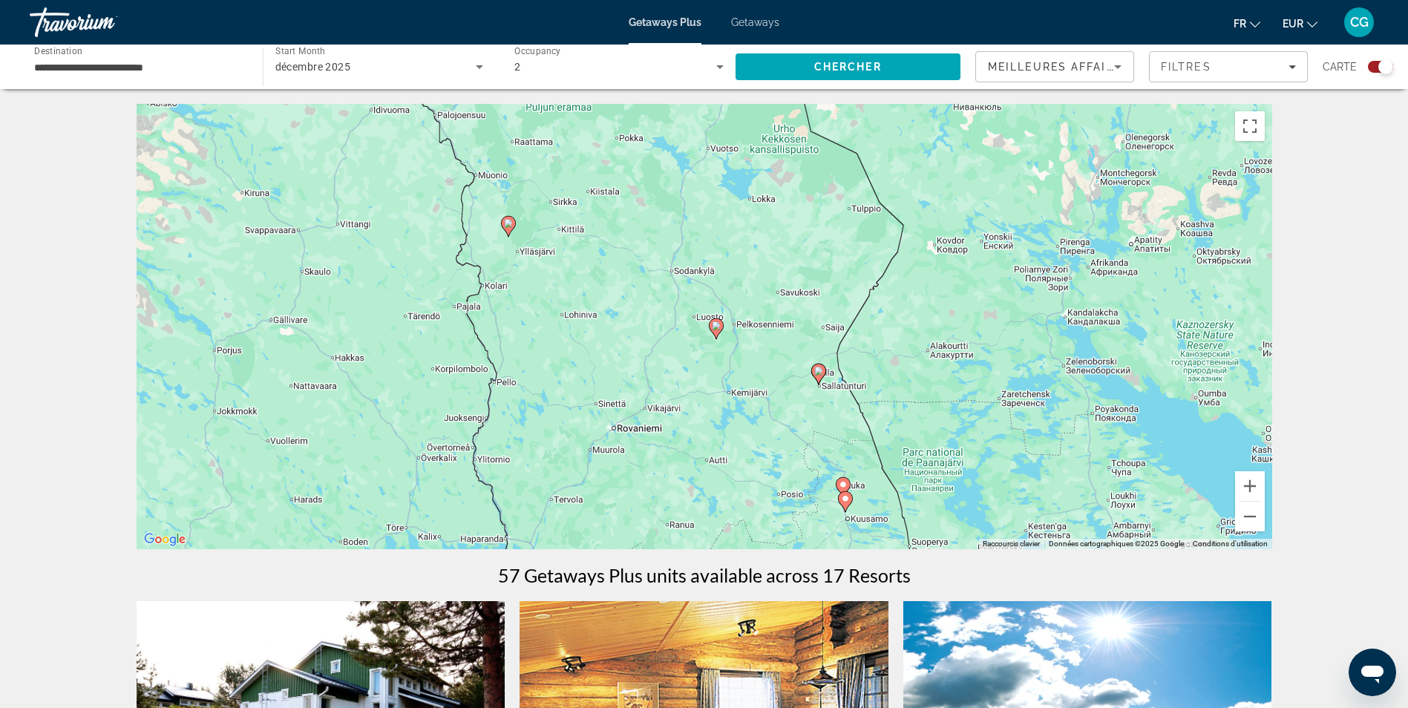
click at [505, 223] on image "Main content" at bounding box center [508, 223] width 9 height 9
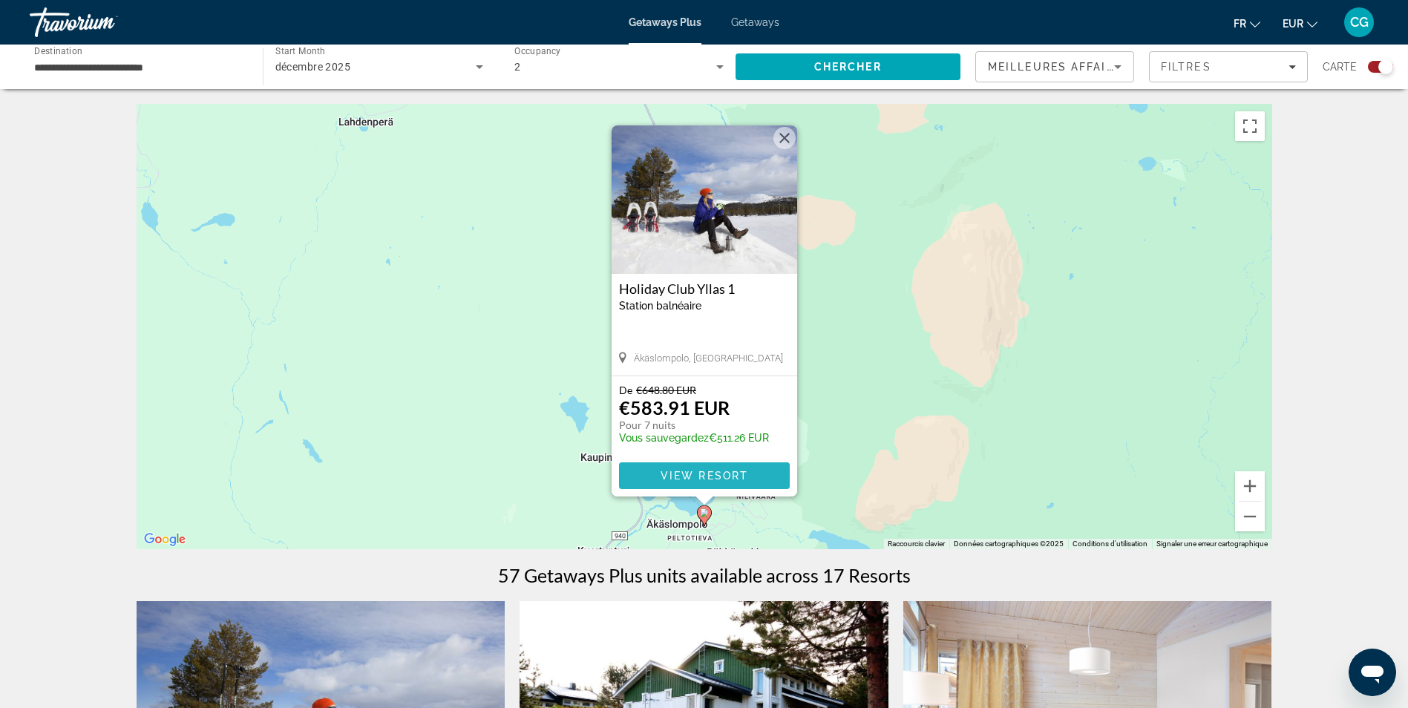
click at [731, 473] on span "View Resort" at bounding box center [704, 476] width 88 height 12
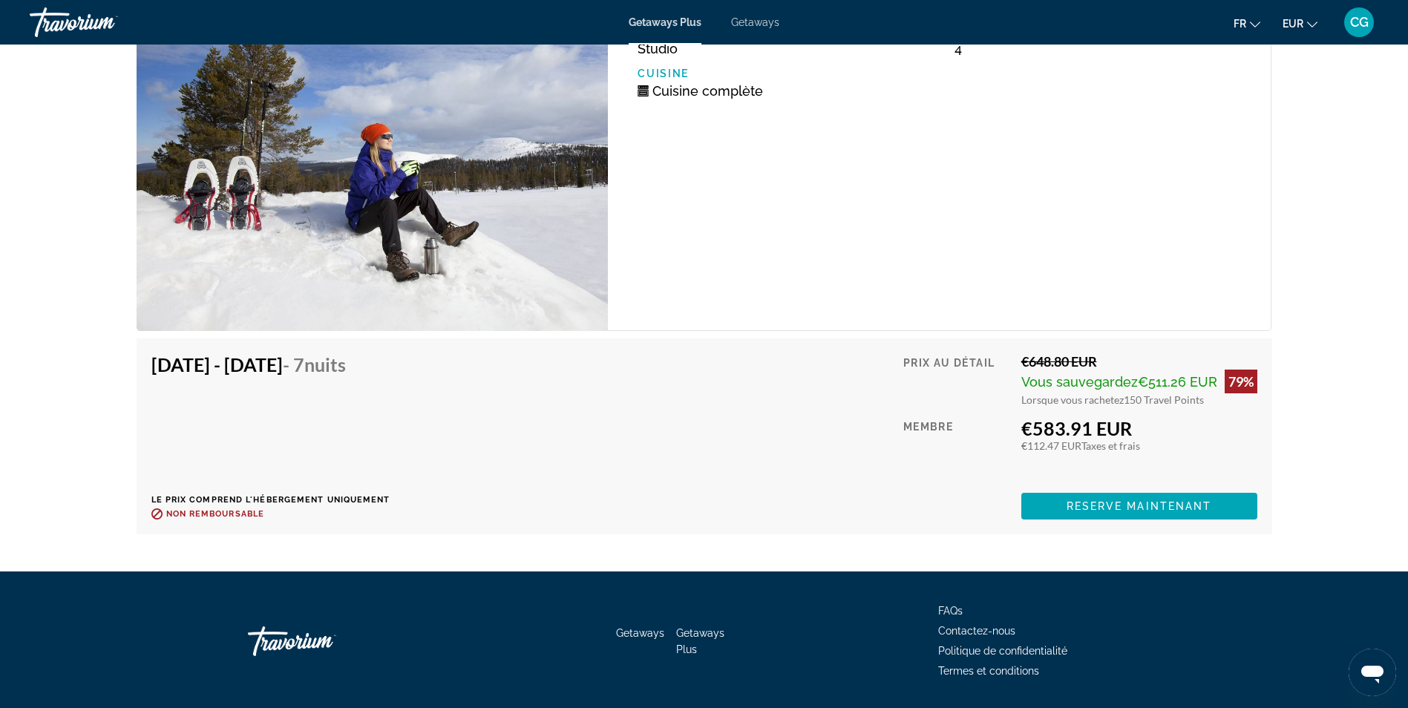
scroll to position [2348, 0]
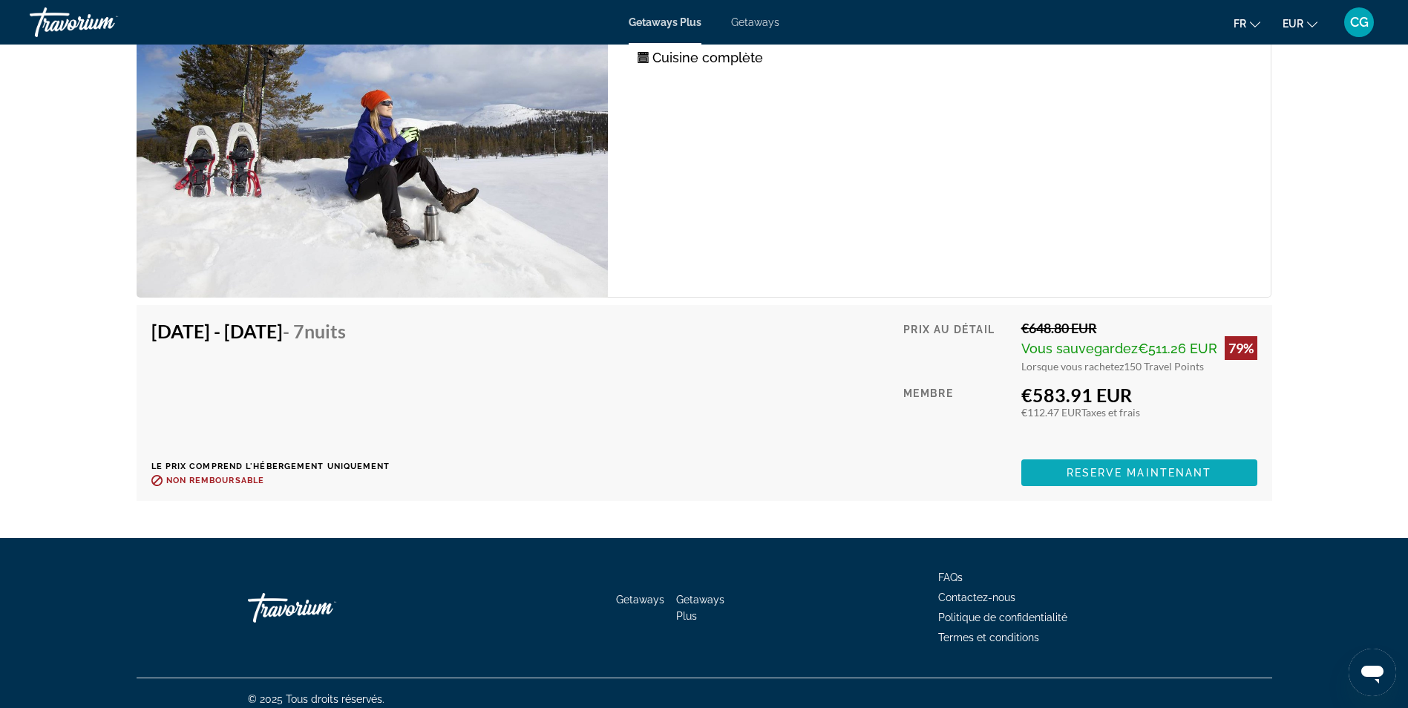
click at [1104, 455] on span "Main content" at bounding box center [1139, 473] width 236 height 36
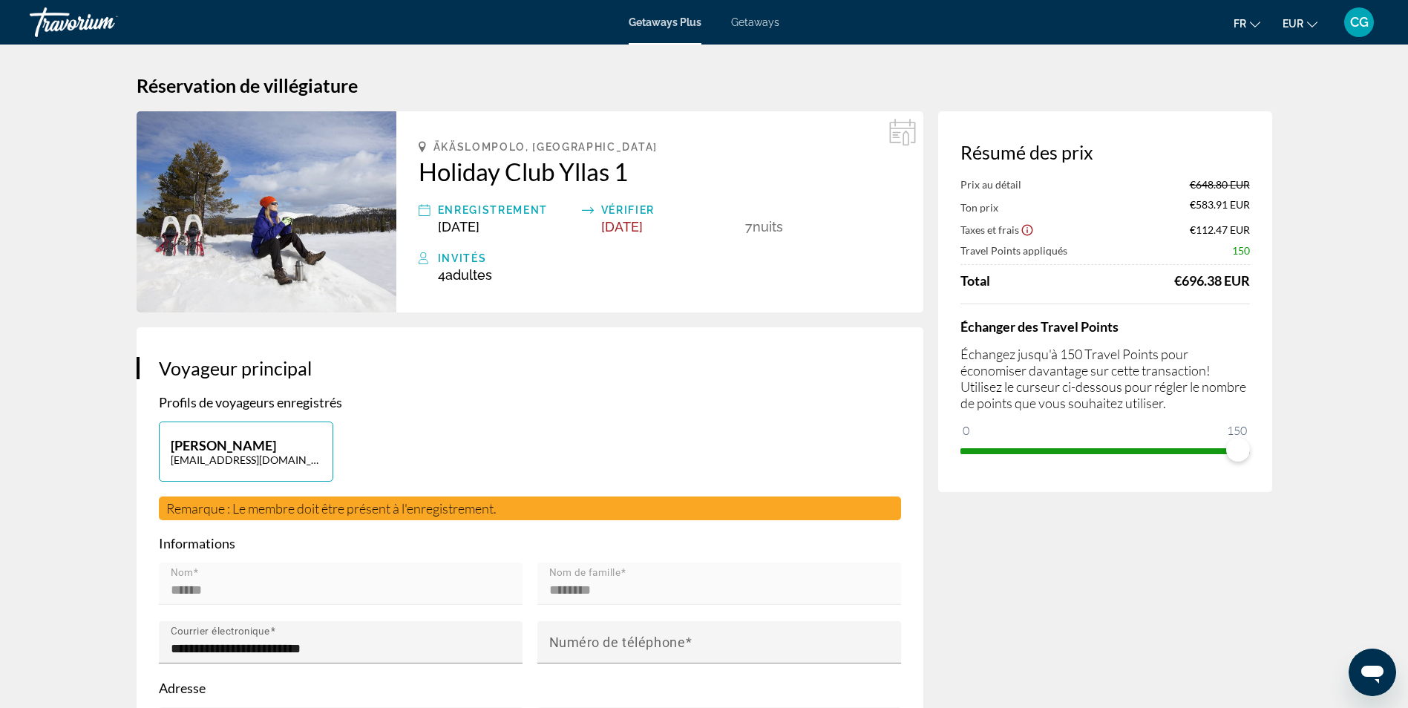
drag, startPoint x: 1151, startPoint y: 268, endPoint x: 1256, endPoint y: 274, distance: 104.8
click at [1256, 274] on div "Résumé des prix Prix au détail €648.80 EUR Ton prix €583.91 EUR Taxes et frais …" at bounding box center [1105, 301] width 334 height 381
drag, startPoint x: 1256, startPoint y: 274, endPoint x: 1221, endPoint y: 334, distance: 69.5
click at [1221, 334] on h4 "Échanger des Travel Points" at bounding box center [1104, 326] width 289 height 16
drag, startPoint x: 1218, startPoint y: 252, endPoint x: 1259, endPoint y: 252, distance: 40.8
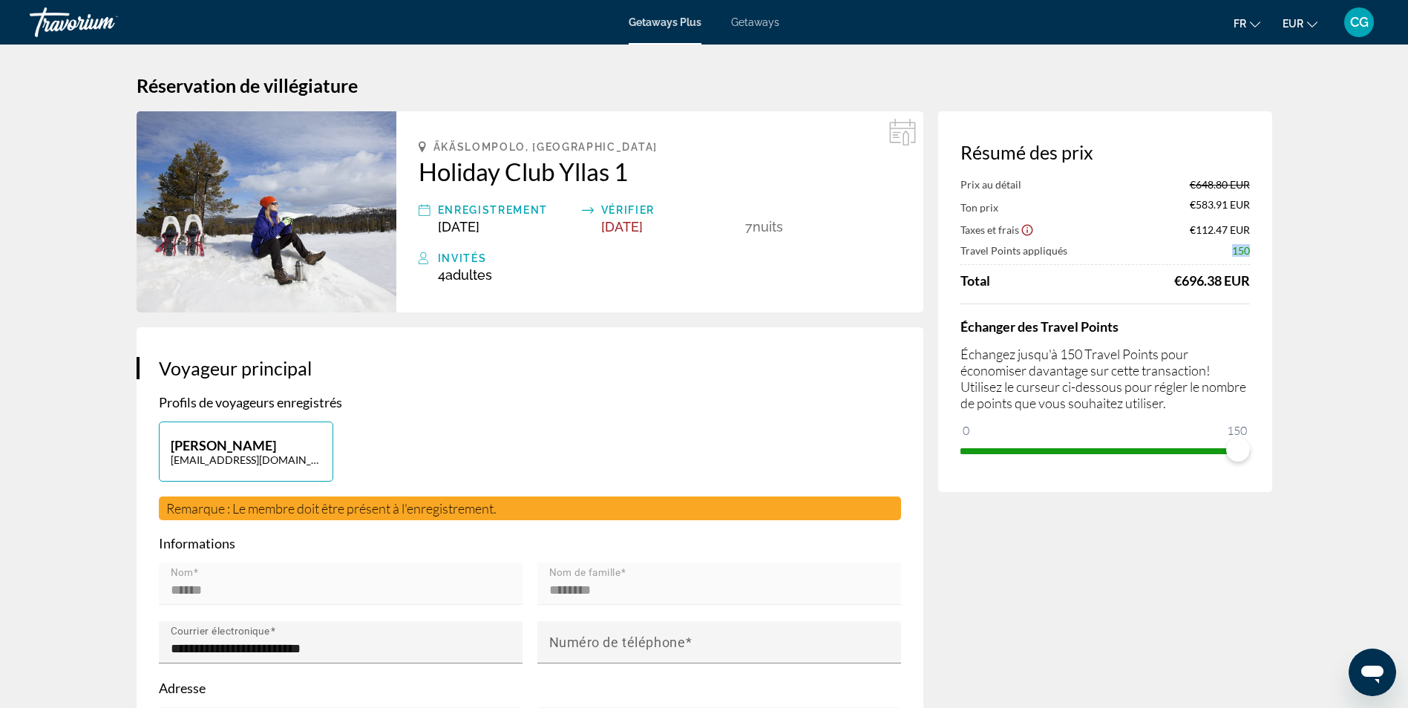
click at [1259, 252] on div "Résumé des prix Prix au détail €648.80 EUR Ton prix €583.91 EUR Taxes et frais …" at bounding box center [1105, 301] width 334 height 381
drag, startPoint x: 1259, startPoint y: 252, endPoint x: 1281, endPoint y: 291, distance: 45.2
drag, startPoint x: 1169, startPoint y: 198, endPoint x: 1278, endPoint y: 201, distance: 109.2
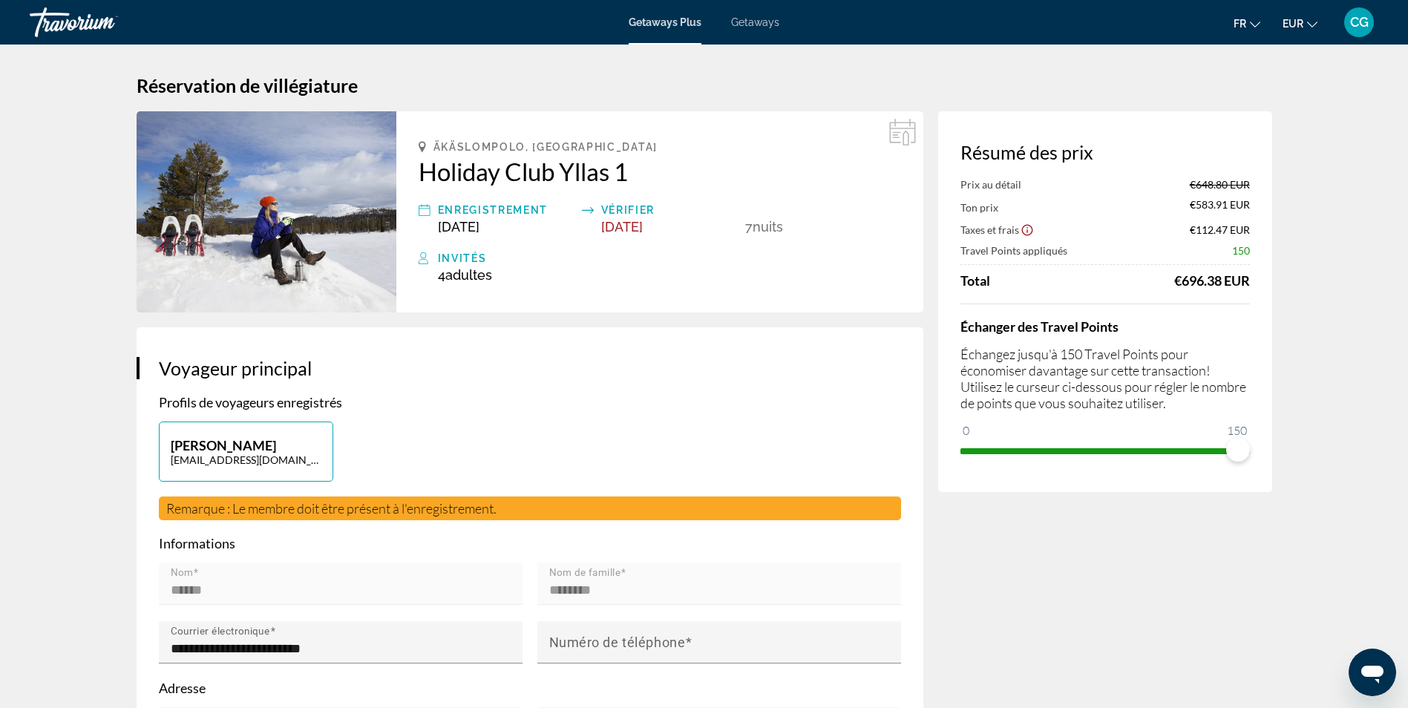
drag, startPoint x: 1278, startPoint y: 201, endPoint x: 1274, endPoint y: 273, distance: 72.1
drag, startPoint x: 1194, startPoint y: 229, endPoint x: 1272, endPoint y: 232, distance: 78.0
drag, startPoint x: 1272, startPoint y: 232, endPoint x: 1251, endPoint y: 257, distance: 32.1
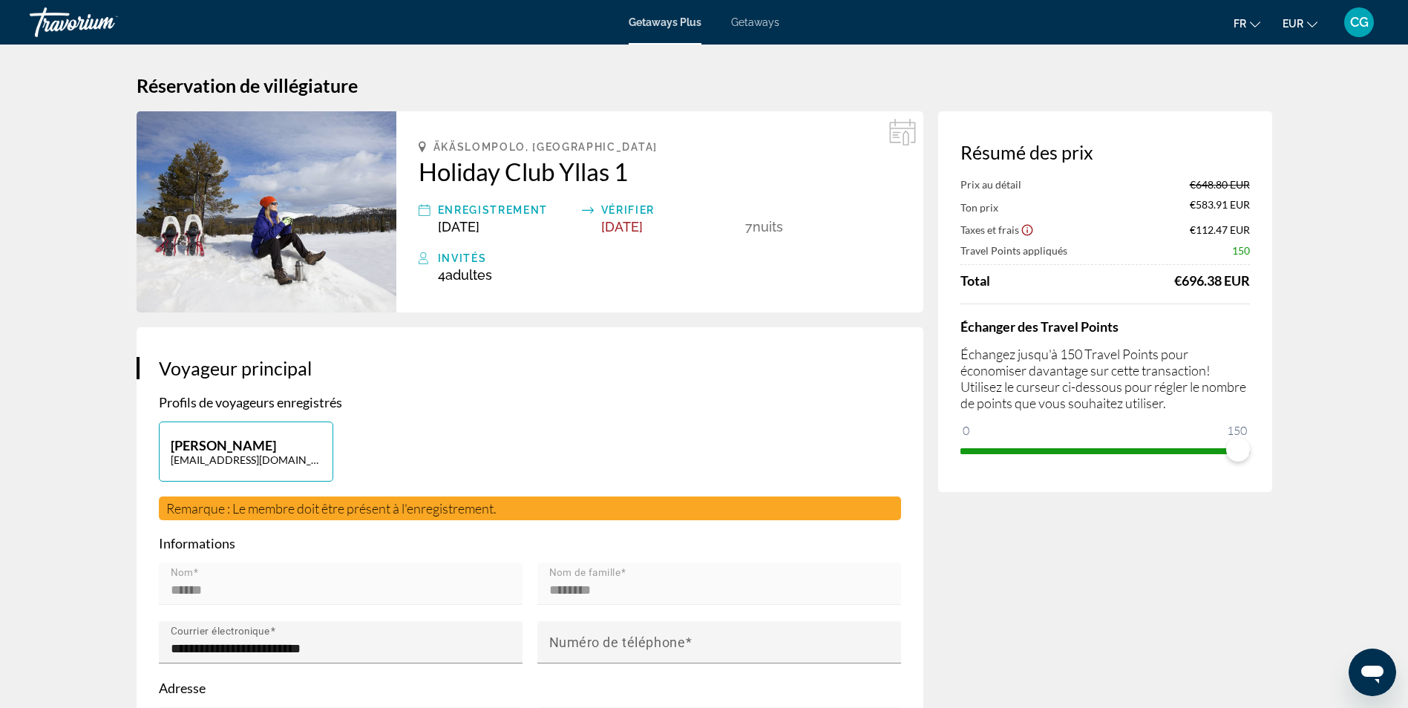
click at [1254, 258] on div "Résumé des prix Prix au détail €648.80 EUR Ton prix €583.91 EUR Taxes et frais …" at bounding box center [1105, 301] width 334 height 381
click at [1238, 250] on span "150" at bounding box center [1241, 250] width 18 height 13
click at [789, 356] on div "**********" at bounding box center [530, 605] width 787 height 556
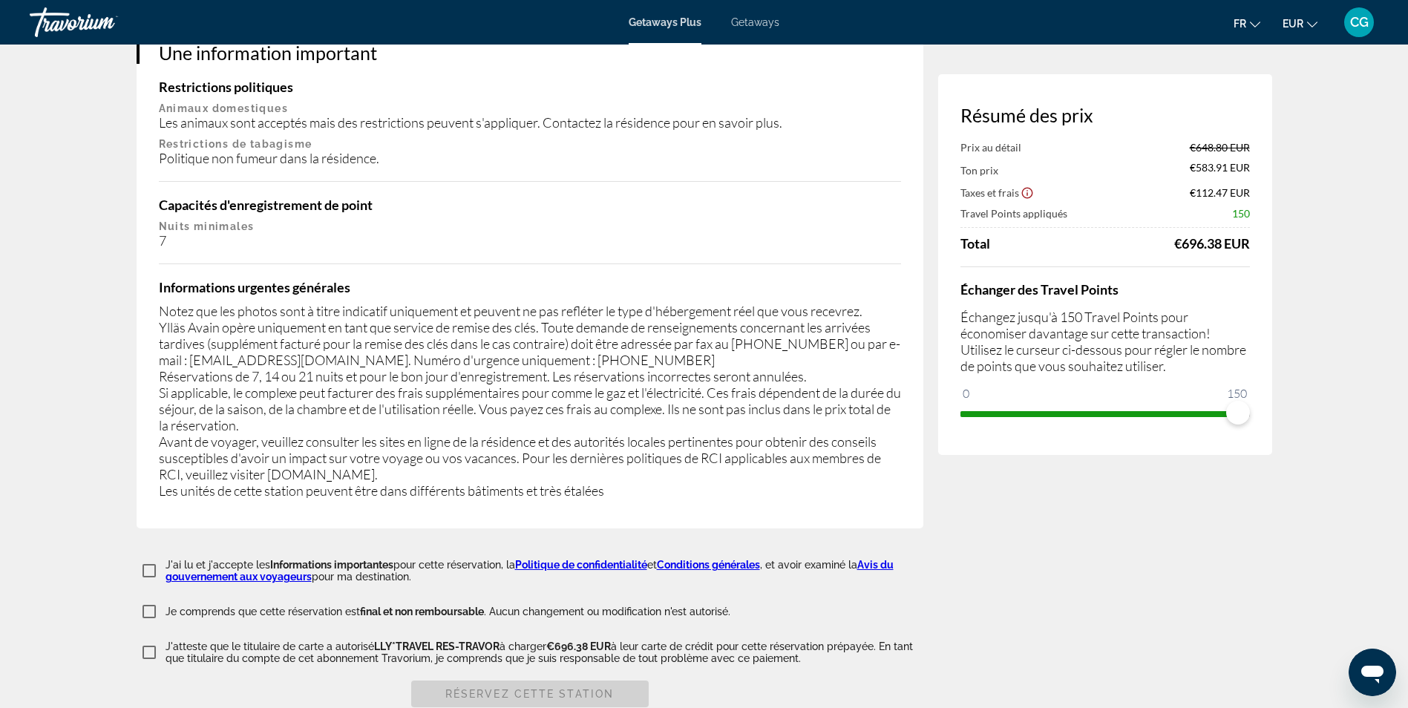
scroll to position [2375, 0]
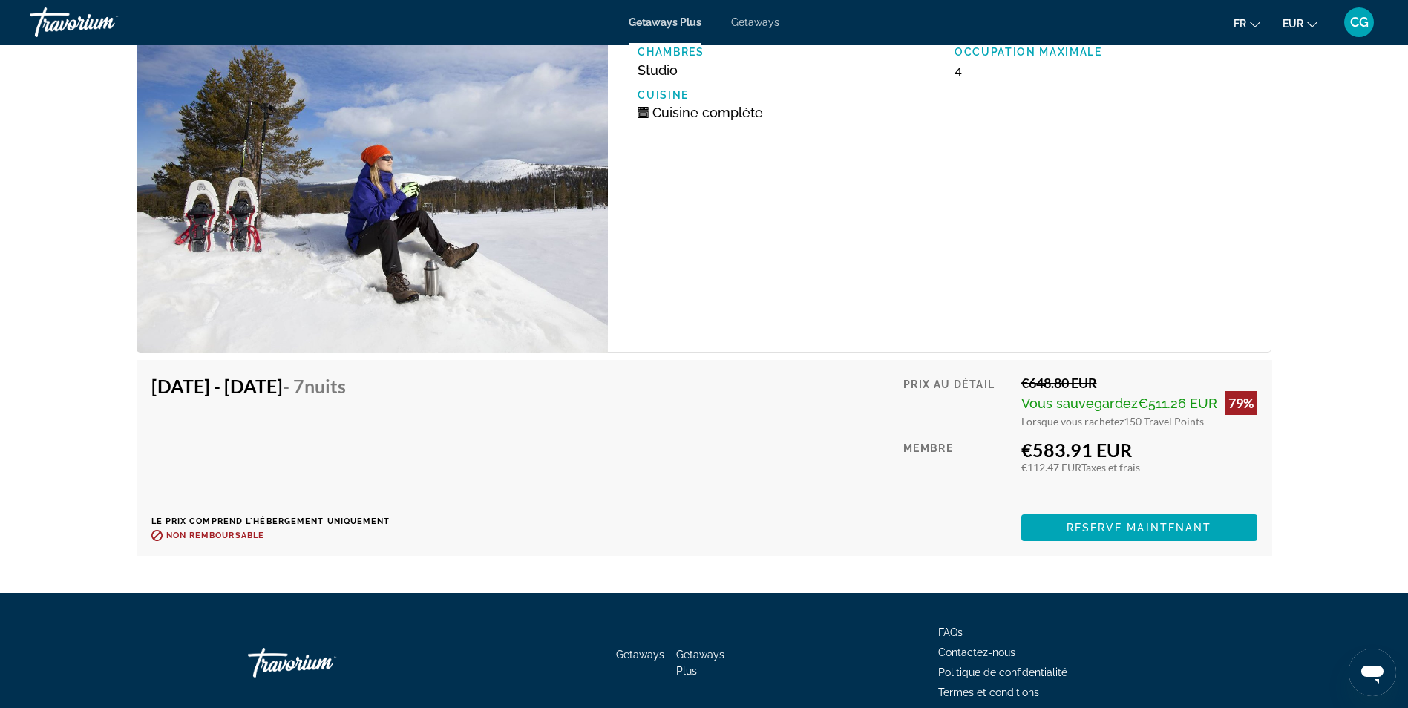
scroll to position [2301, 0]
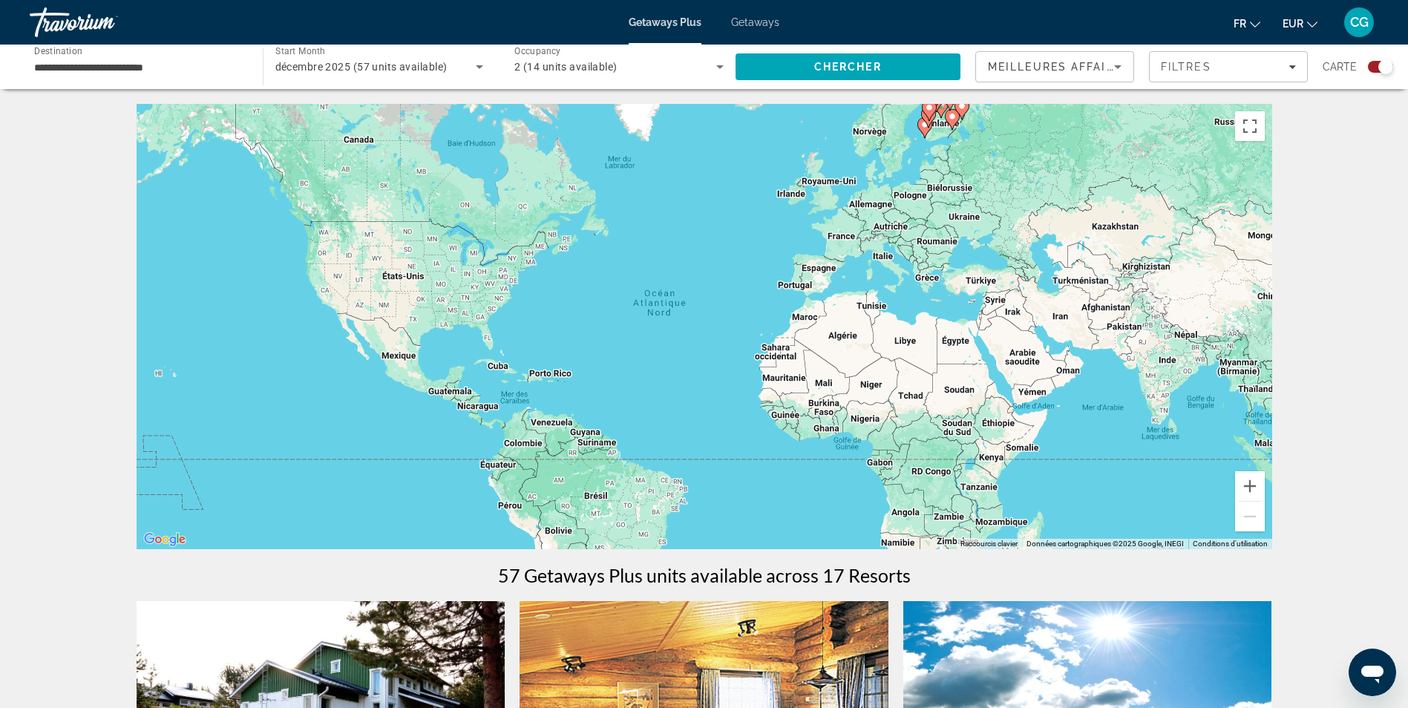
click at [1081, 71] on span "Meilleures affaires" at bounding box center [1059, 67] width 143 height 12
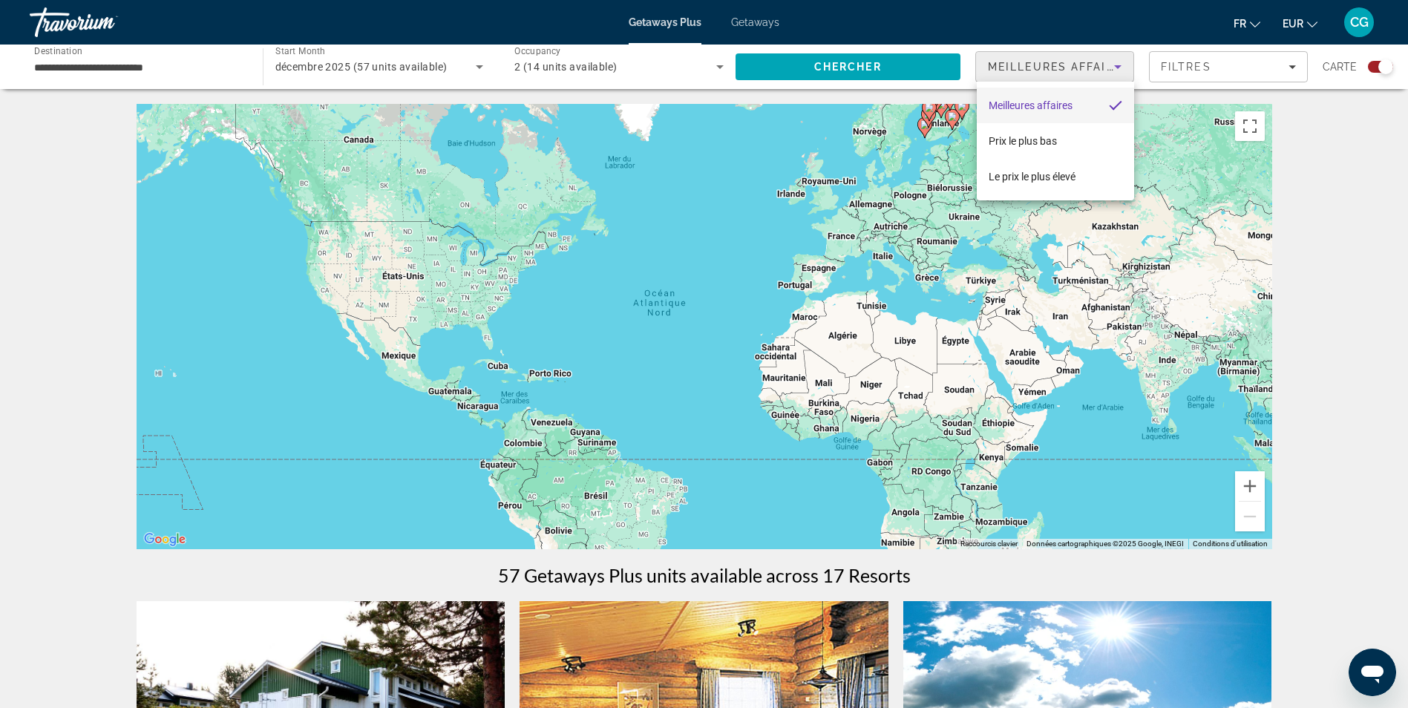
click at [1175, 68] on div at bounding box center [704, 354] width 1408 height 708
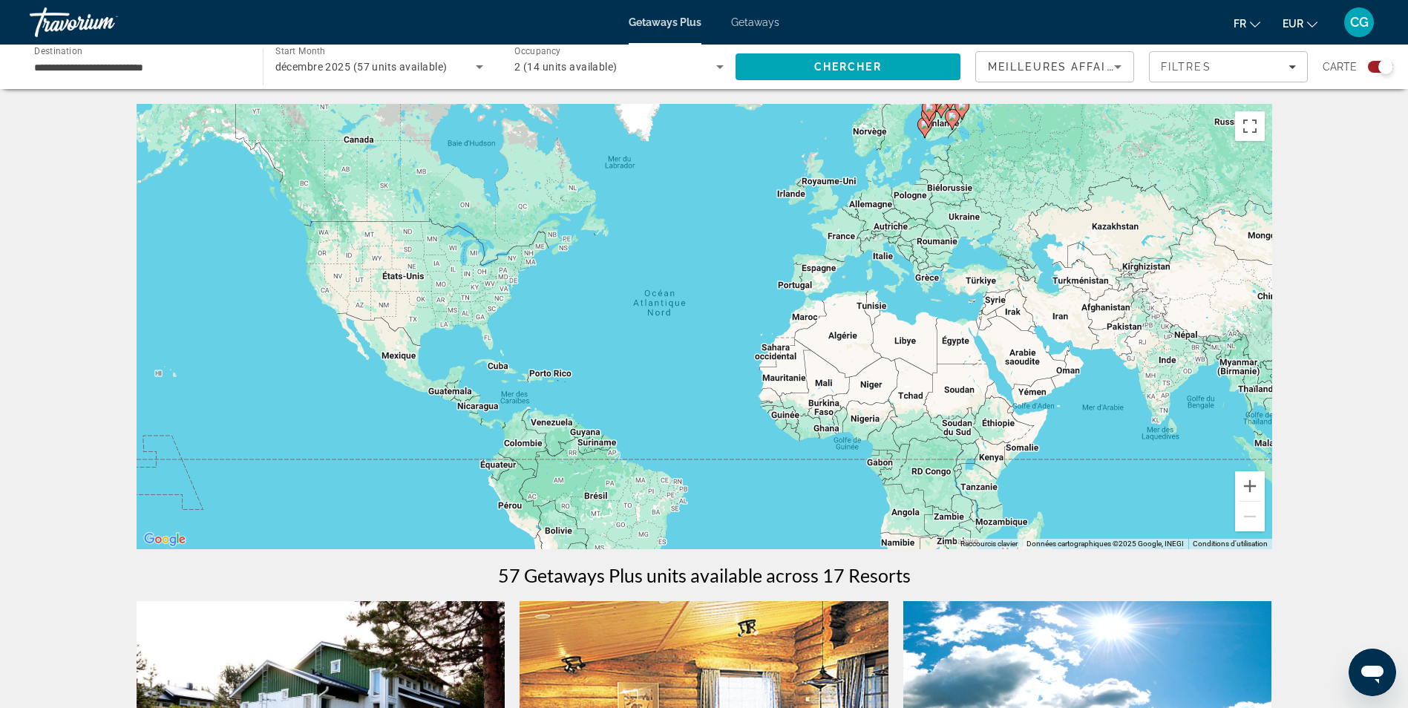
click at [1175, 68] on span "Filtres" at bounding box center [1186, 67] width 50 height 12
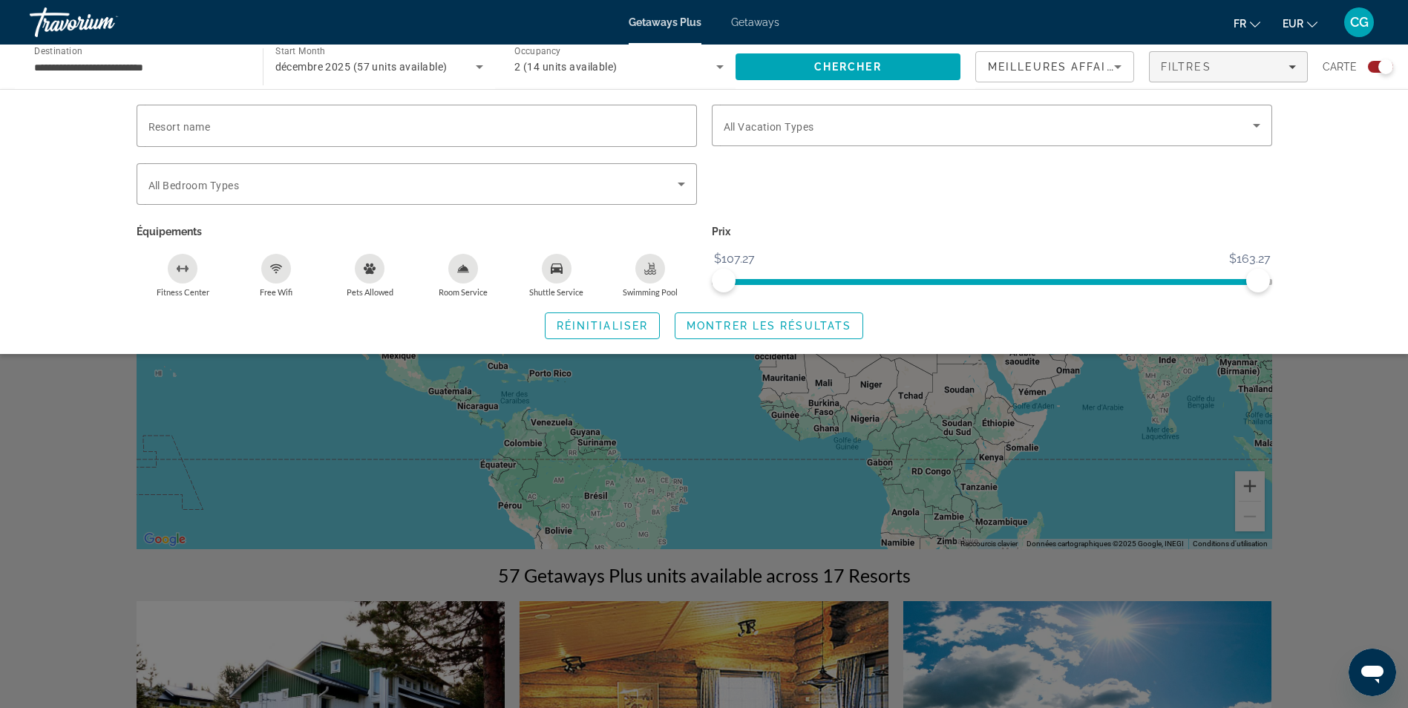
click at [1377, 399] on div "Search widget" at bounding box center [704, 465] width 1408 height 485
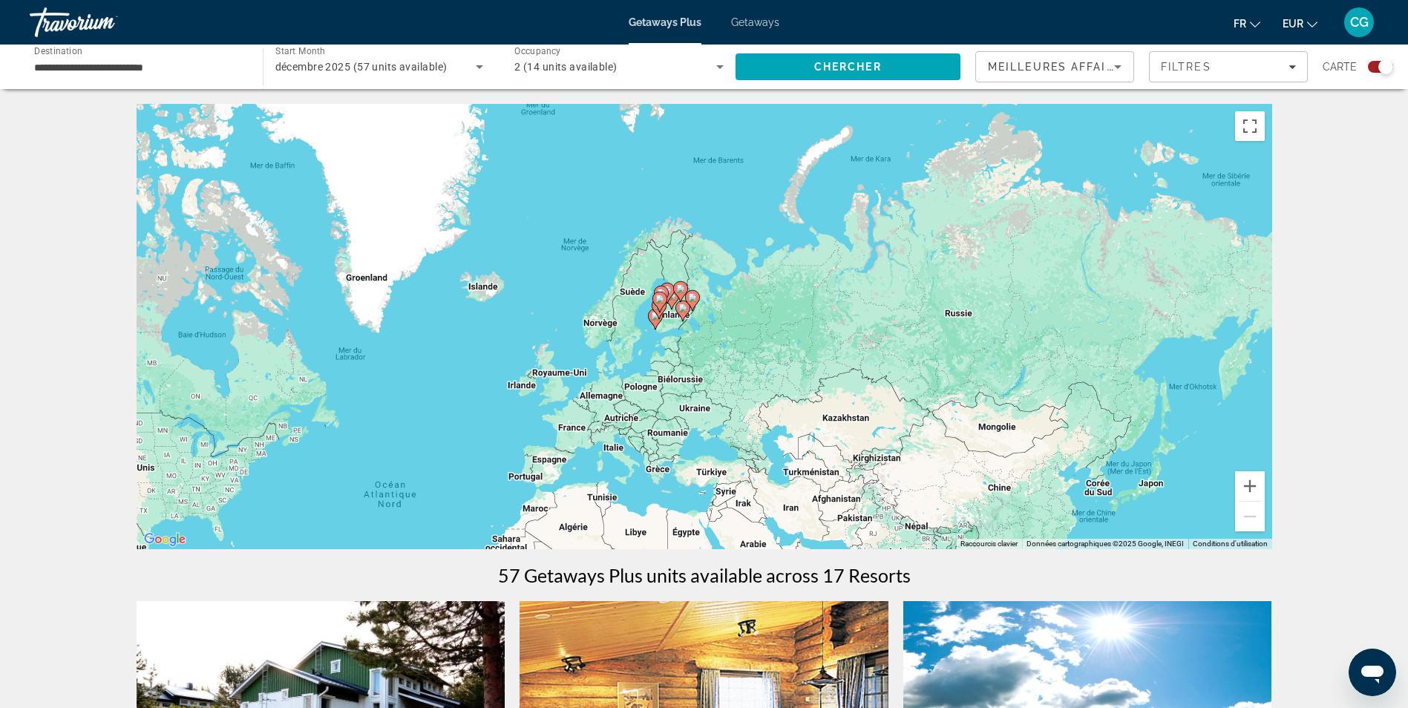
drag, startPoint x: 693, startPoint y: 240, endPoint x: 488, endPoint y: 393, distance: 255.2
click at [488, 393] on div "Pour activer le glissement avec le clavier, appuyez sur Alt+Entrée. Une fois ce…" at bounding box center [705, 326] width 1136 height 445
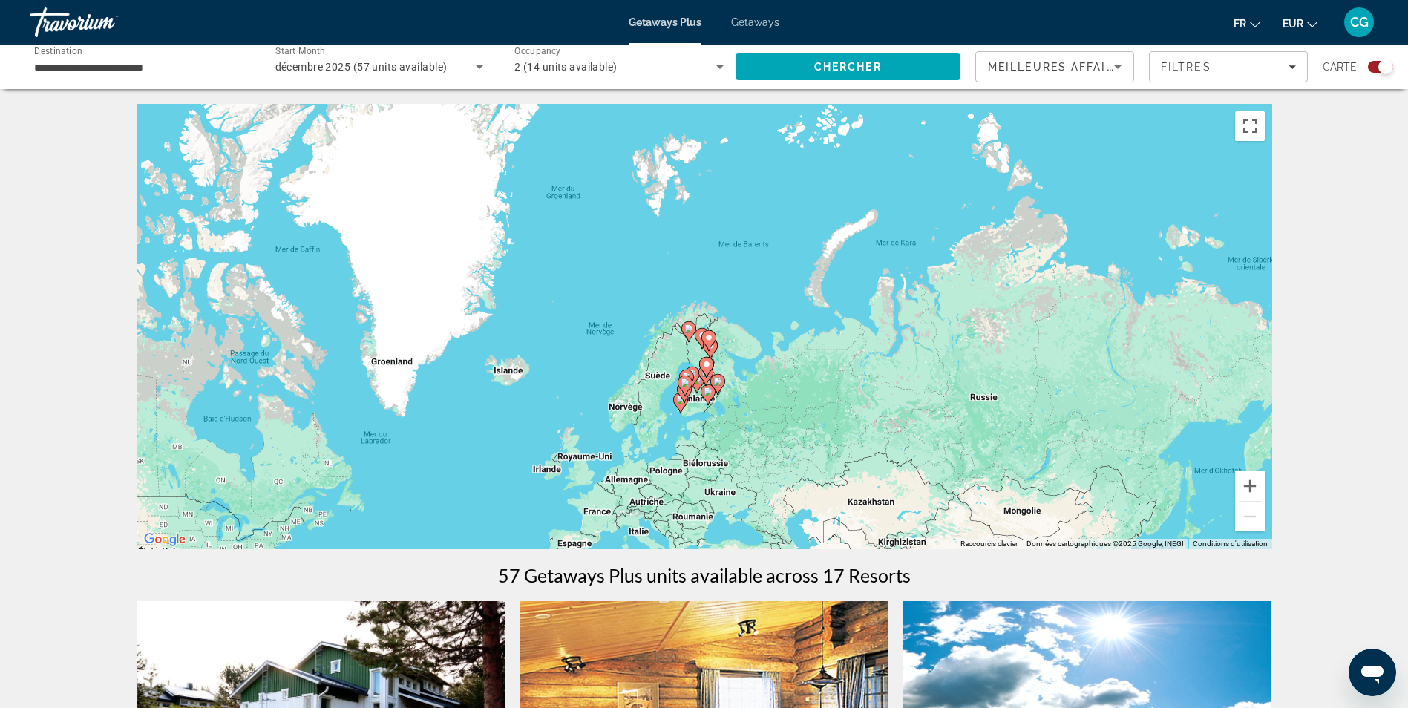
drag, startPoint x: 707, startPoint y: 288, endPoint x: 733, endPoint y: 376, distance: 91.4
click at [733, 376] on div "Pour activer le glissement avec le clavier, appuyez sur Alt+Entrée. Une fois ce…" at bounding box center [705, 326] width 1136 height 445
click at [730, 367] on div "Pour activer le glissement avec le clavier, appuyez sur Alt+Entrée. Une fois ce…" at bounding box center [705, 326] width 1136 height 445
click at [1248, 496] on button "Zoom avant" at bounding box center [1250, 486] width 30 height 30
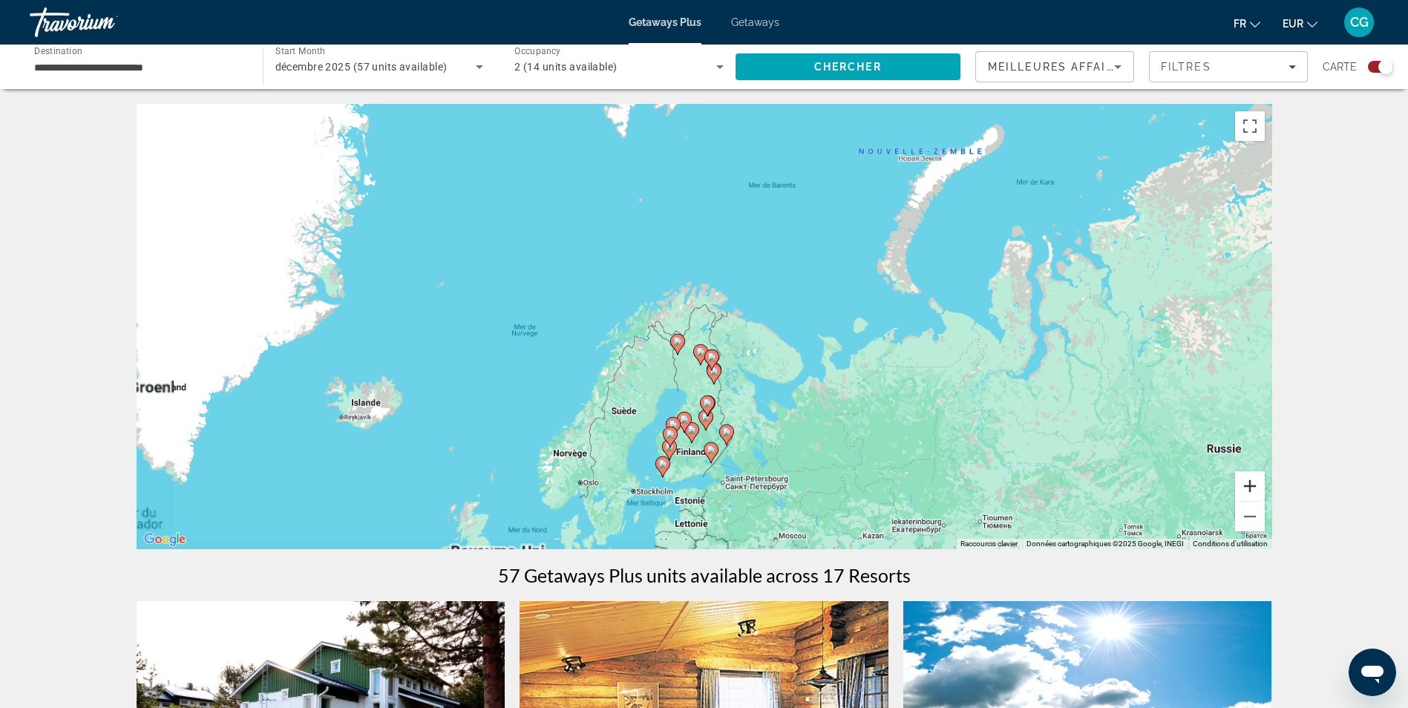
click at [1248, 491] on button "Zoom avant" at bounding box center [1250, 486] width 30 height 30
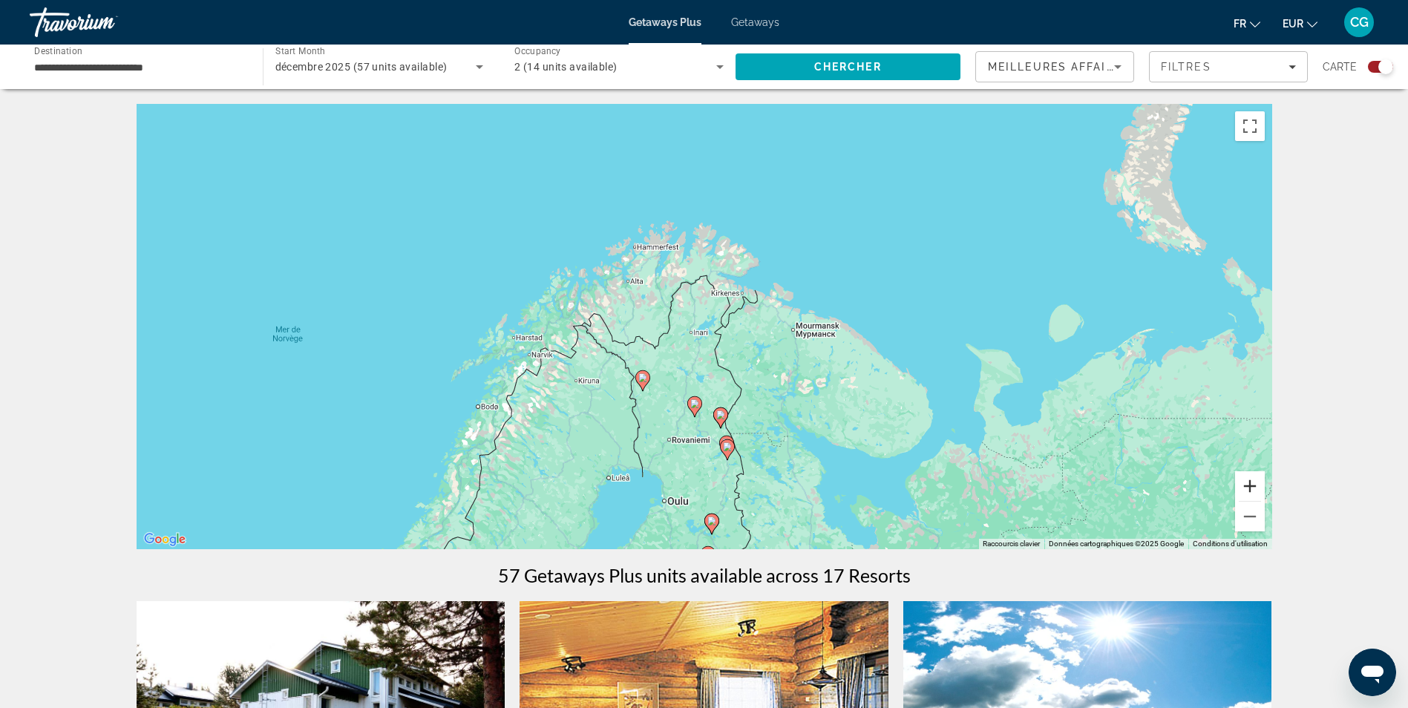
click at [1248, 488] on button "Zoom avant" at bounding box center [1250, 486] width 30 height 30
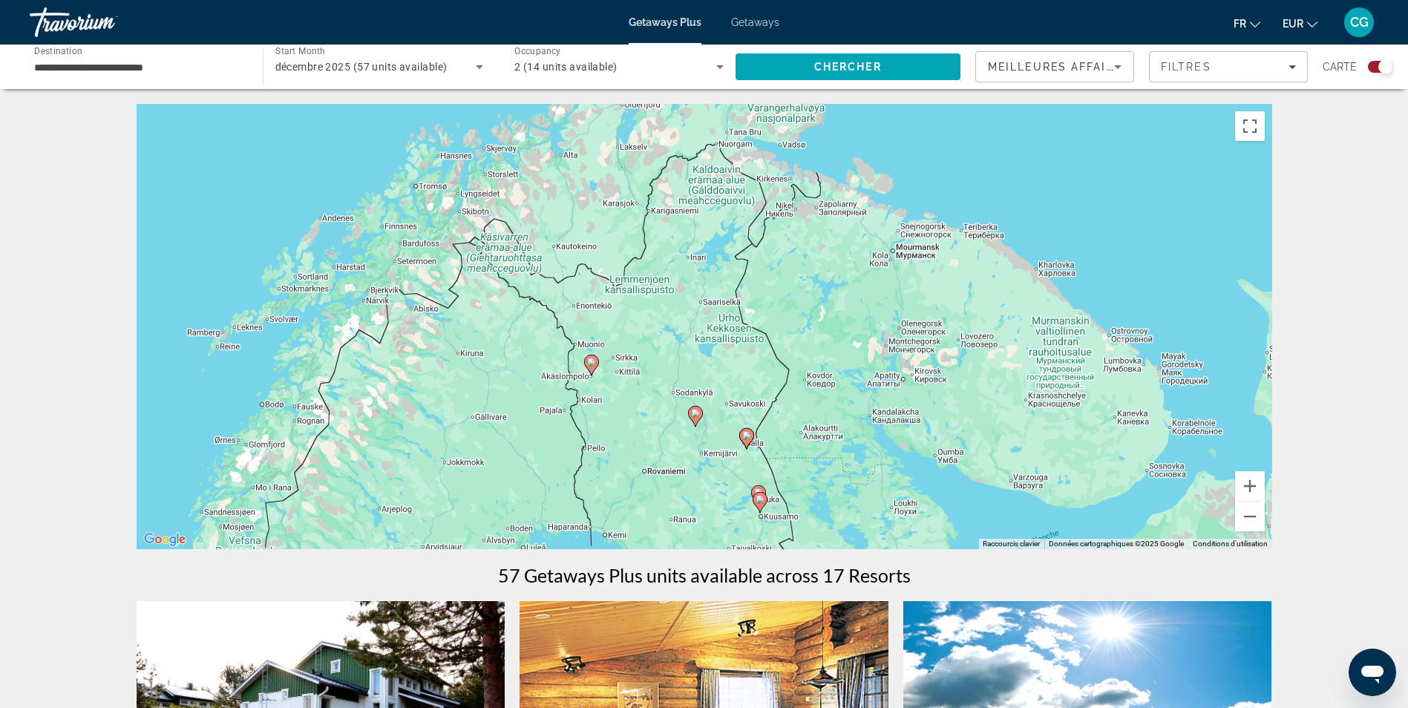
drag, startPoint x: 869, startPoint y: 416, endPoint x: 798, endPoint y: 379, distance: 80.0
click at [879, 331] on div "Pour activer le glissement avec le clavier, appuyez sur Alt+Entrée. Une fois ce…" at bounding box center [705, 326] width 1136 height 445
click at [690, 413] on icon "Main content" at bounding box center [693, 413] width 13 height 19
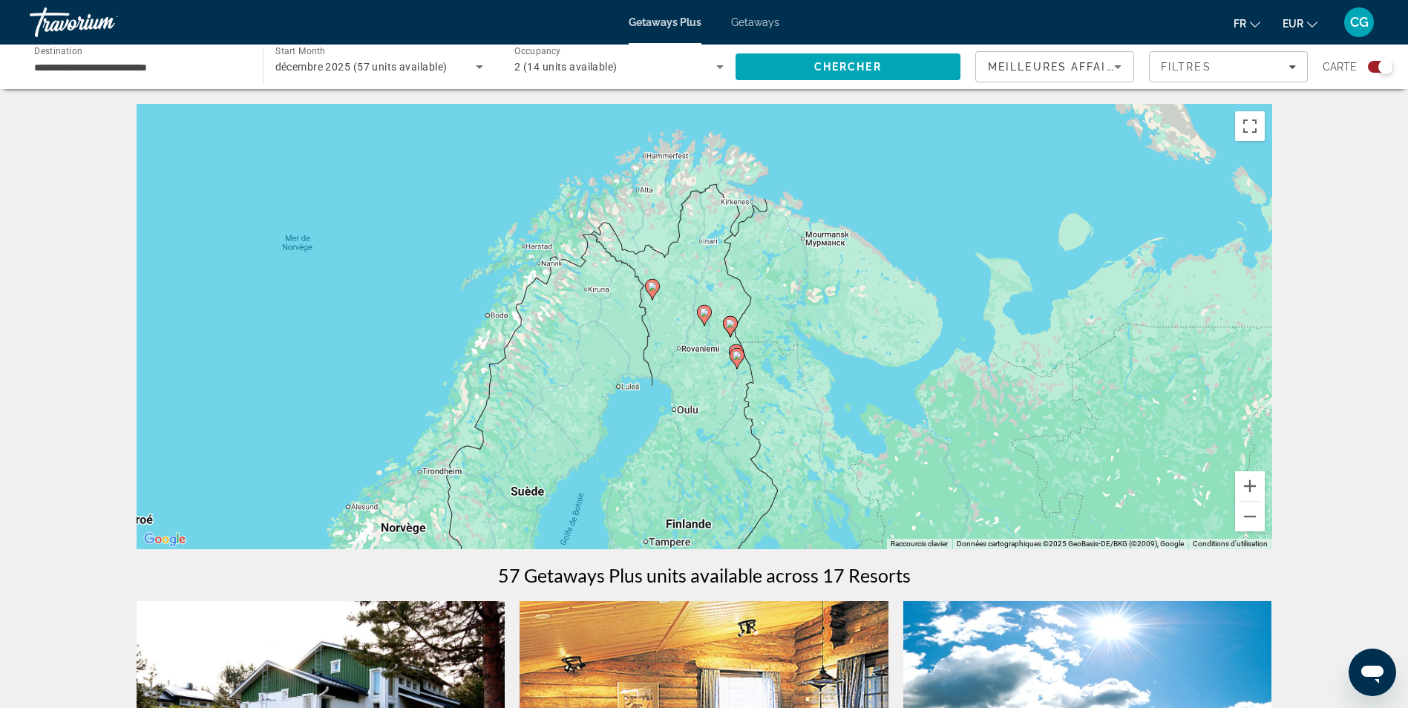
click at [704, 319] on icon "Main content" at bounding box center [703, 315] width 13 height 19
type input "**********"
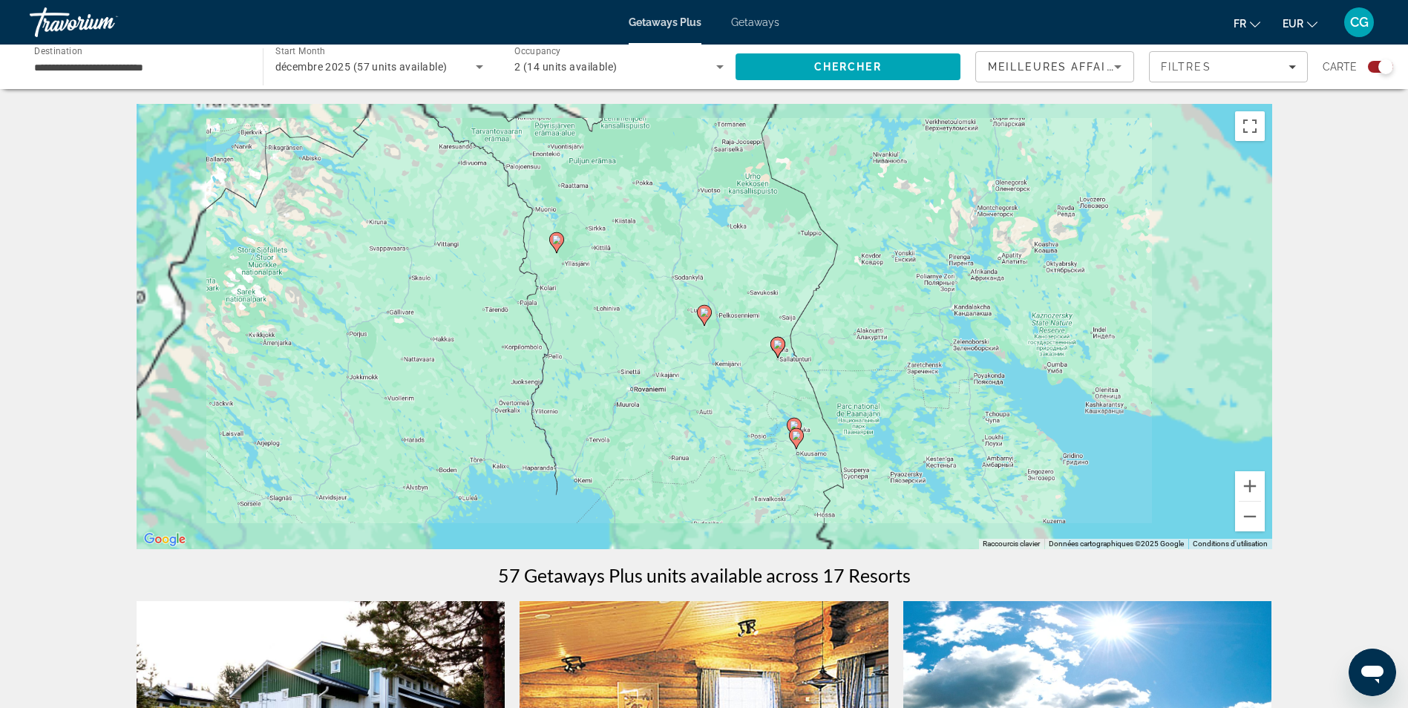
click at [705, 319] on icon "Main content" at bounding box center [703, 315] width 13 height 19
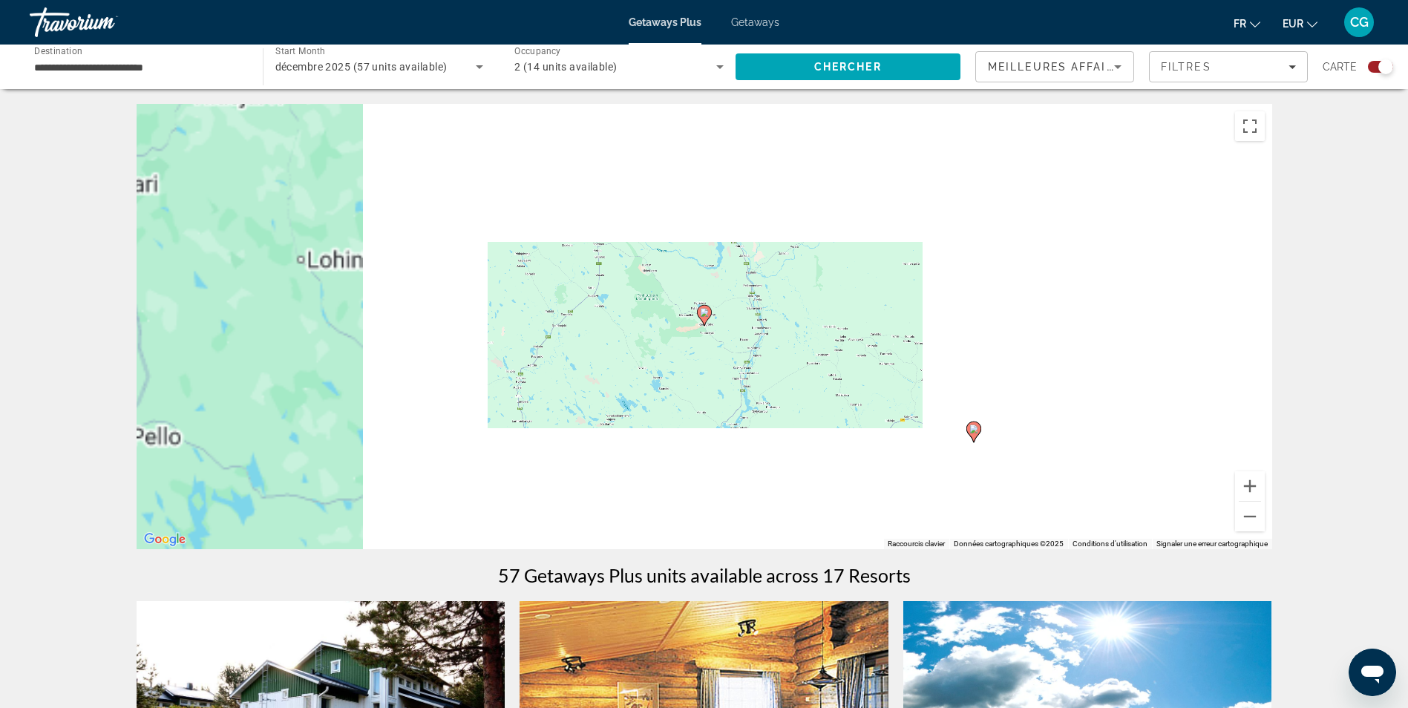
click at [705, 319] on icon "Main content" at bounding box center [703, 315] width 13 height 19
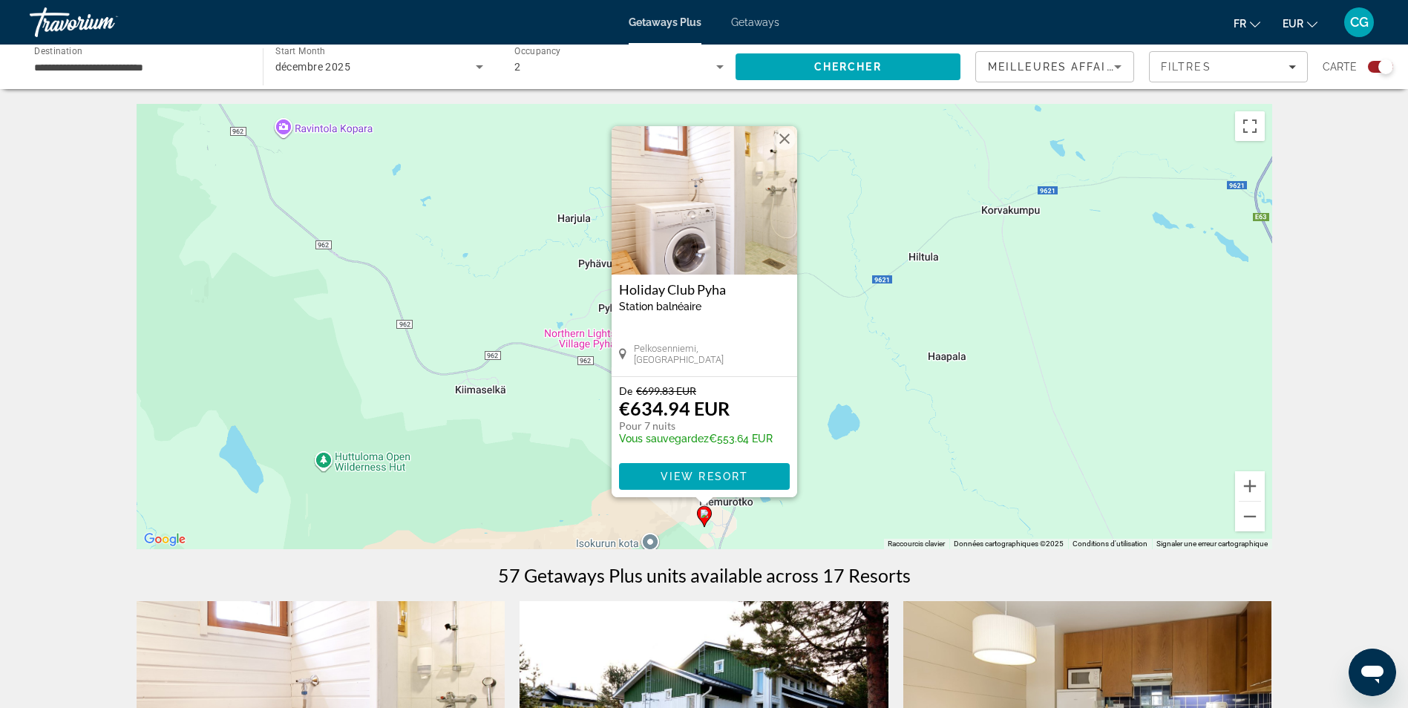
click at [747, 309] on div "Station balnéaire - Ceci est une station d'adultes seulement" at bounding box center [704, 307] width 171 height 12
click at [718, 470] on span "Main content" at bounding box center [704, 477] width 171 height 36
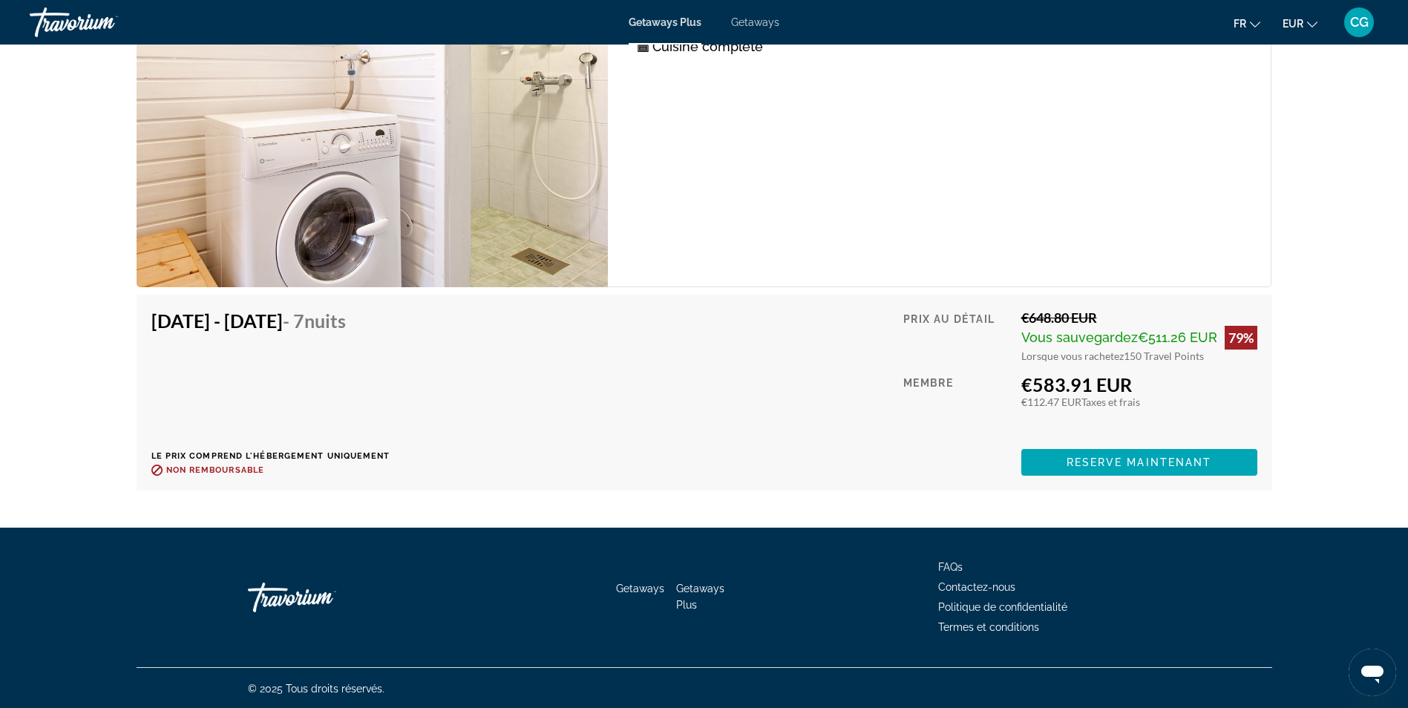
scroll to position [3186, 0]
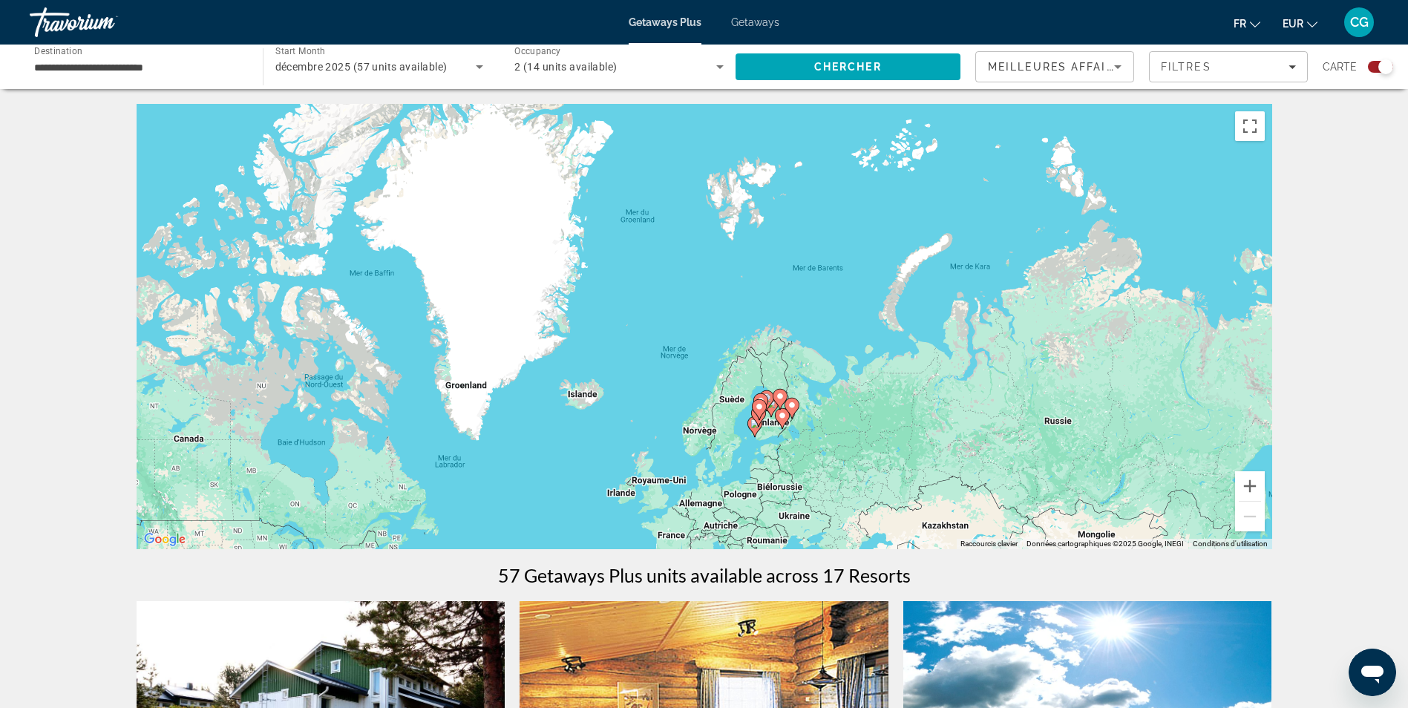
drag, startPoint x: 1055, startPoint y: 298, endPoint x: 950, endPoint y: 531, distance: 256.2
click at [950, 531] on div "Pour activer le glissement avec le clavier, appuyez sur Alt+Entrée. Une fois ce…" at bounding box center [705, 326] width 1136 height 445
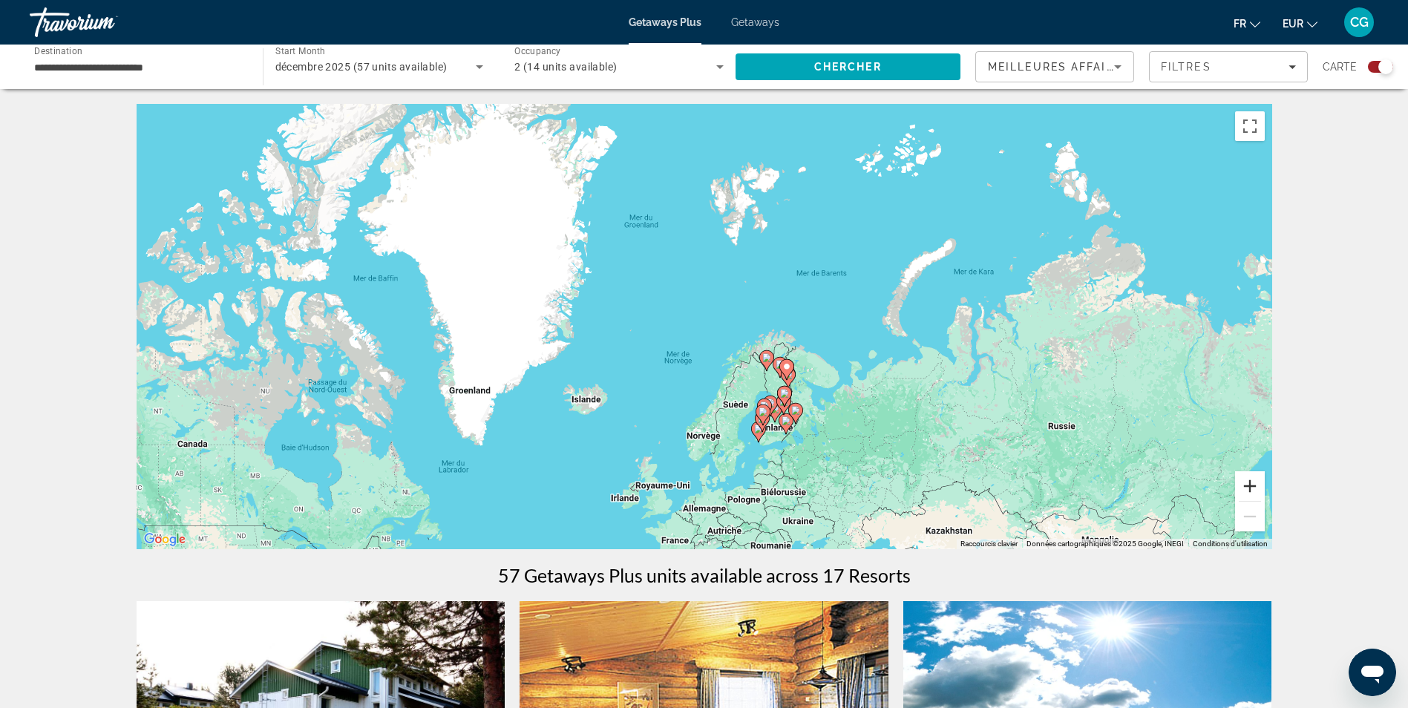
click at [1260, 484] on button "Zoom avant" at bounding box center [1250, 486] width 30 height 30
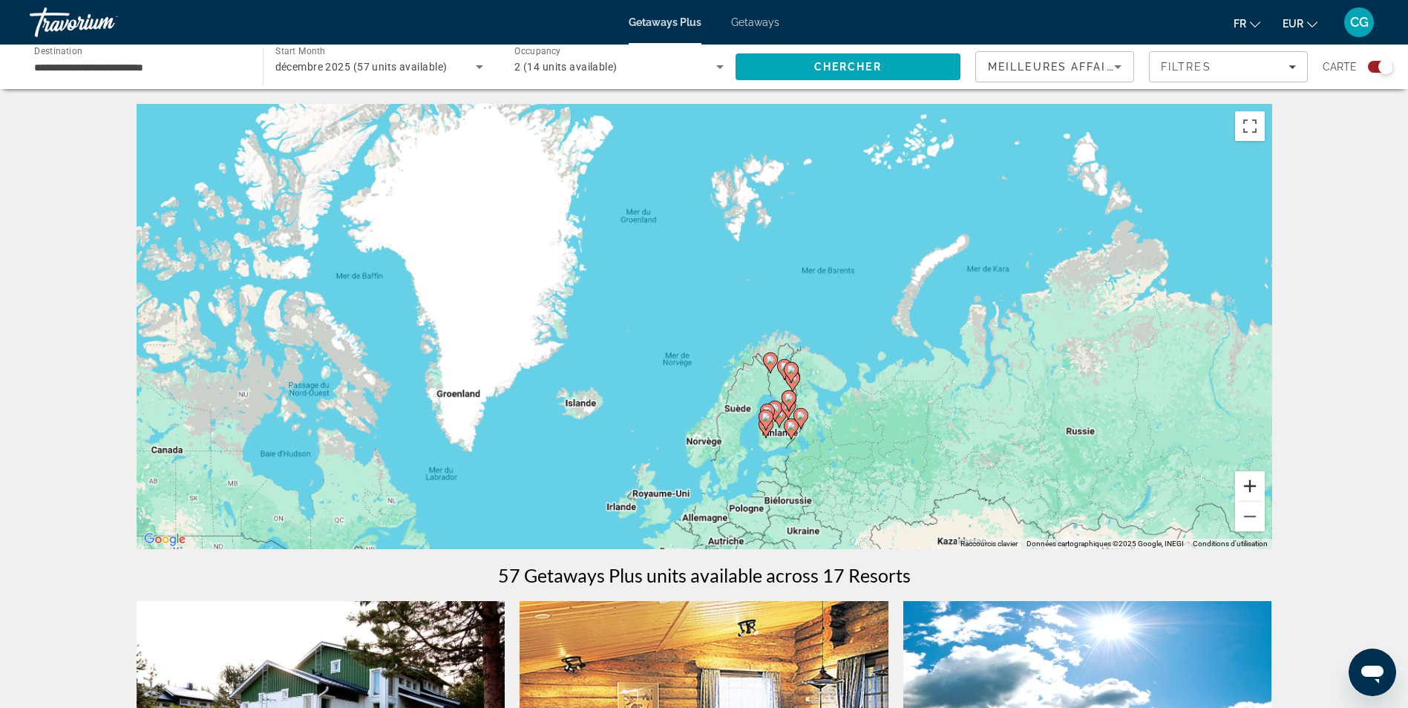
click at [1260, 484] on button "Zoom avant" at bounding box center [1250, 486] width 30 height 30
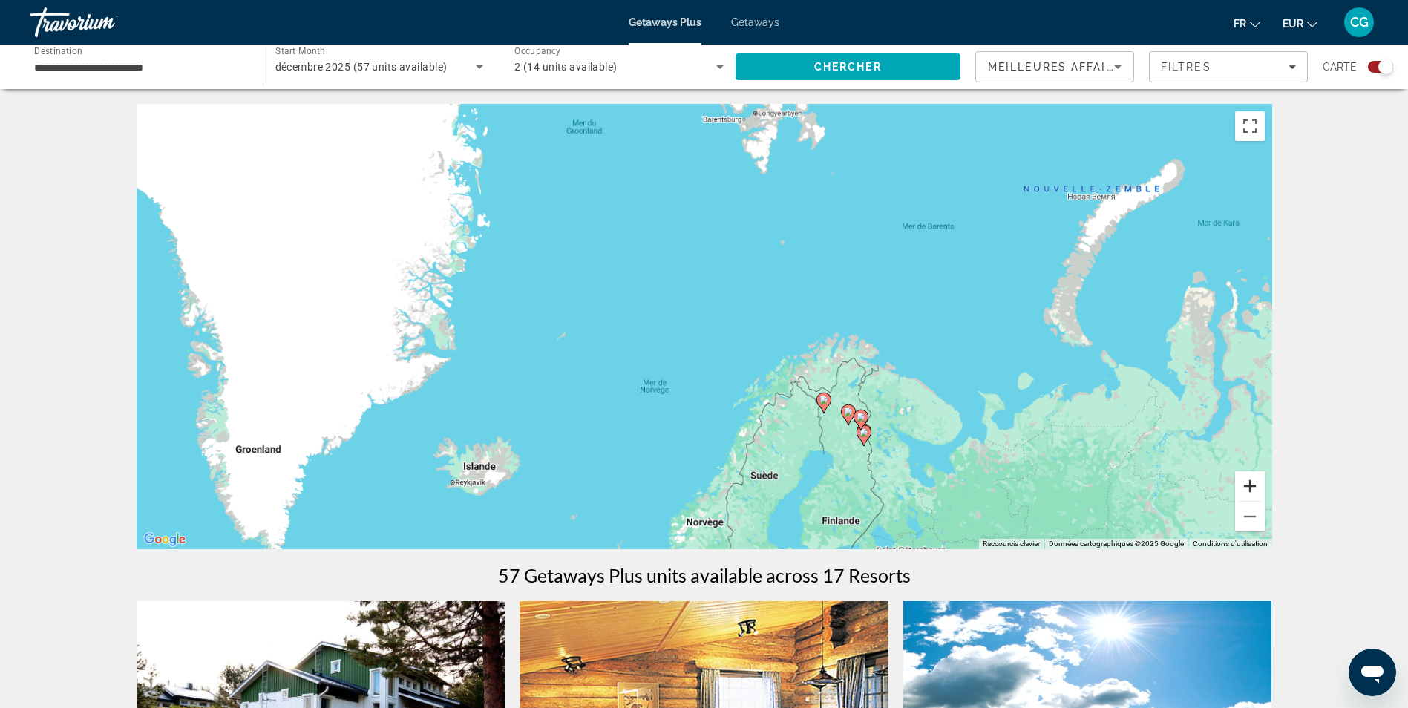
click at [1260, 484] on button "Zoom avant" at bounding box center [1250, 486] width 30 height 30
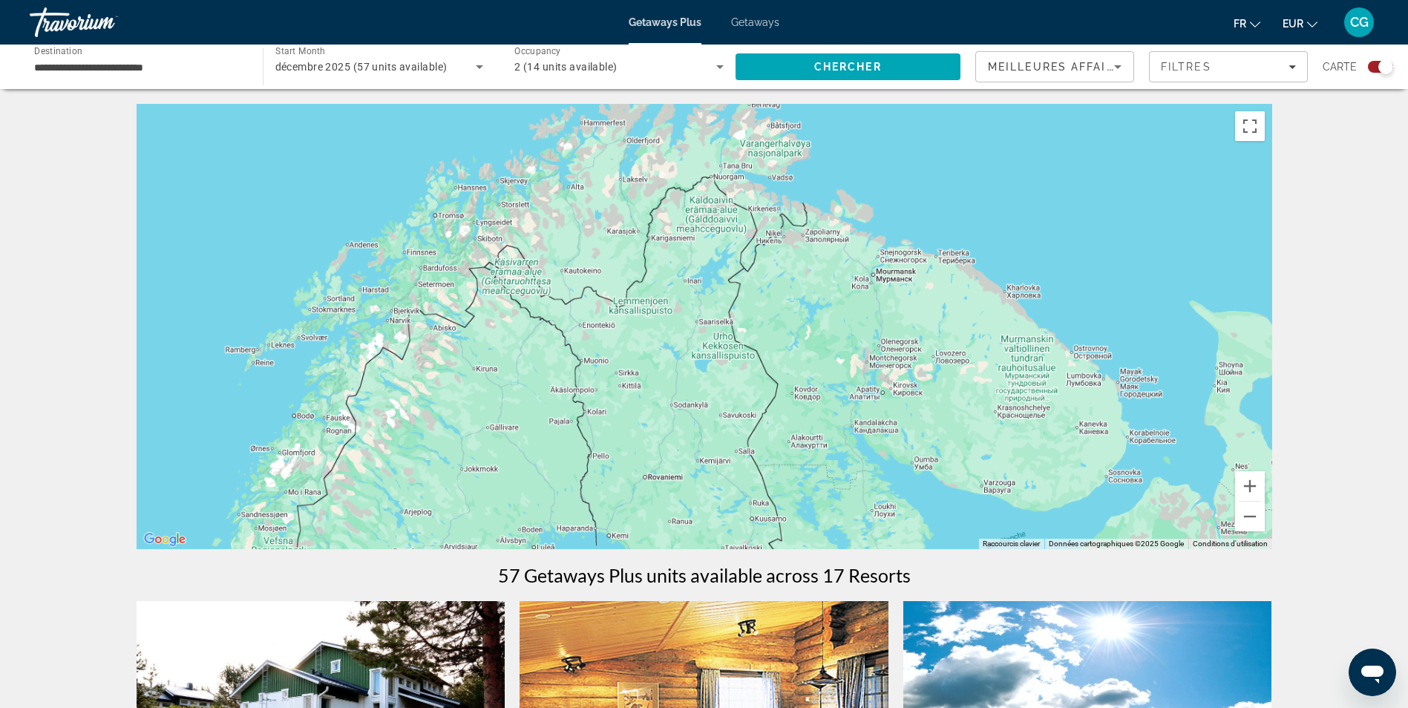
drag, startPoint x: 1118, startPoint y: 431, endPoint x: 542, endPoint y: 156, distance: 638.4
click at [542, 156] on div "Main content" at bounding box center [705, 326] width 1136 height 445
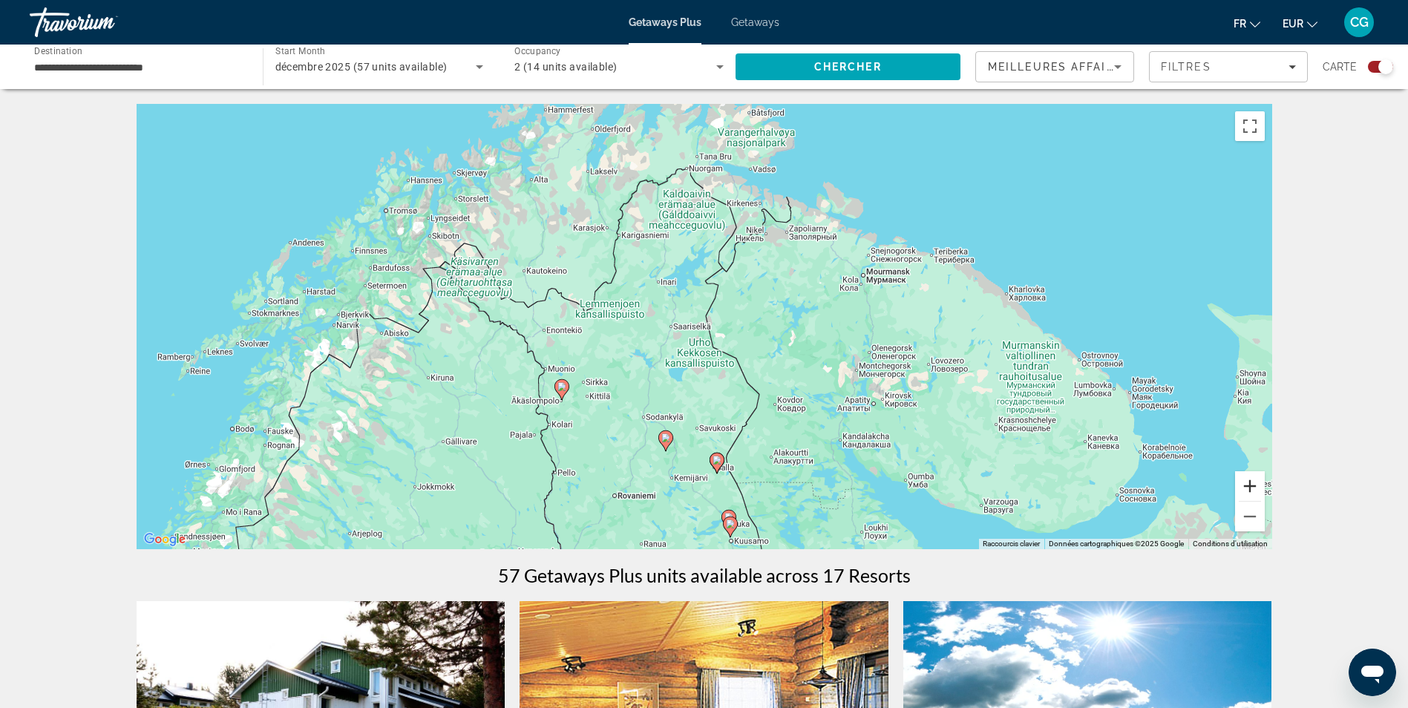
click at [1259, 497] on button "Zoom avant" at bounding box center [1250, 486] width 30 height 30
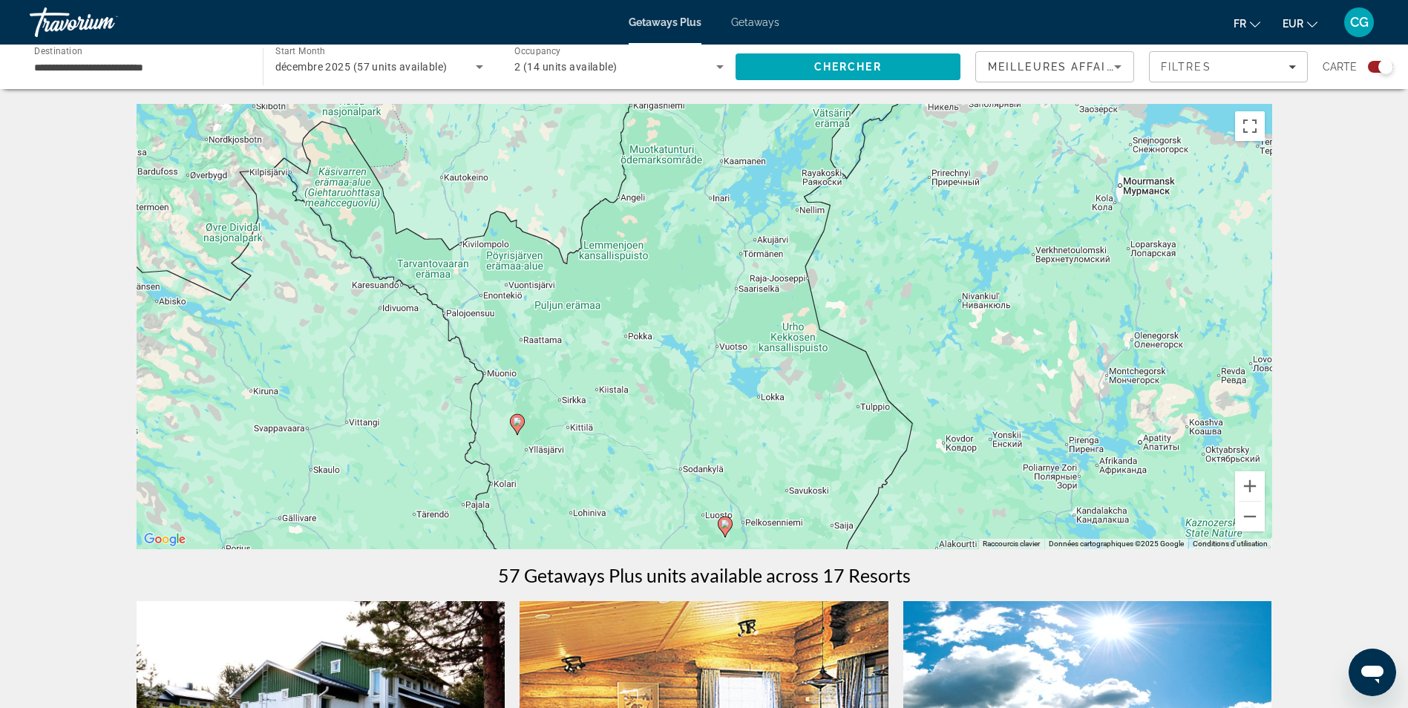
drag, startPoint x: 815, startPoint y: 365, endPoint x: 914, endPoint y: 328, distance: 106.2
click at [914, 328] on div "Pour activer le glissement avec le clavier, appuyez sur Alt+Entrée. Une fois ce…" at bounding box center [705, 326] width 1136 height 445
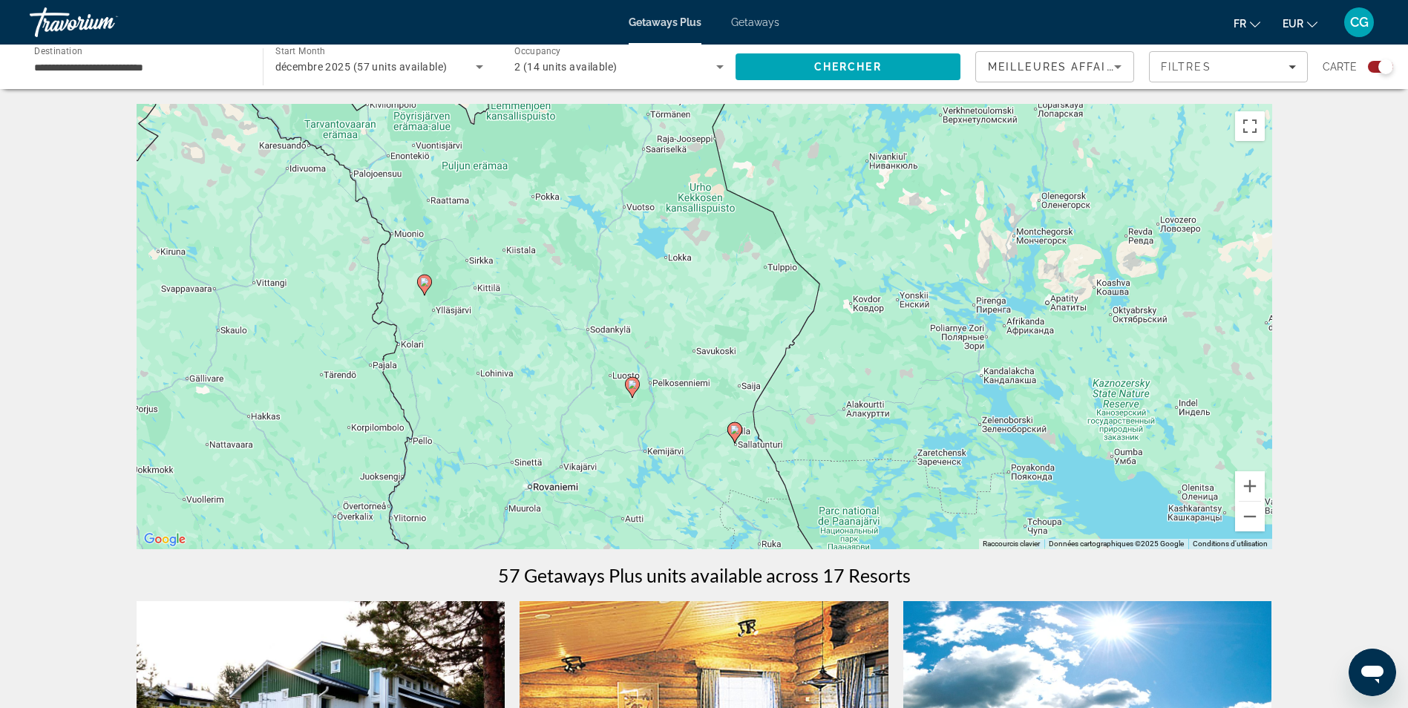
drag, startPoint x: 706, startPoint y: 400, endPoint x: 621, endPoint y: 286, distance: 142.2
click at [621, 286] on div "Pour activer le glissement avec le clavier, appuyez sur Alt+Entrée. Une fois ce…" at bounding box center [705, 326] width 1136 height 445
click at [736, 429] on image "Main content" at bounding box center [734, 428] width 9 height 9
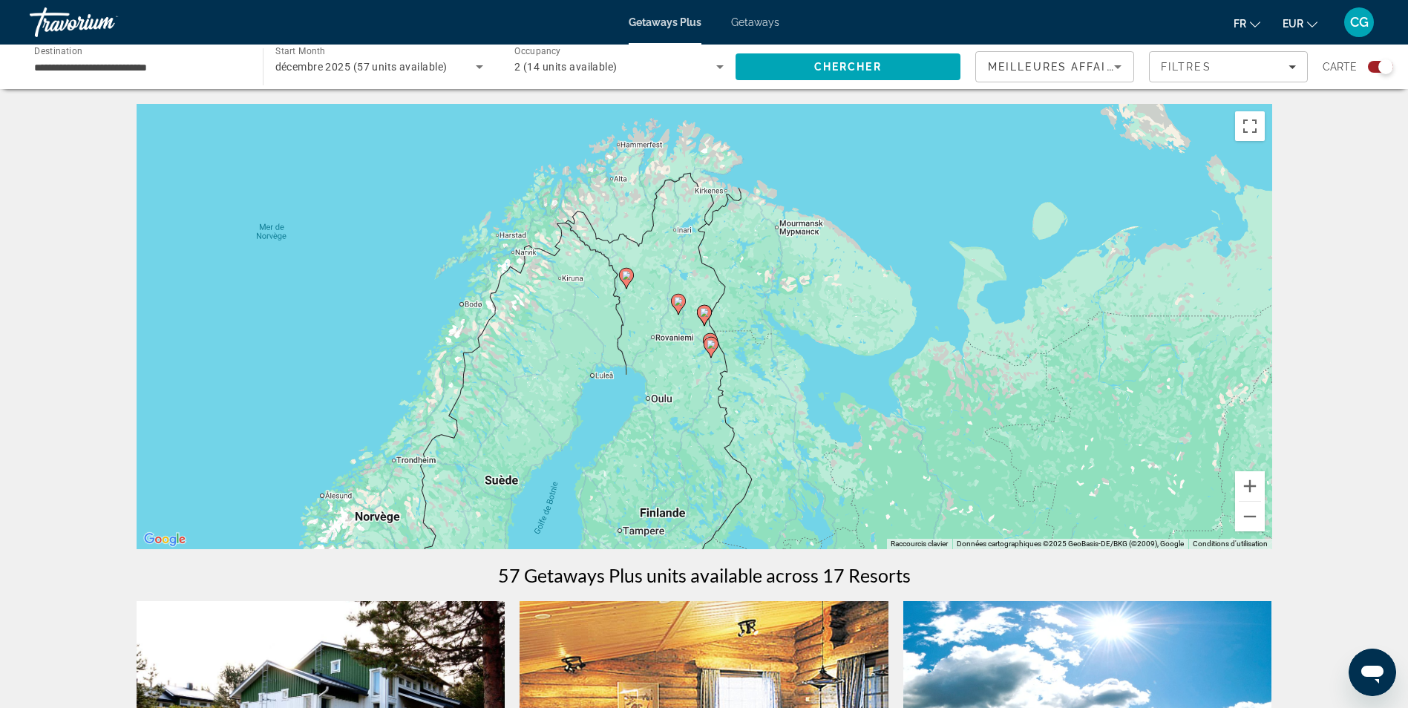
click at [704, 318] on icon "Main content" at bounding box center [703, 315] width 13 height 19
type input "**********"
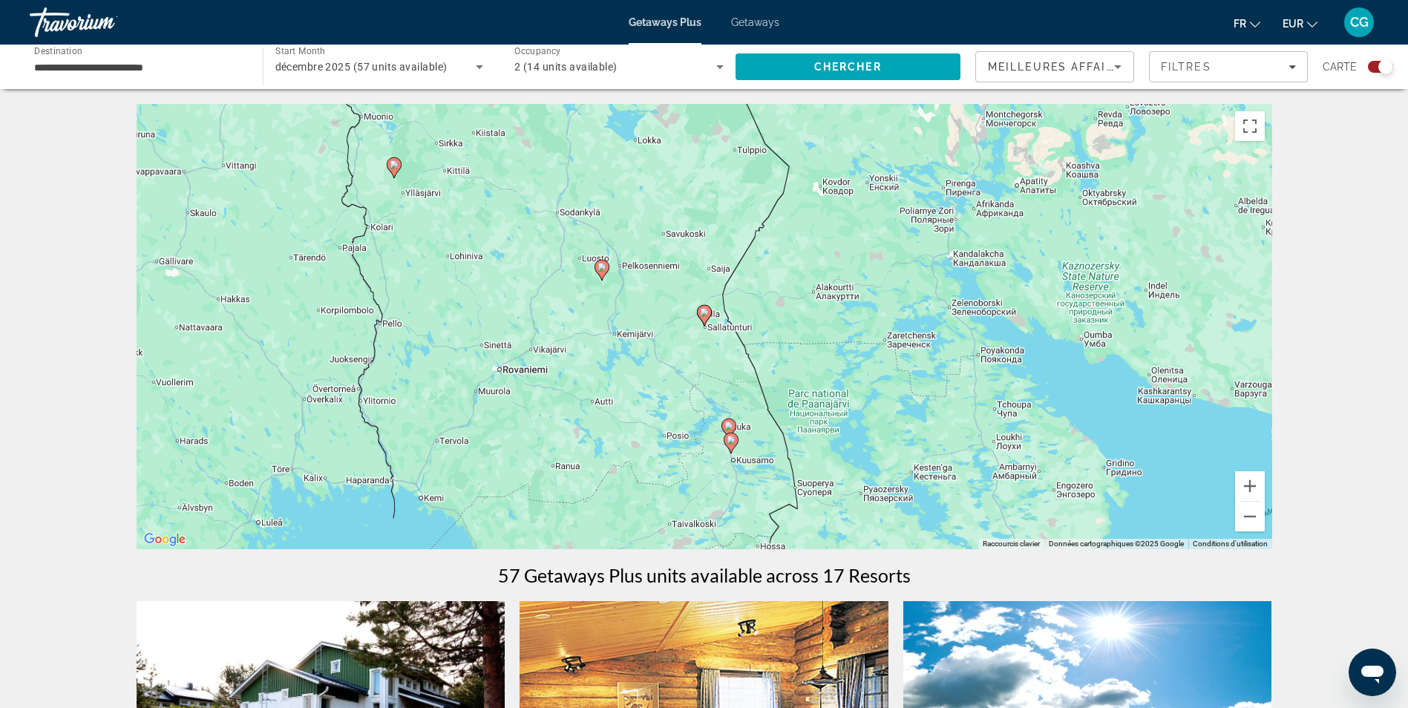
click at [704, 311] on image "Main content" at bounding box center [704, 312] width 9 height 9
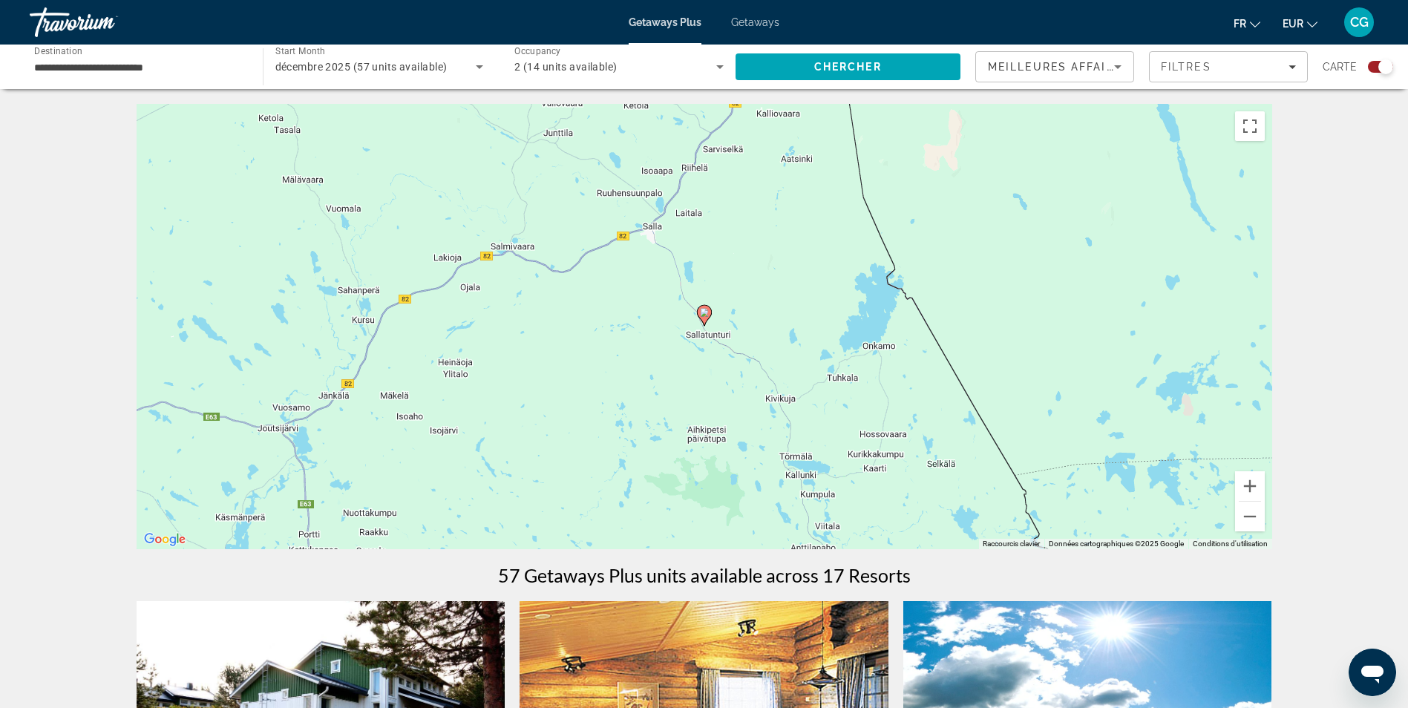
click at [706, 321] on g "Main content" at bounding box center [704, 315] width 15 height 21
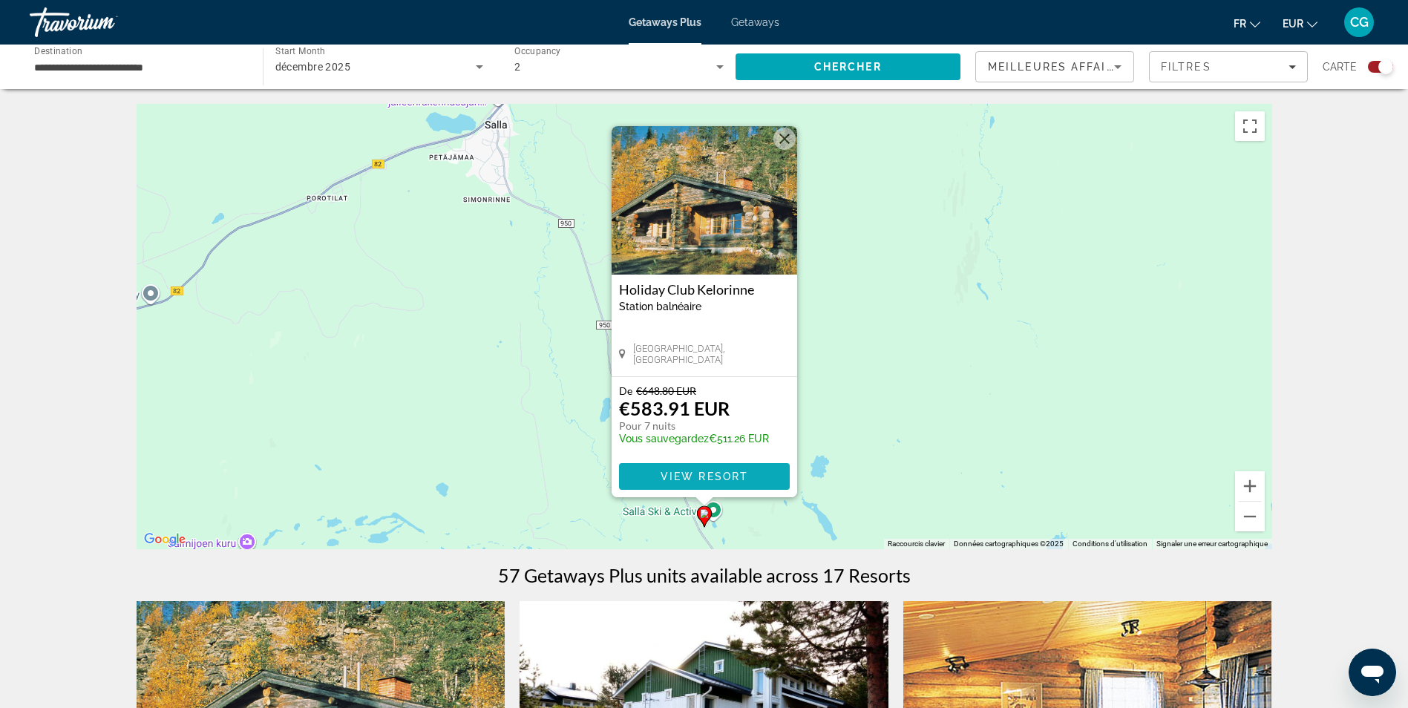
click at [719, 473] on span "View Resort" at bounding box center [704, 477] width 88 height 12
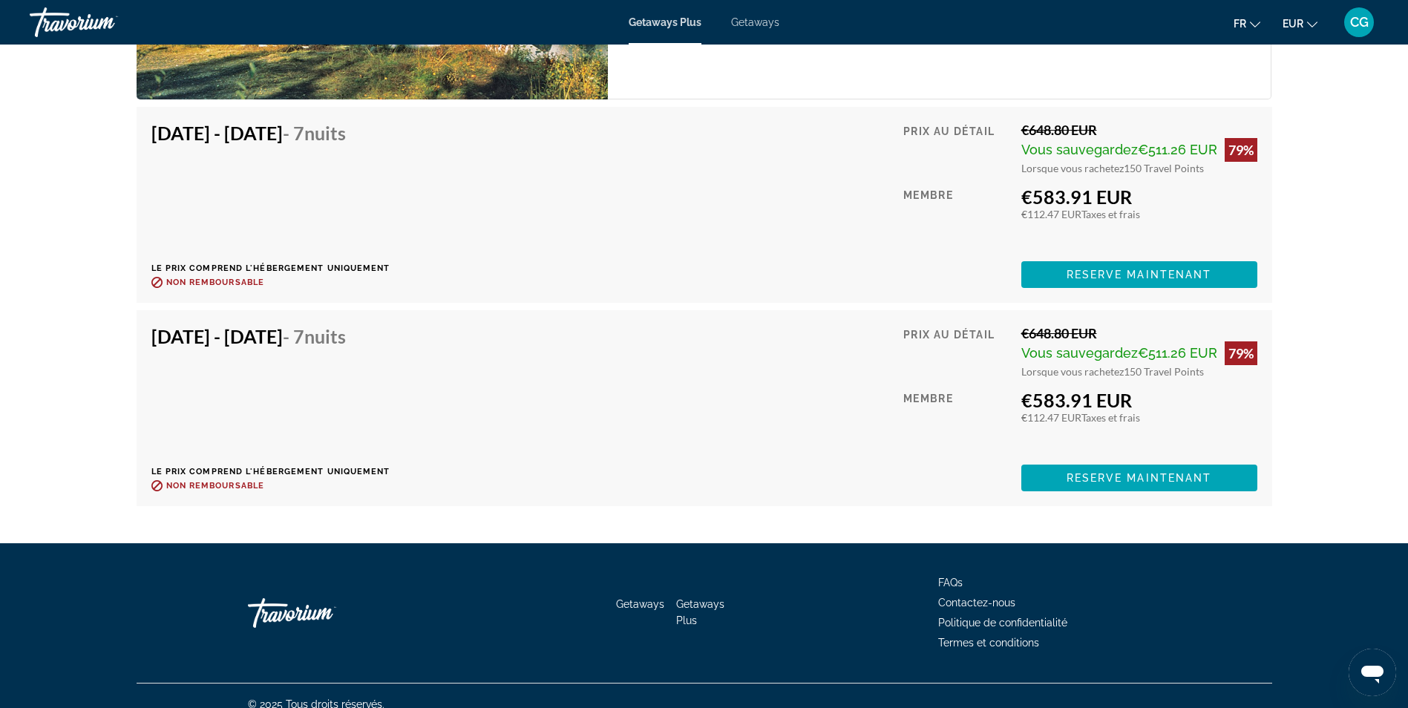
scroll to position [3581, 0]
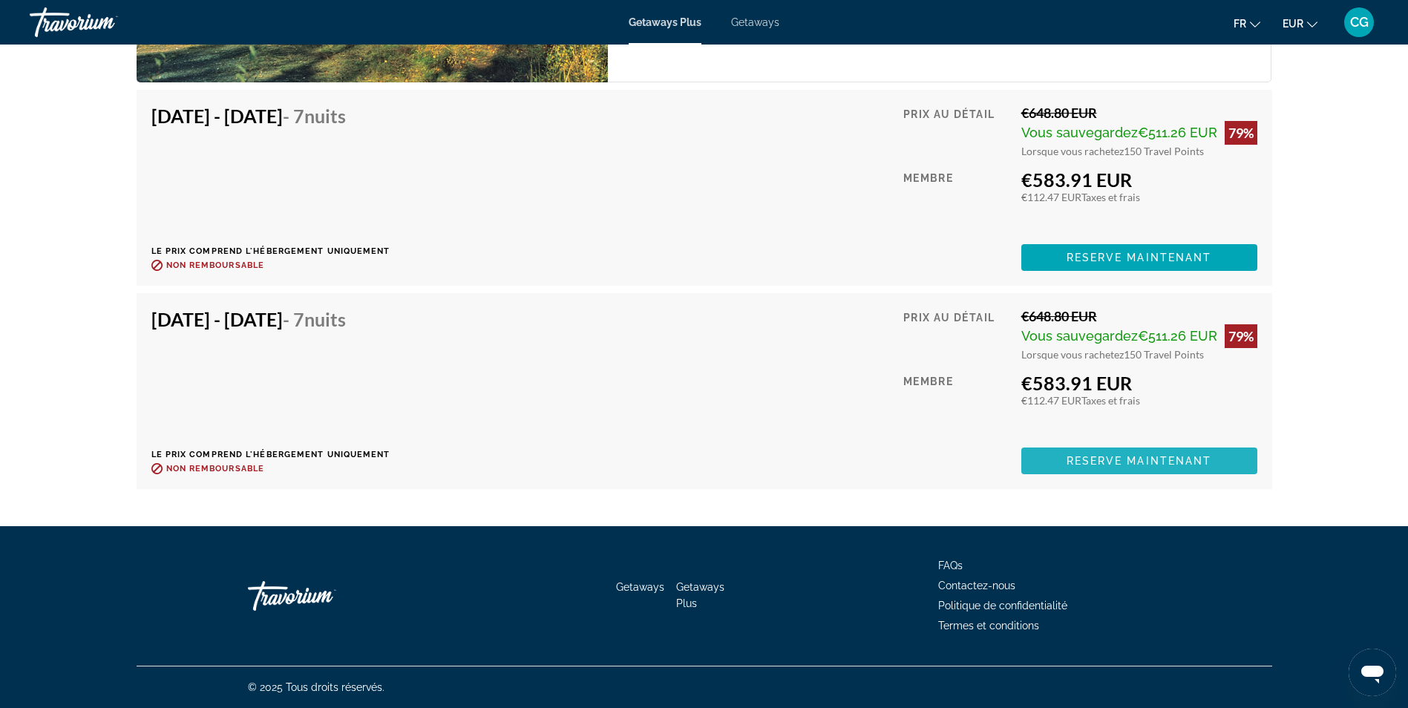
click at [1056, 459] on span "Main content" at bounding box center [1139, 461] width 236 height 36
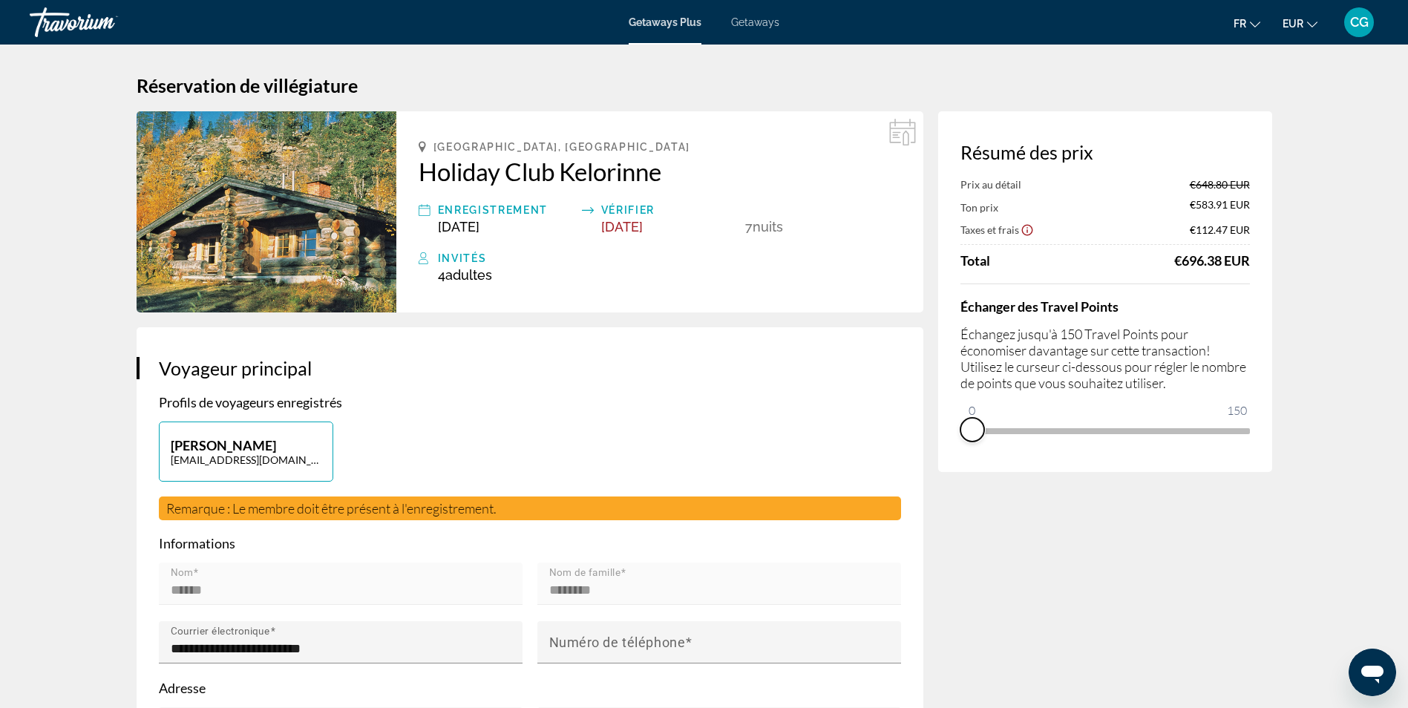
drag, startPoint x: 1233, startPoint y: 449, endPoint x: 865, endPoint y: 499, distance: 370.8
drag, startPoint x: 969, startPoint y: 410, endPoint x: 1348, endPoint y: 422, distance: 379.5
